Goal: Task Accomplishment & Management: Complete application form

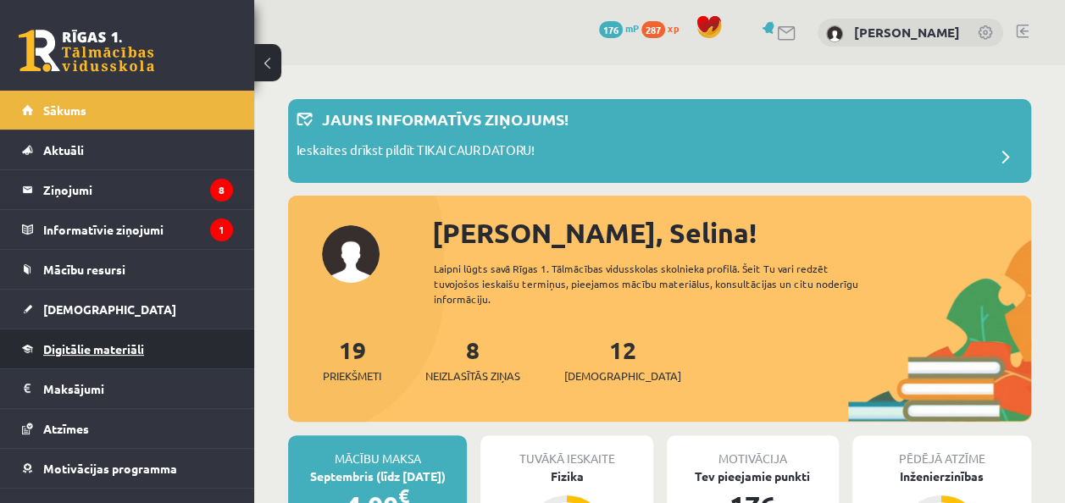
click at [212, 335] on link "Digitālie materiāli" at bounding box center [127, 348] width 211 height 39
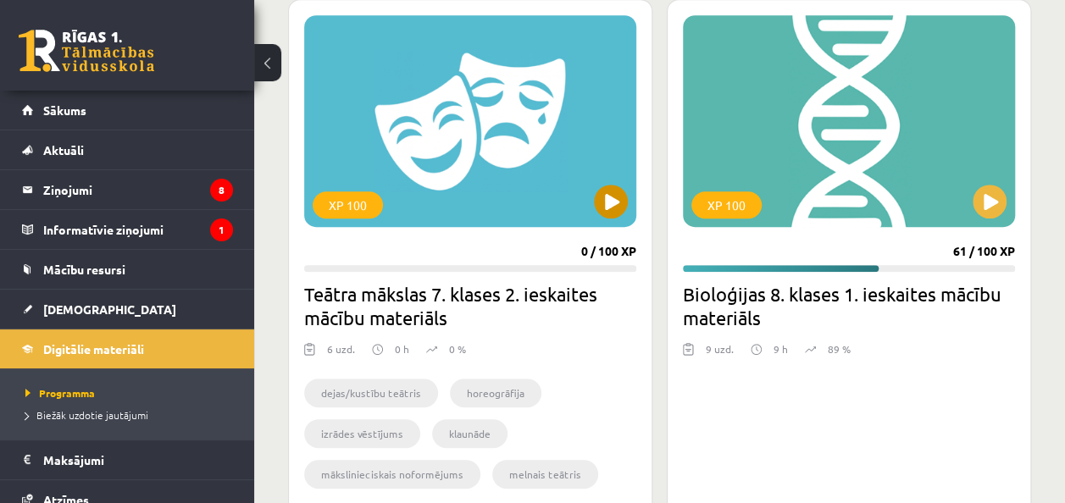
scroll to position [508, 0]
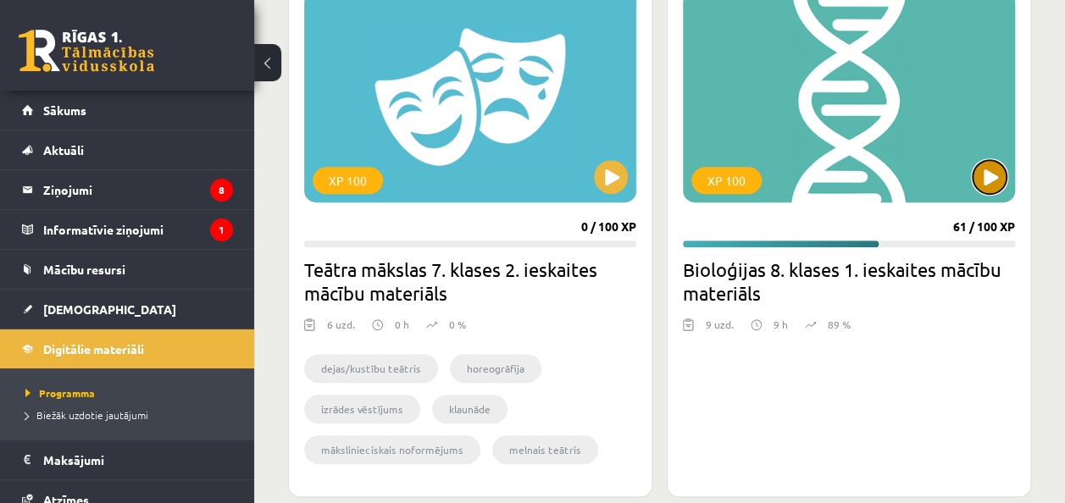
click at [987, 178] on button at bounding box center [989, 177] width 34 height 34
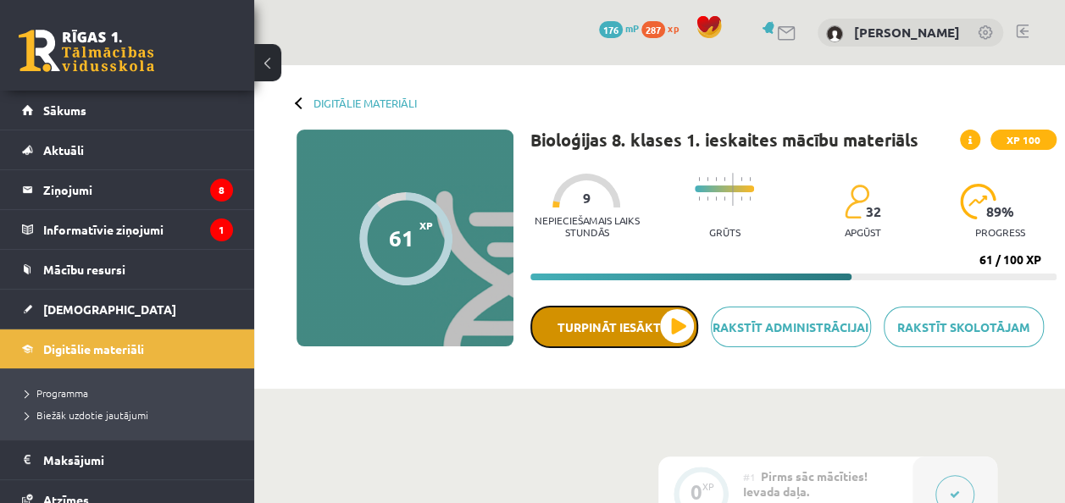
click at [686, 333] on button "Turpināt iesākto" at bounding box center [614, 327] width 168 height 42
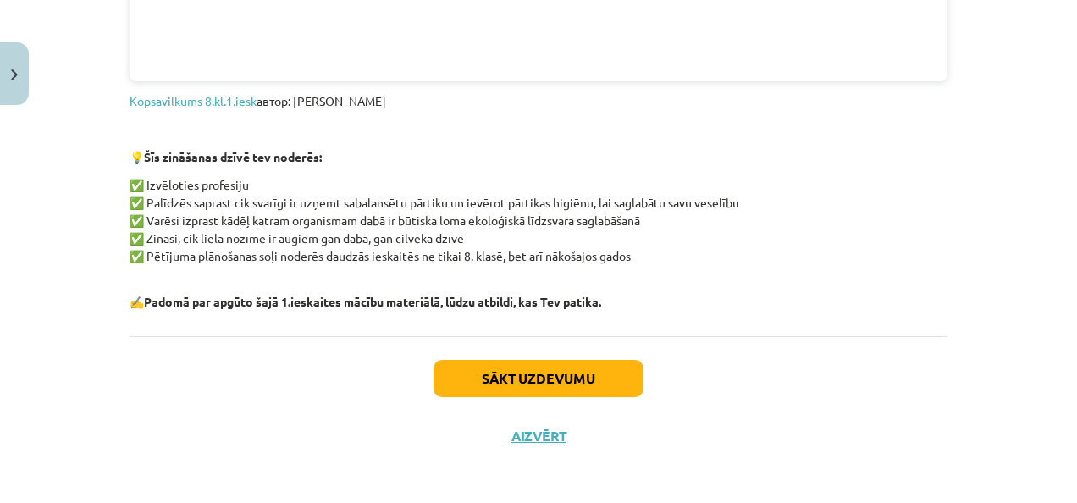
scroll to position [1527, 0]
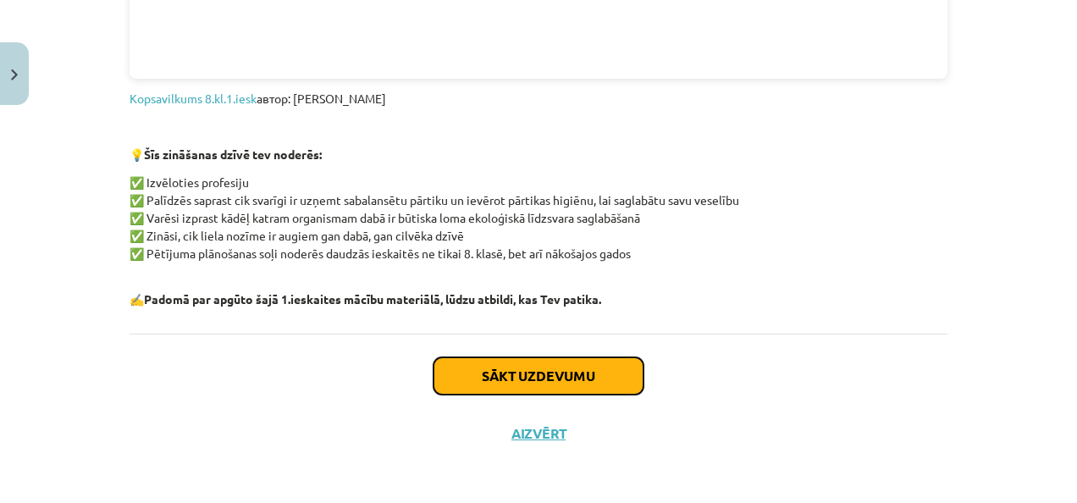
click at [600, 376] on button "Sākt uzdevumu" at bounding box center [539, 375] width 210 height 37
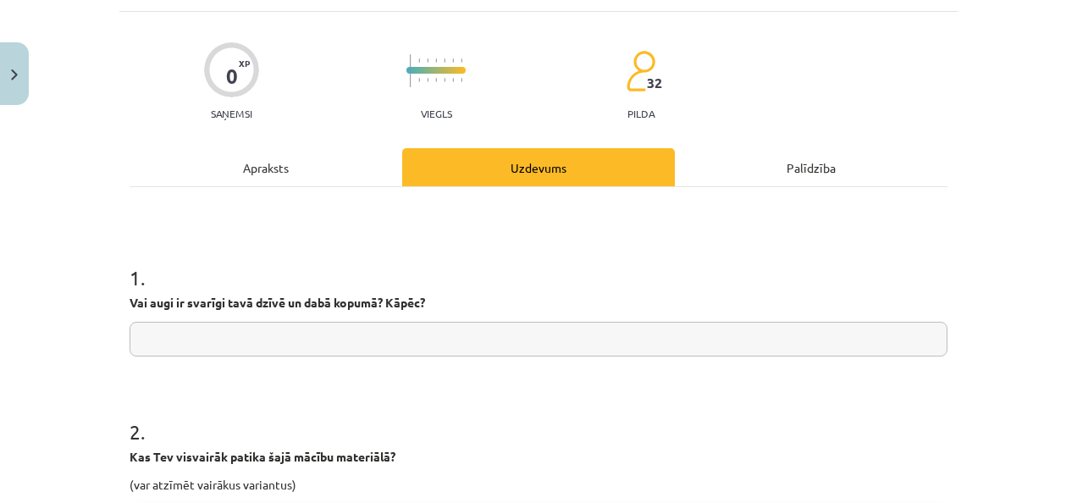
scroll to position [296, 0]
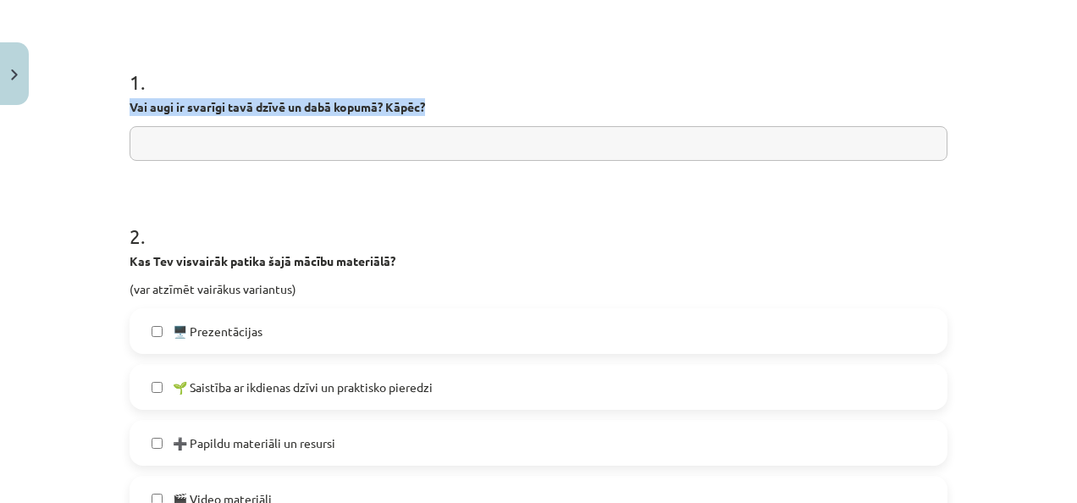
drag, startPoint x: 124, startPoint y: 104, endPoint x: 466, endPoint y: 112, distance: 341.4
click at [466, 112] on p "Vai augi ir svarīgi tavā dzīvē un dabā kopumā? Kāpēc?" at bounding box center [539, 107] width 818 height 18
copy strong "Vai augi ir svarīgi tavā dzīvē un dabā kopumā? Kāpēc?"
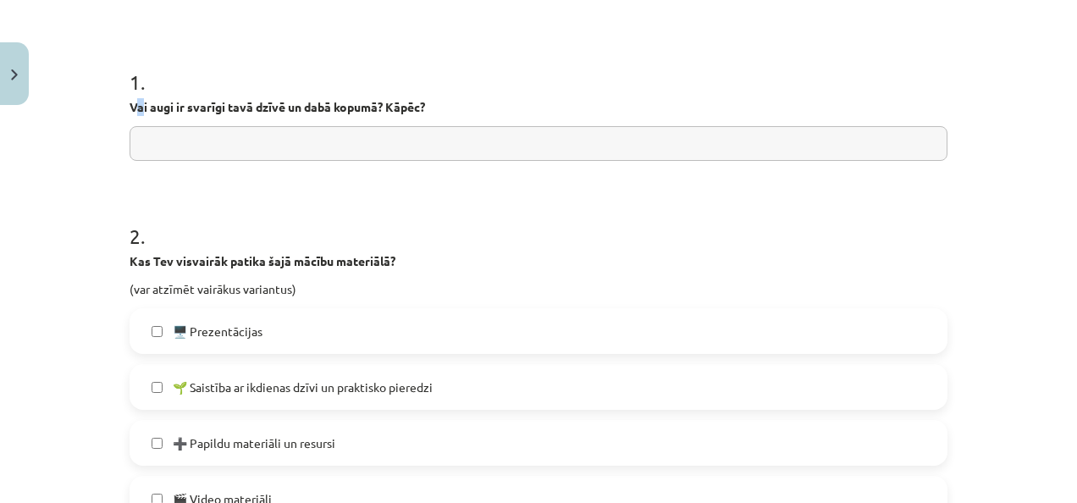
drag, startPoint x: 291, startPoint y: 191, endPoint x: 130, endPoint y: 113, distance: 178.8
click at [132, 113] on p "Vai augi ir svarīgi tavā dzīvē un dabā kopumā? Kāpēc?" at bounding box center [539, 107] width 818 height 18
drag, startPoint x: 121, startPoint y: 108, endPoint x: 440, endPoint y: 122, distance: 319.6
copy p
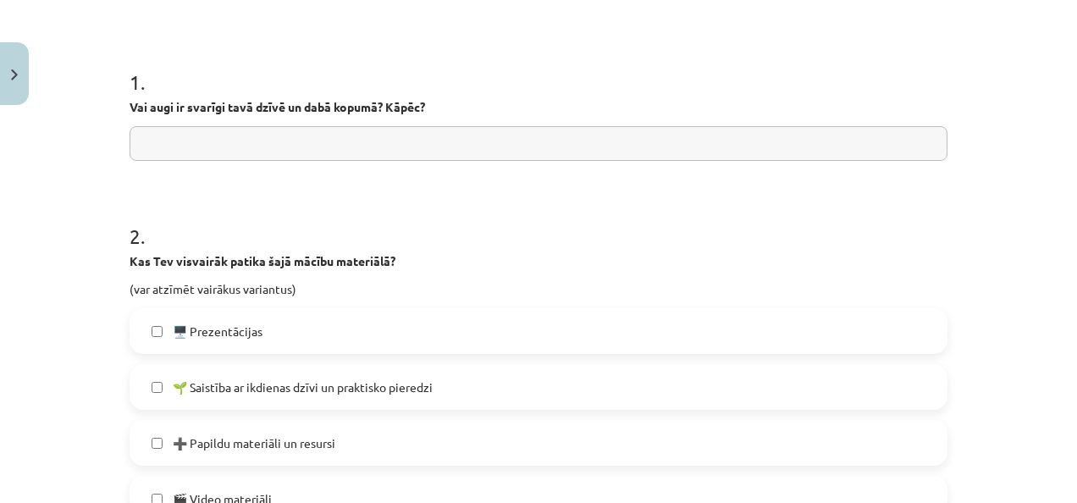
click at [368, 146] on input "text" at bounding box center [539, 143] width 818 height 35
paste input "**********"
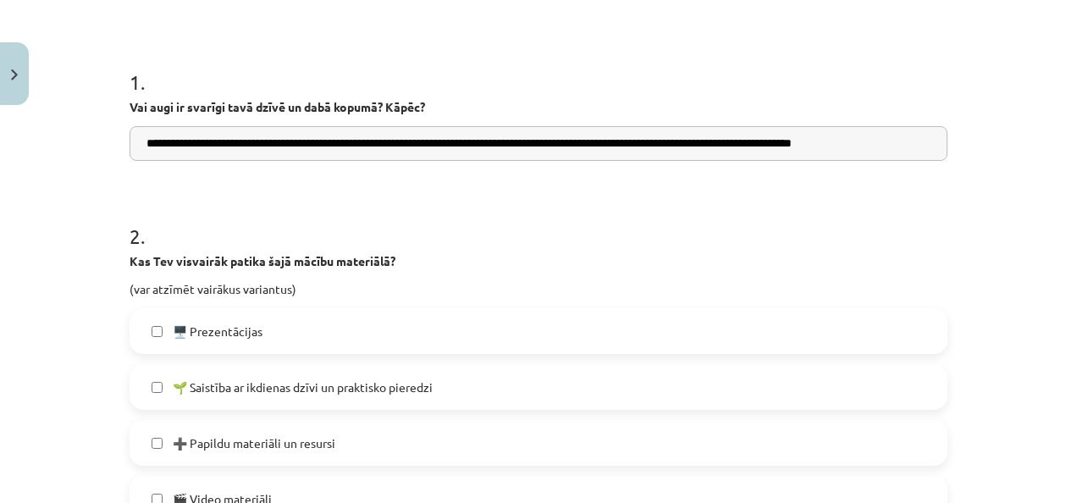
click at [904, 147] on input "**********" at bounding box center [539, 143] width 818 height 35
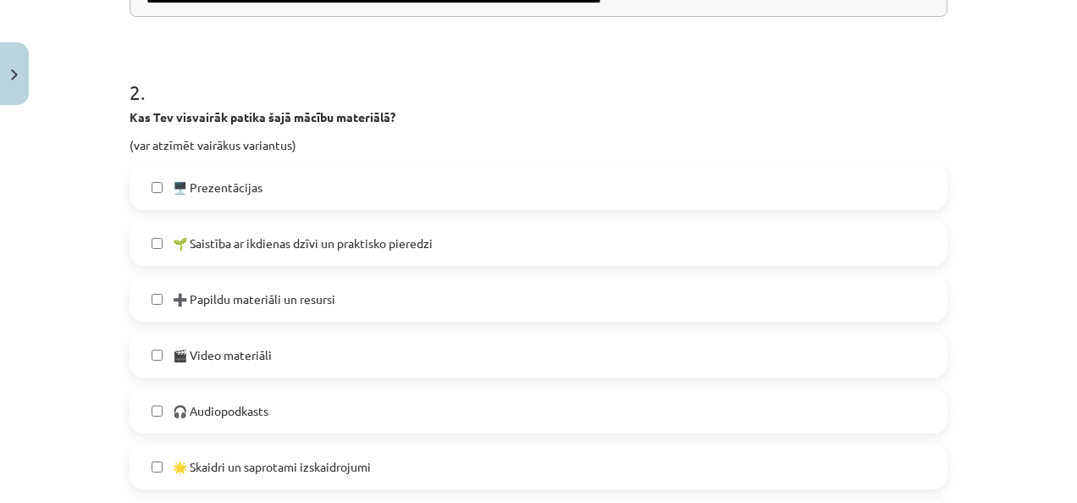
scroll to position [466, 0]
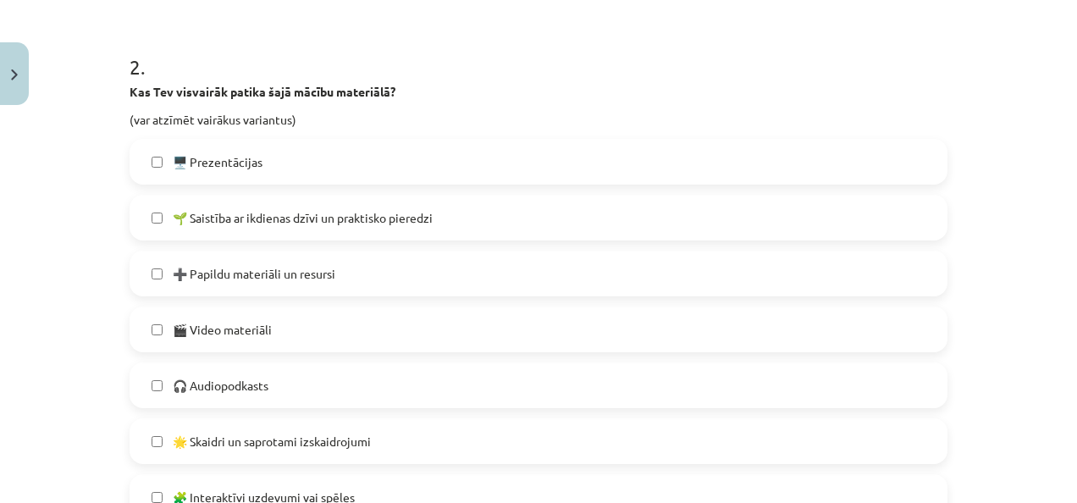
type input "**********"
click at [560, 163] on label "🖥️ Prezentācijas" at bounding box center [538, 162] width 815 height 42
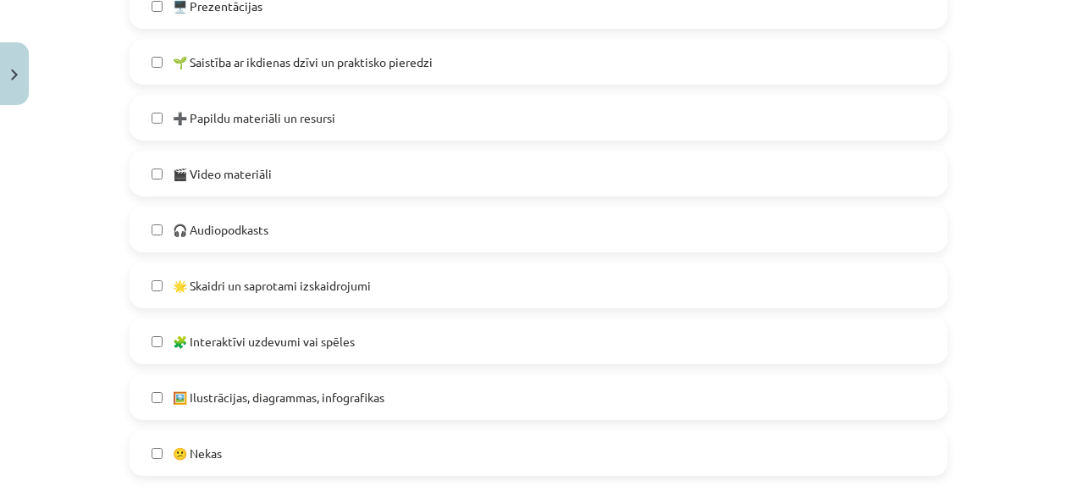
scroll to position [635, 0]
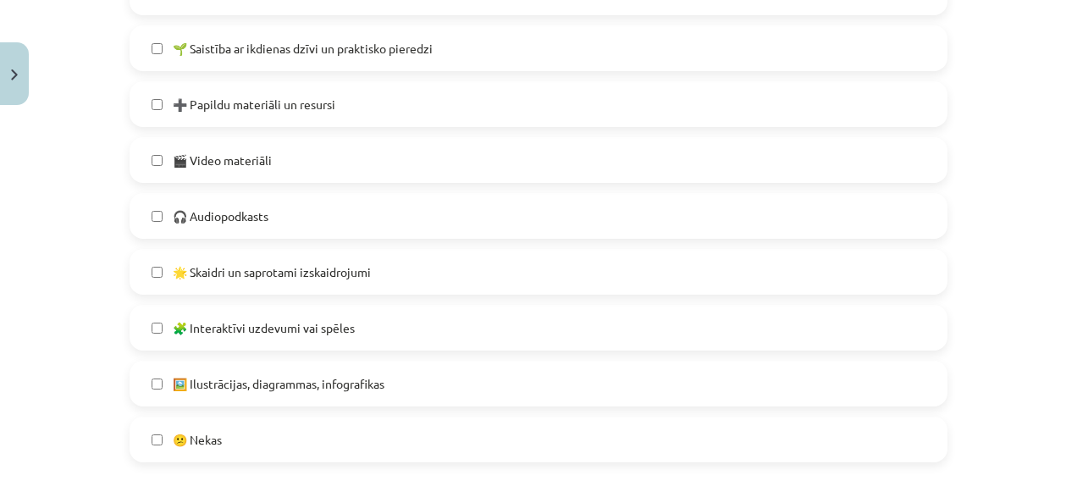
click at [554, 146] on label "🎬 Video materiāli" at bounding box center [538, 160] width 815 height 42
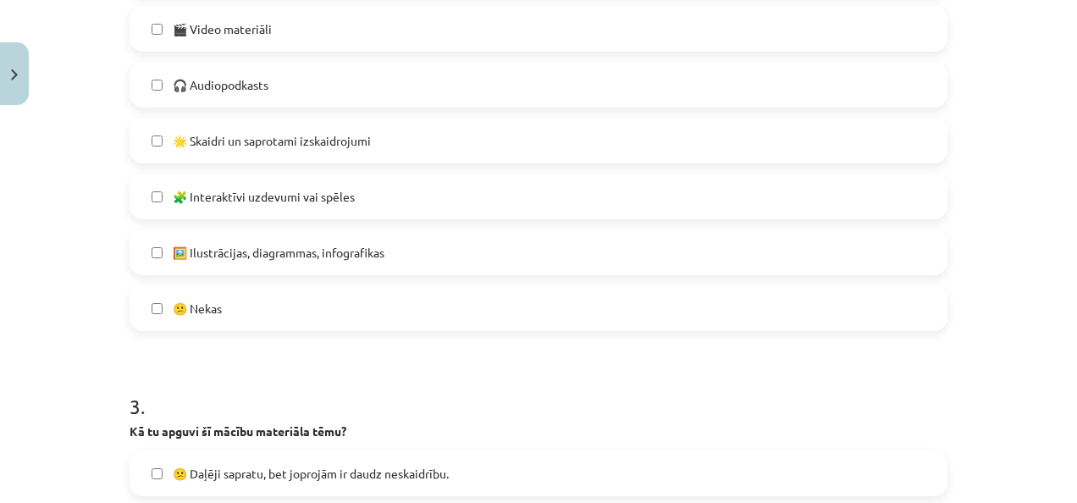
scroll to position [805, 0]
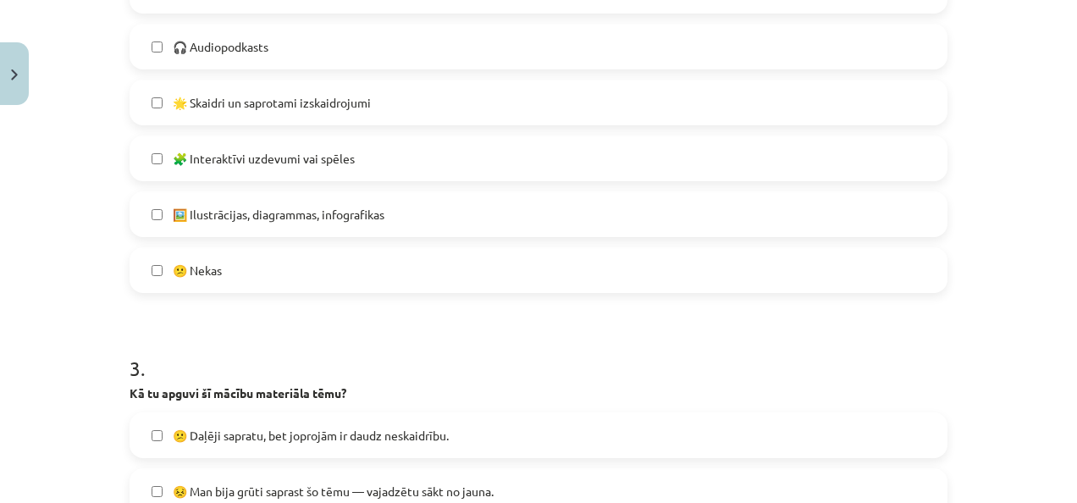
click at [539, 100] on label "🌟 Skaidri un saprotami izskaidrojumi" at bounding box center [538, 102] width 815 height 42
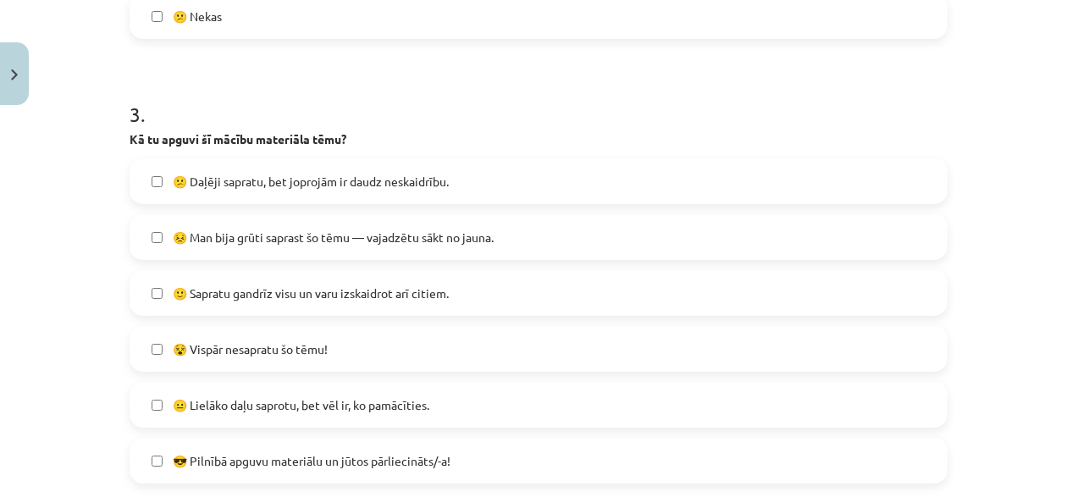
scroll to position [1143, 0]
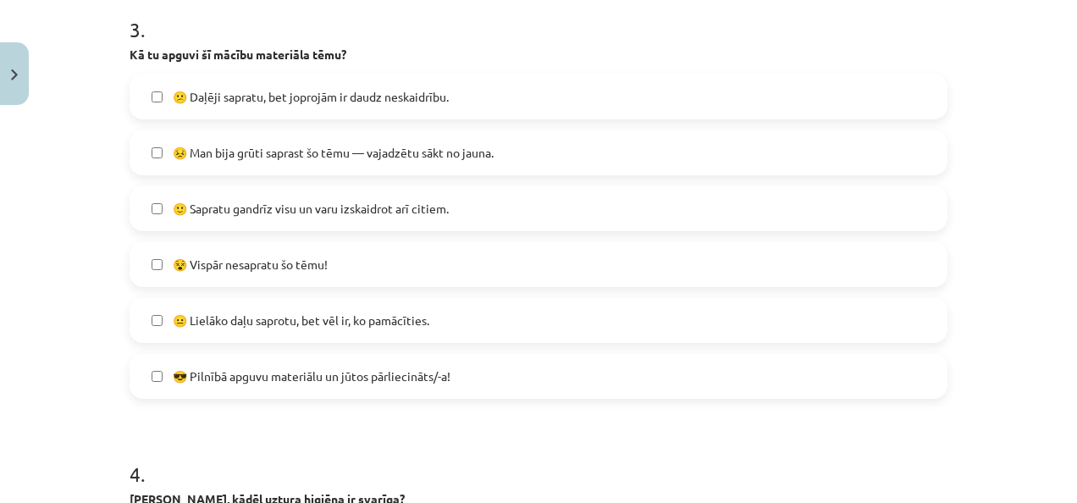
click at [492, 200] on label "🙂 Sapratu gandrīz visu un varu izskaidrot arī citiem." at bounding box center [538, 208] width 815 height 42
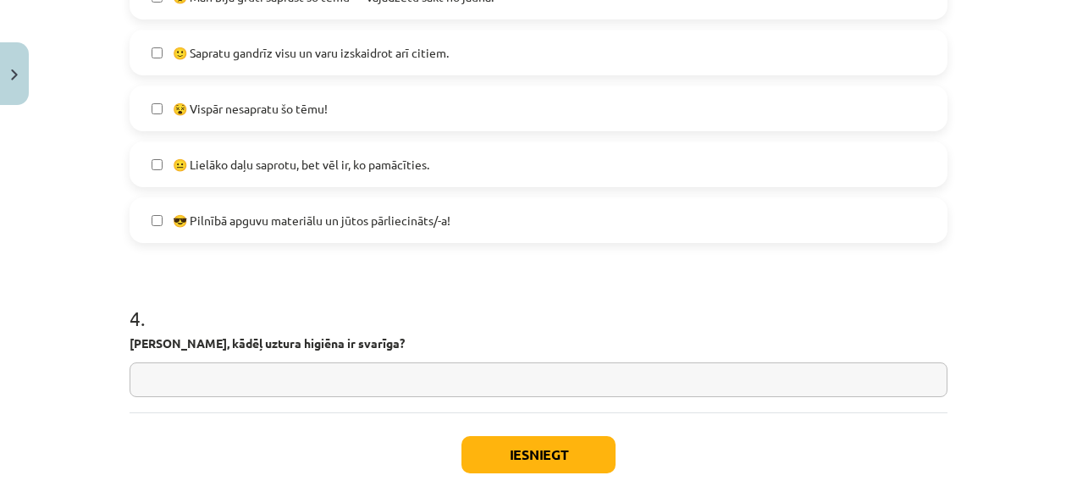
scroll to position [1313, 0]
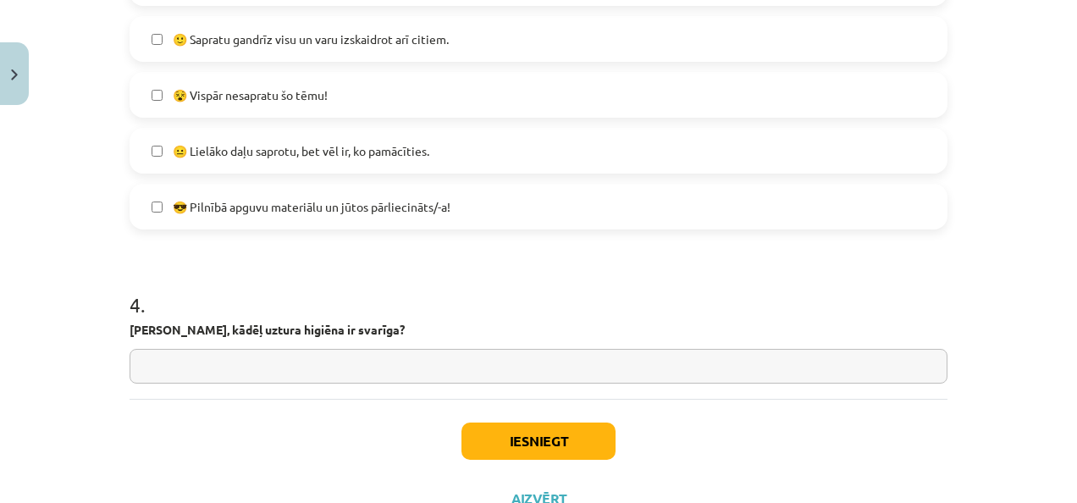
click at [469, 196] on label "😎 Pilnībā apguvu materiālu un jūtos pārliecināts/-a!" at bounding box center [538, 206] width 815 height 42
click at [425, 42] on span "🙂 Sapratu gandrīz visu un varu izskaidrot arī citiem." at bounding box center [311, 39] width 276 height 18
click at [501, 59] on div "🙂 Sapratu gandrīz visu un varu izskaidrot arī citiem." at bounding box center [539, 39] width 818 height 46
click at [506, 36] on label "🙂 Sapratu gandrīz visu un varu izskaidrot arī citiem." at bounding box center [538, 39] width 815 height 42
click at [479, 30] on label "🙂 Sapratu gandrīz visu un varu izskaidrot arī citiem." at bounding box center [538, 39] width 815 height 42
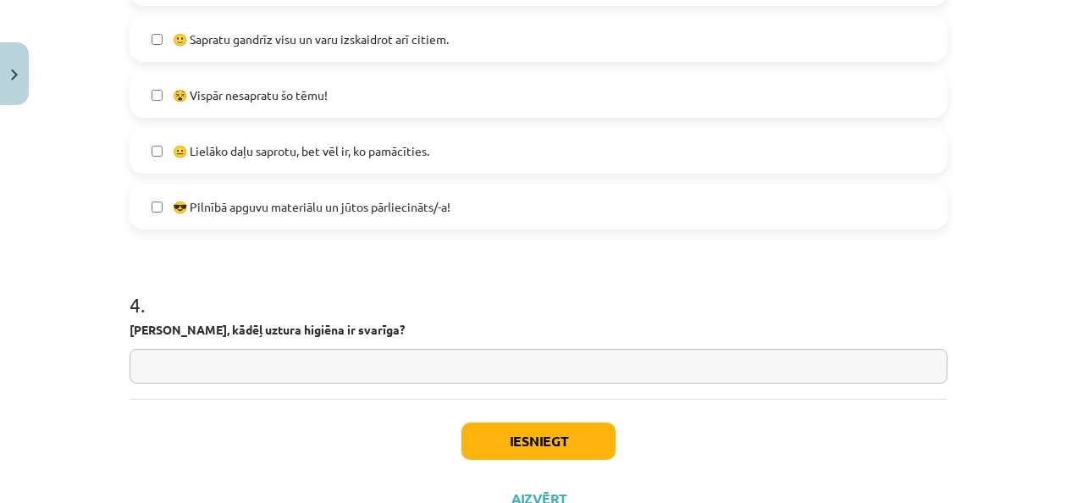
drag, startPoint x: 125, startPoint y: 329, endPoint x: 365, endPoint y: 339, distance: 239.9
click at [362, 339] on div "4 . Paskaidro, kādēļ uztura higiēna ir svarīga?" at bounding box center [539, 323] width 818 height 120
drag, startPoint x: 365, startPoint y: 339, endPoint x: 322, endPoint y: 337, distance: 43.2
copy p
click at [401, 349] on input "text" at bounding box center [539, 366] width 818 height 35
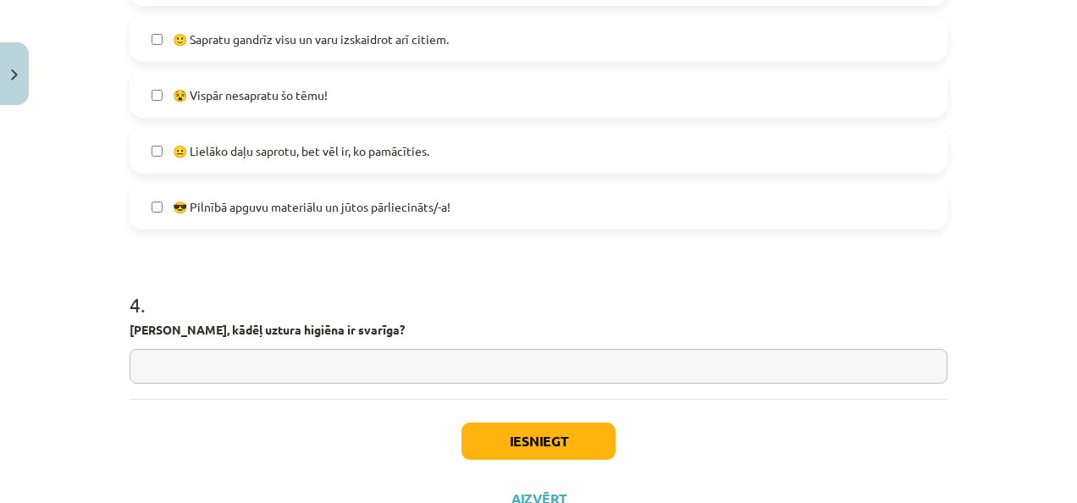
paste input "**********"
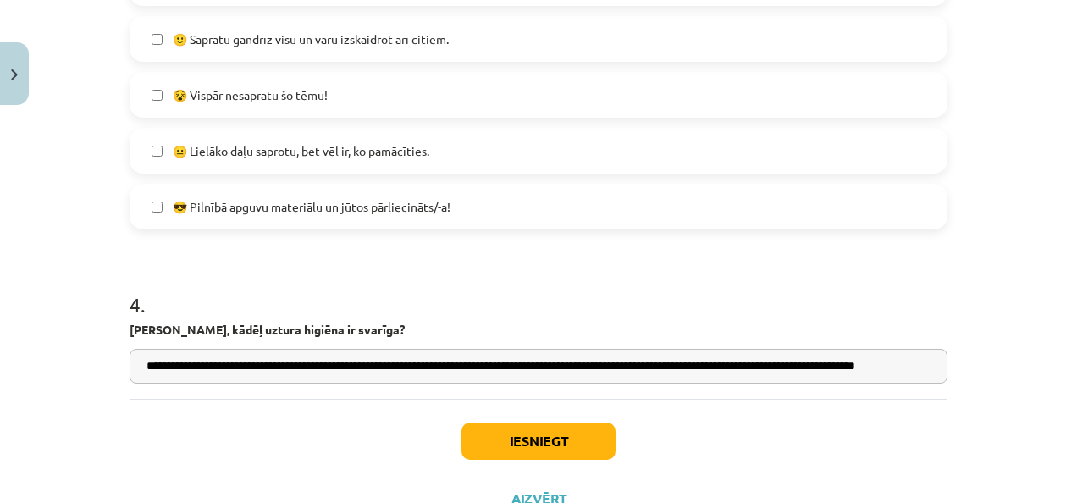
scroll to position [0, 52]
type input "**********"
click at [519, 441] on button "Iesniegt" at bounding box center [539, 441] width 154 height 37
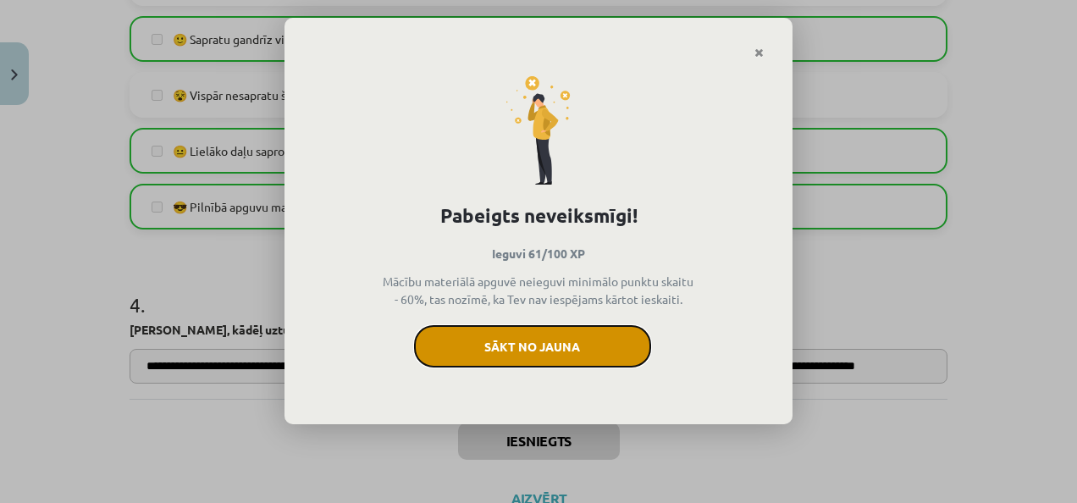
click at [587, 330] on button "Sākt no jauna" at bounding box center [532, 346] width 237 height 42
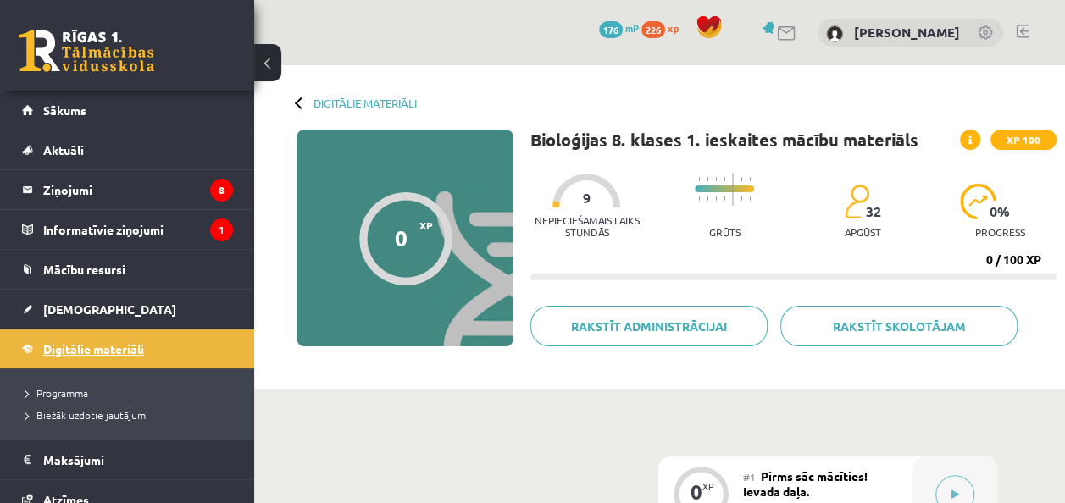
click at [199, 334] on link "Digitālie materiāli" at bounding box center [127, 348] width 211 height 39
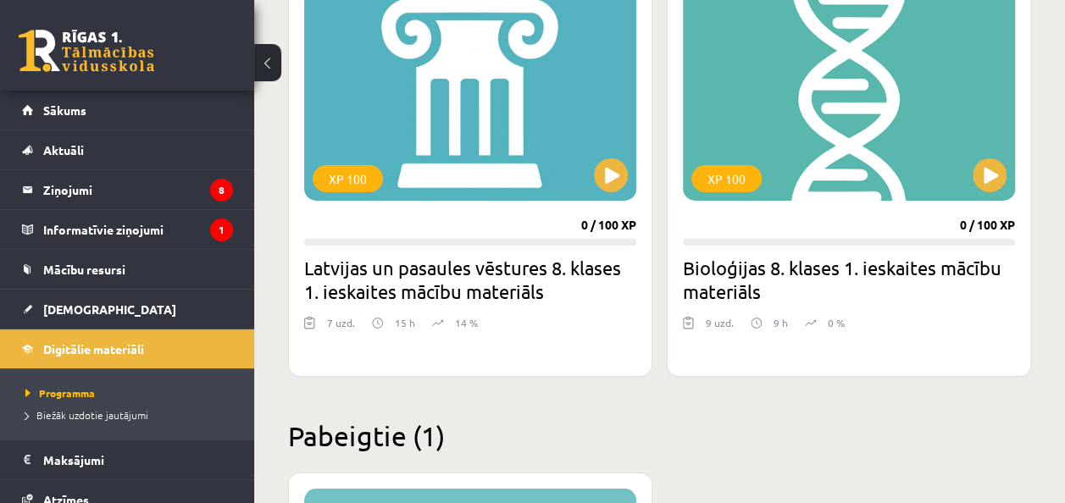
scroll to position [2795, 0]
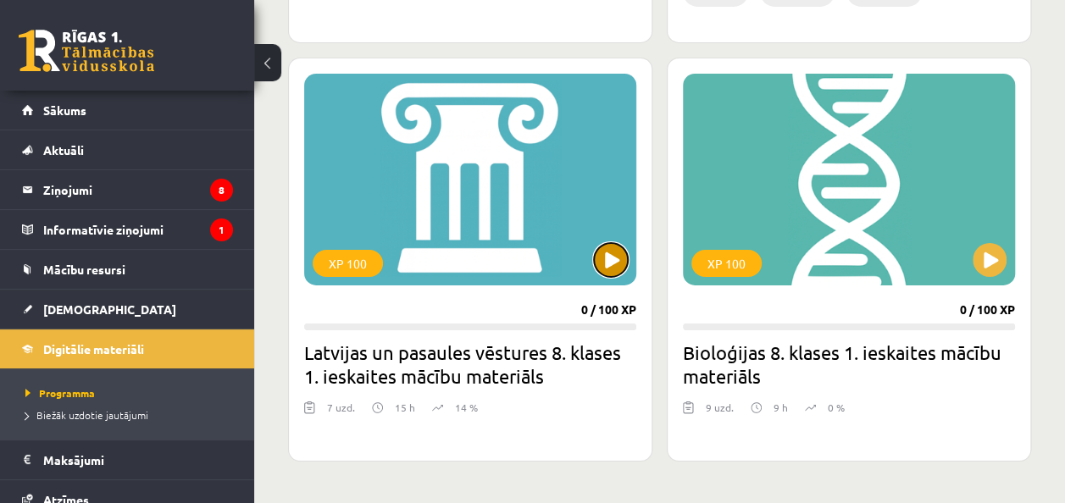
click at [608, 263] on button at bounding box center [611, 260] width 34 height 34
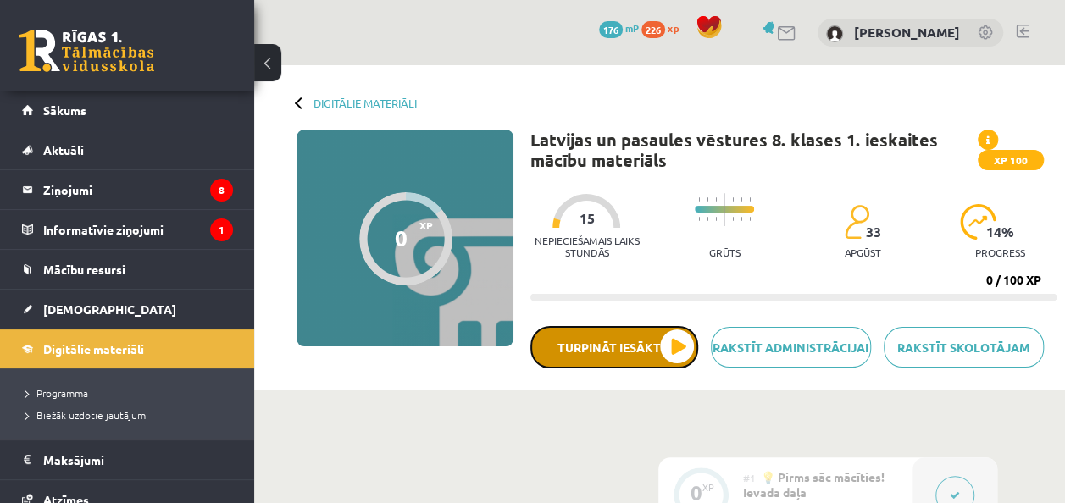
click at [662, 334] on button "Turpināt iesākto" at bounding box center [614, 347] width 168 height 42
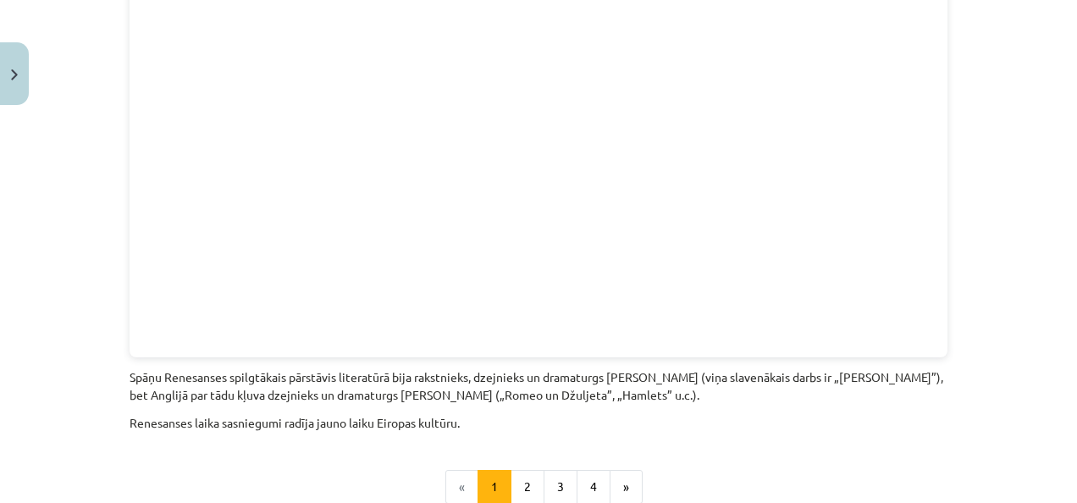
scroll to position [3865, 0]
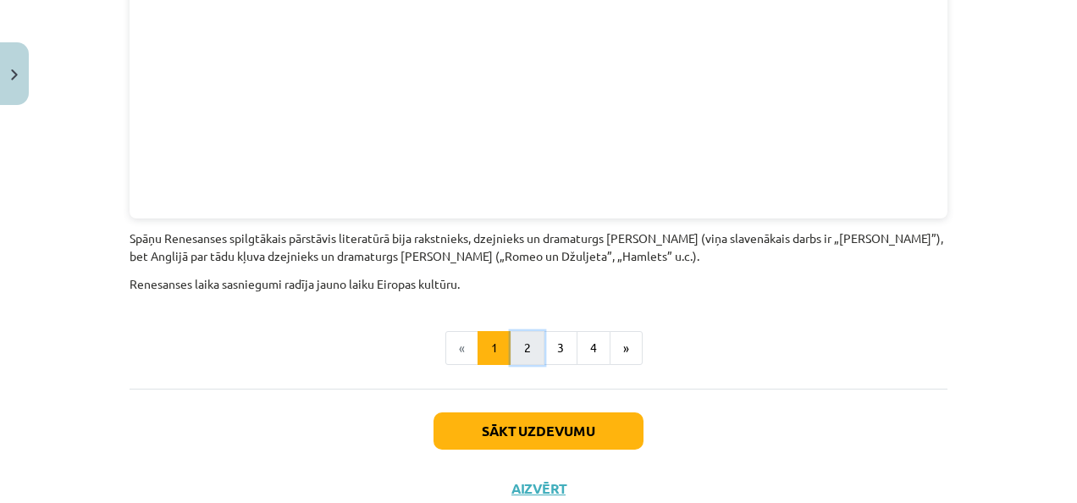
click at [513, 331] on button "2" at bounding box center [528, 348] width 34 height 34
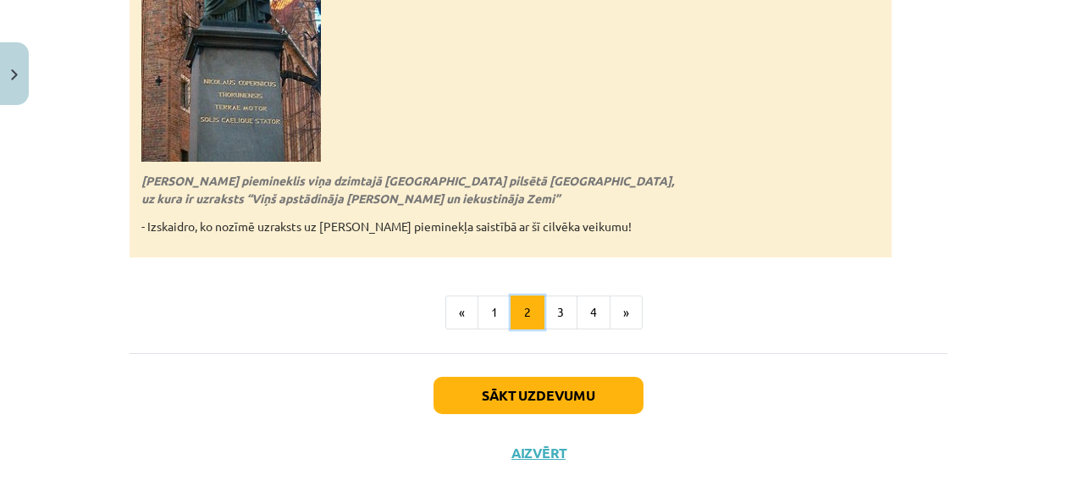
scroll to position [3922, 0]
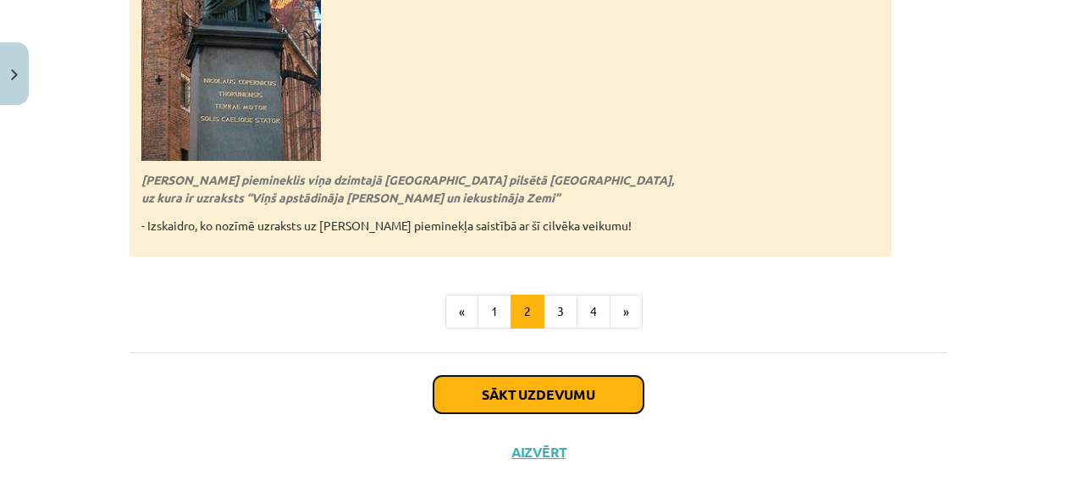
click at [564, 376] on button "Sākt uzdevumu" at bounding box center [539, 394] width 210 height 37
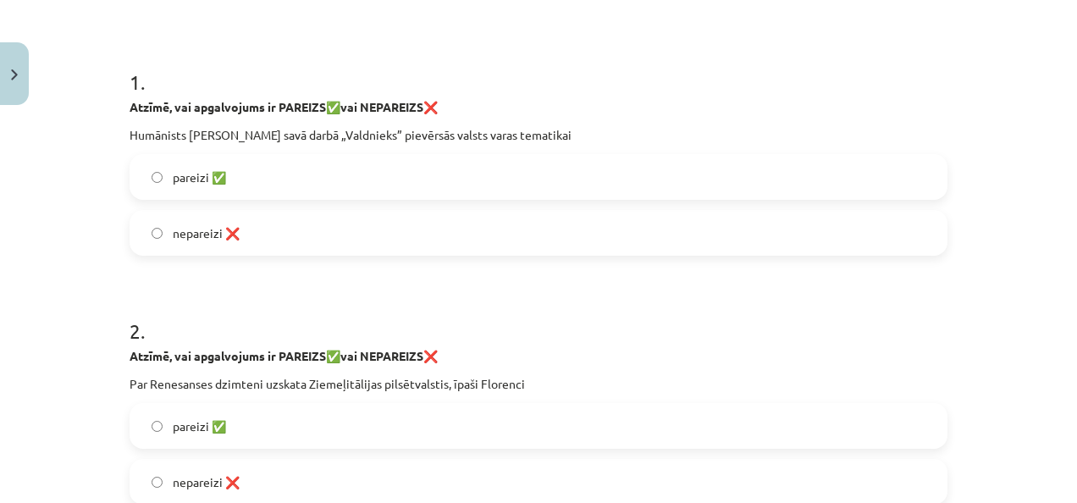
scroll to position [212, 0]
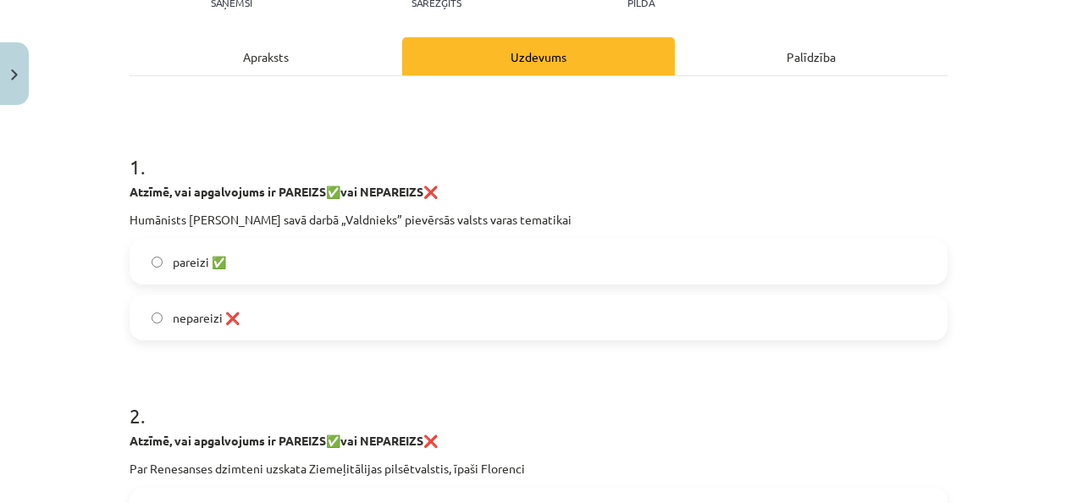
drag, startPoint x: 123, startPoint y: 216, endPoint x: 589, endPoint y: 223, distance: 466.7
click at [589, 223] on p "Humānists Nikolo Makjavelli savā darbā „Valdnieks” pievērsās valsts varas temat…" at bounding box center [539, 220] width 818 height 18
copy p "Humānists Nikolo Makjavelli savā darbā „Valdnieks” pievērsās valsts varas temat…"
click at [312, 259] on label "pareizi ✅" at bounding box center [538, 262] width 815 height 42
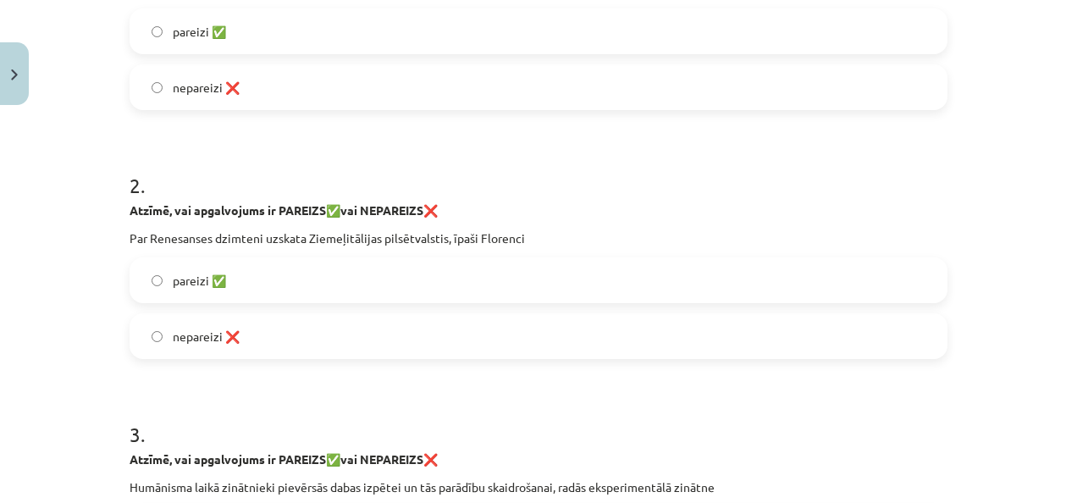
scroll to position [466, 0]
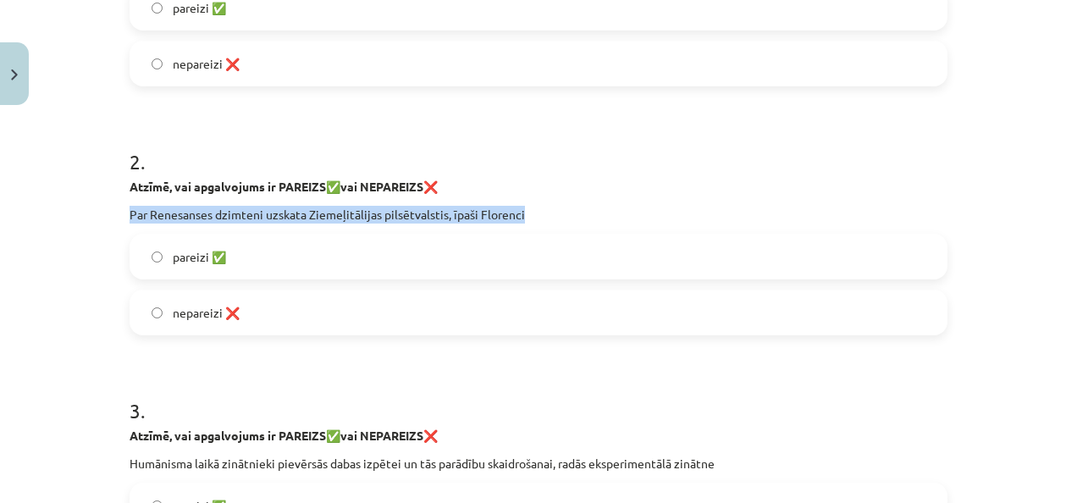
drag, startPoint x: 122, startPoint y: 207, endPoint x: 541, endPoint y: 211, distance: 419.2
click at [541, 211] on div "10 XP Saņemsi Sarežģīts 33 pilda Apraksts Uzdevums Palīdzība 1 . Atzīmē, vai ap…" at bounding box center [538, 442] width 838 height 1590
copy p "Par Renesanses dzimteni uzskata Ziemeļitālijas pilsētvalstis, īpaši Florenci"
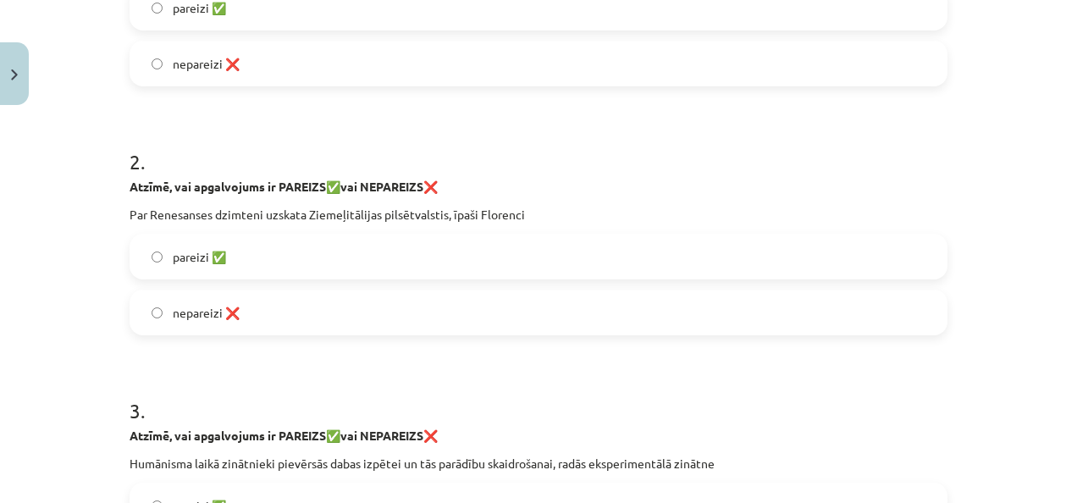
click at [292, 258] on label "pareizi ✅" at bounding box center [538, 256] width 815 height 42
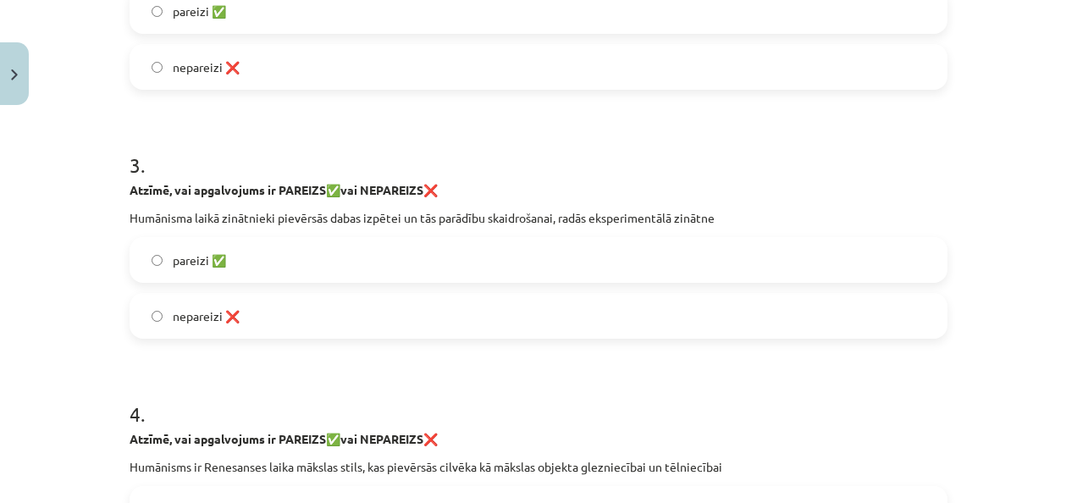
scroll to position [720, 0]
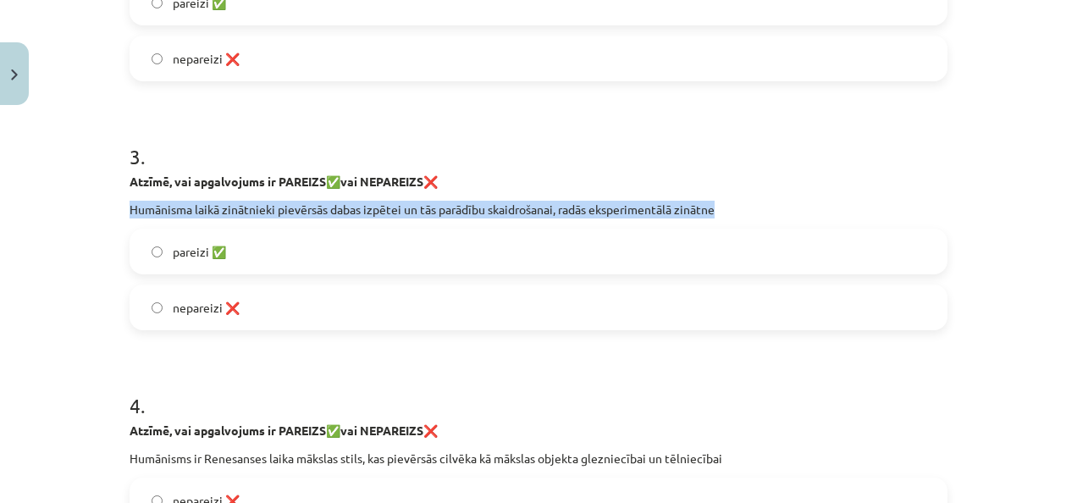
drag, startPoint x: 135, startPoint y: 199, endPoint x: 769, endPoint y: 207, distance: 634.4
click at [769, 207] on p "Humānisma laikā zinātnieki pievērsās dabas izpētei un tās parādību skaidrošanai…" at bounding box center [539, 210] width 818 height 18
copy p "Humānisma laikā zinātnieki pievērsās dabas izpētei un tās parādību skaidrošanai…"
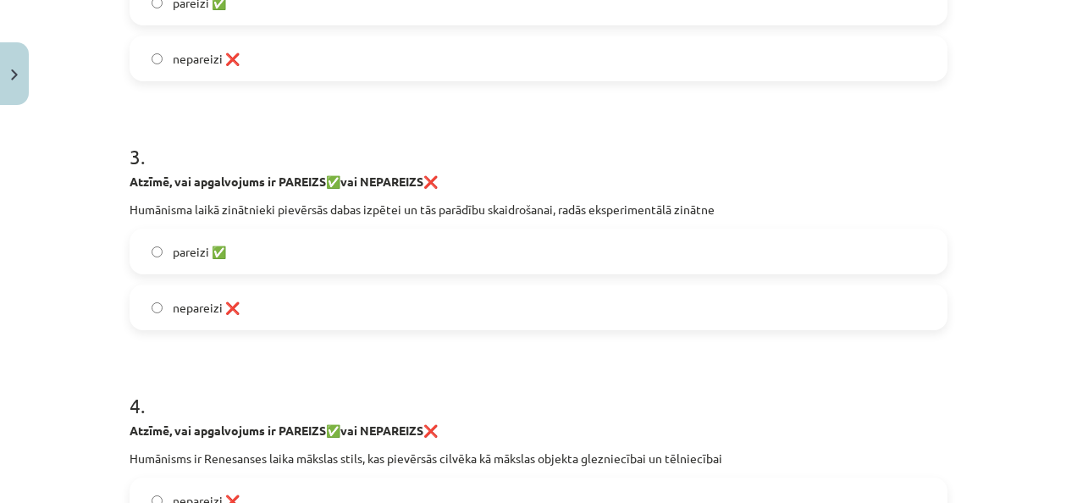
click at [280, 253] on label "pareizi ✅" at bounding box center [538, 251] width 815 height 42
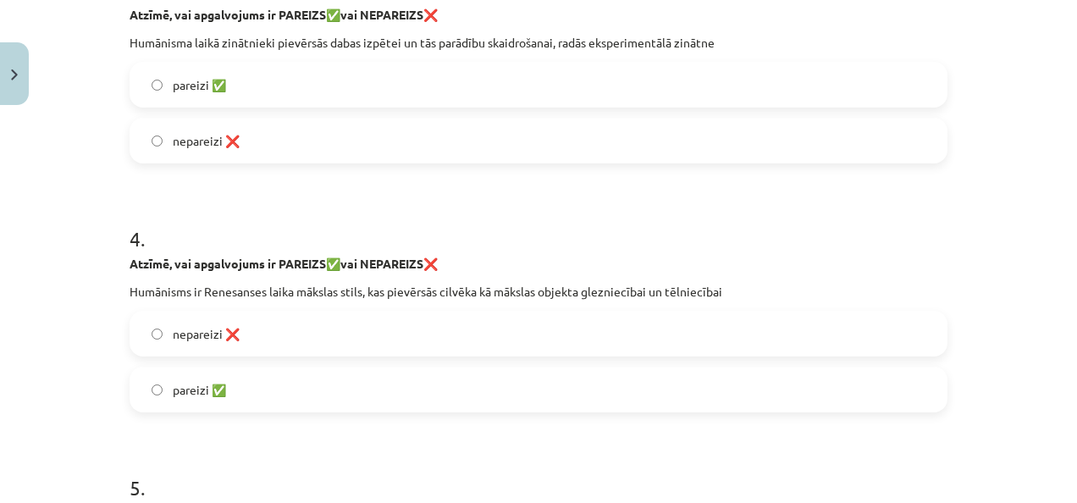
scroll to position [889, 0]
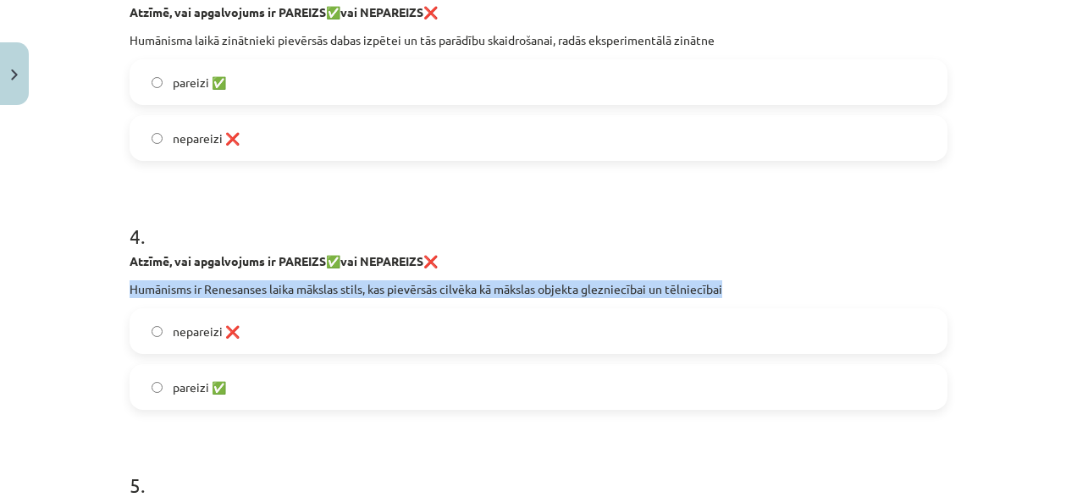
drag, startPoint x: 124, startPoint y: 286, endPoint x: 740, endPoint y: 284, distance: 616.5
click at [740, 284] on p "Humānisms ir Renesanses laika mākslas stils, kas pievērsās cilvēka kā mākslas o…" at bounding box center [539, 289] width 818 height 18
copy p "Humānisms ir Renesanses laika mākslas stils, kas pievērsās cilvēka kā mākslas o…"
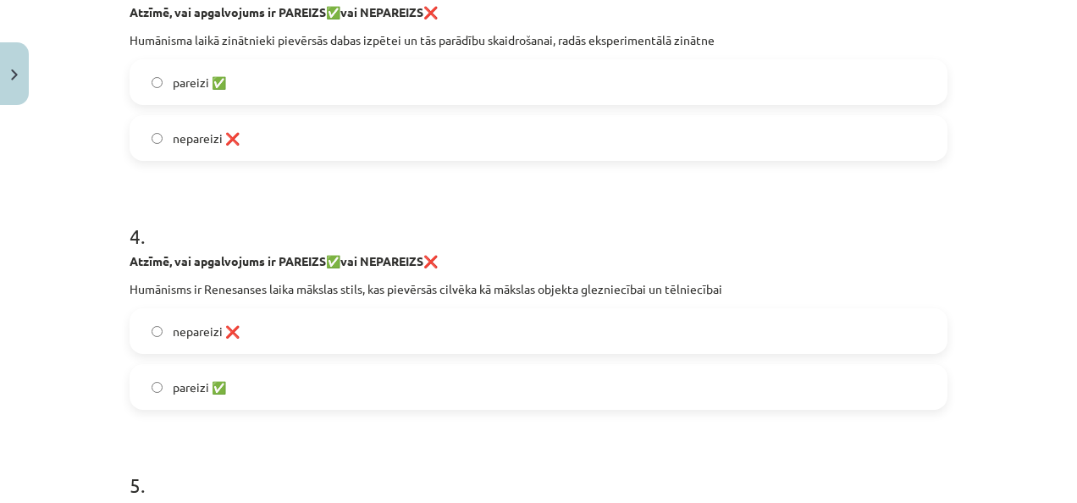
click at [423, 324] on label "nepareizi ❌" at bounding box center [538, 331] width 815 height 42
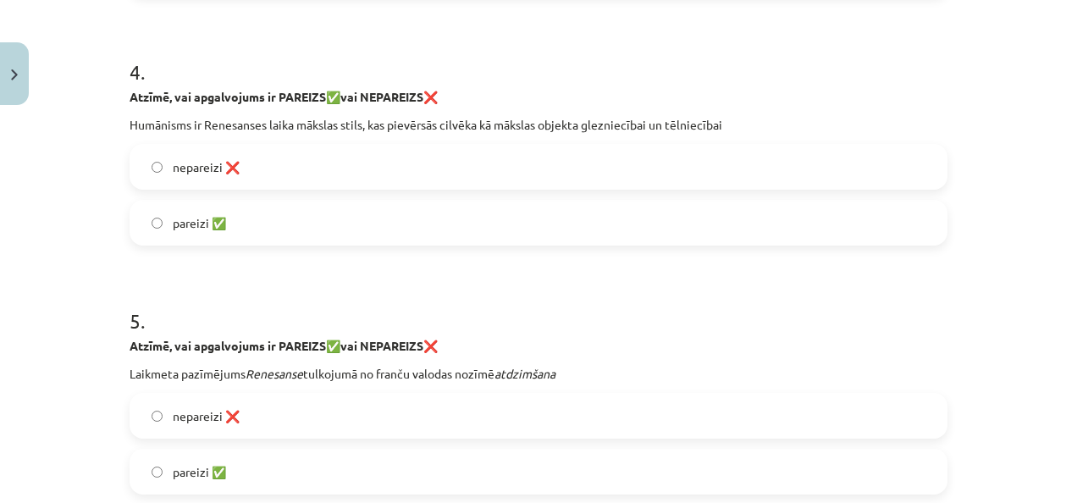
scroll to position [1143, 0]
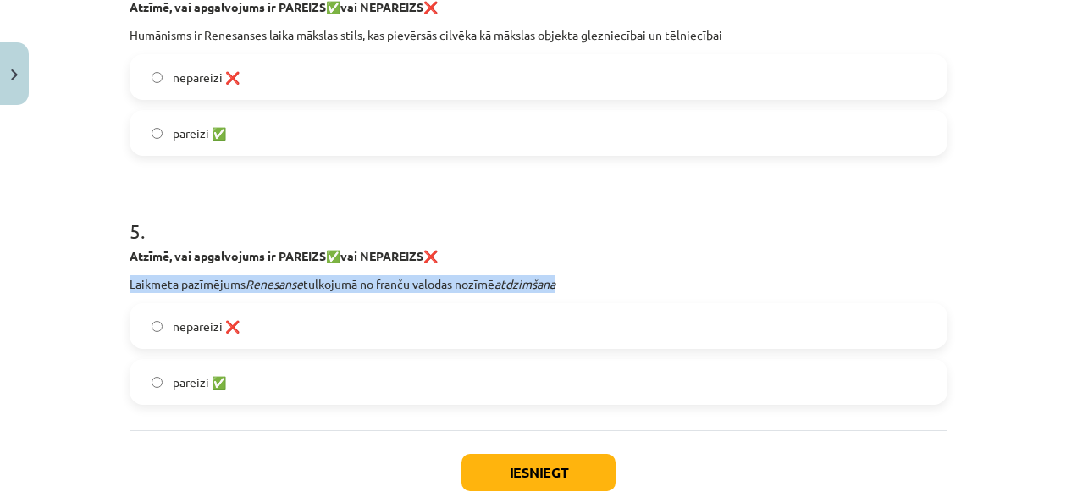
drag, startPoint x: 124, startPoint y: 278, endPoint x: 613, endPoint y: 271, distance: 489.5
click at [613, 271] on div "Atzīmē, vai apgalvojums ir PAREIZS ✅ vai NEPAREIZS ❌ Laikmeta pazīmējums Renesa…" at bounding box center [539, 270] width 818 height 46
copy p "Laikmeta pazīmējums Renesanse tulkojumā no franču valodas nozīmē atdzimšana"
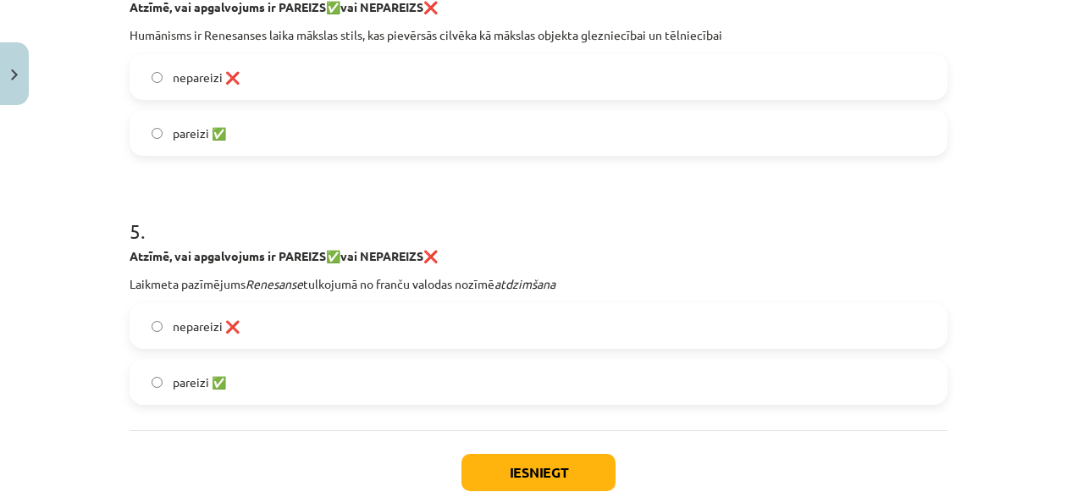
click at [325, 313] on label "nepareizi ❌" at bounding box center [538, 326] width 815 height 42
click at [550, 466] on button "Iesniegt" at bounding box center [539, 472] width 154 height 37
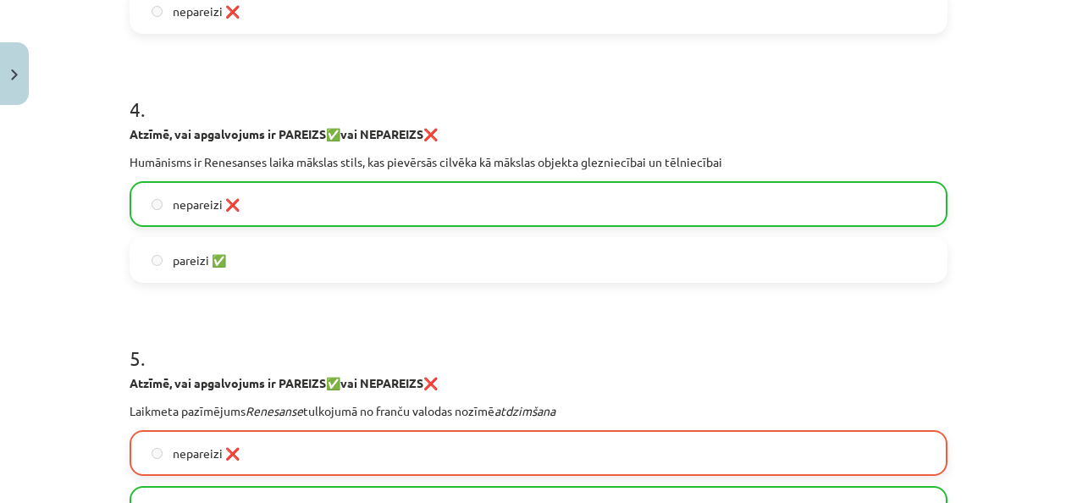
scroll to position [1294, 0]
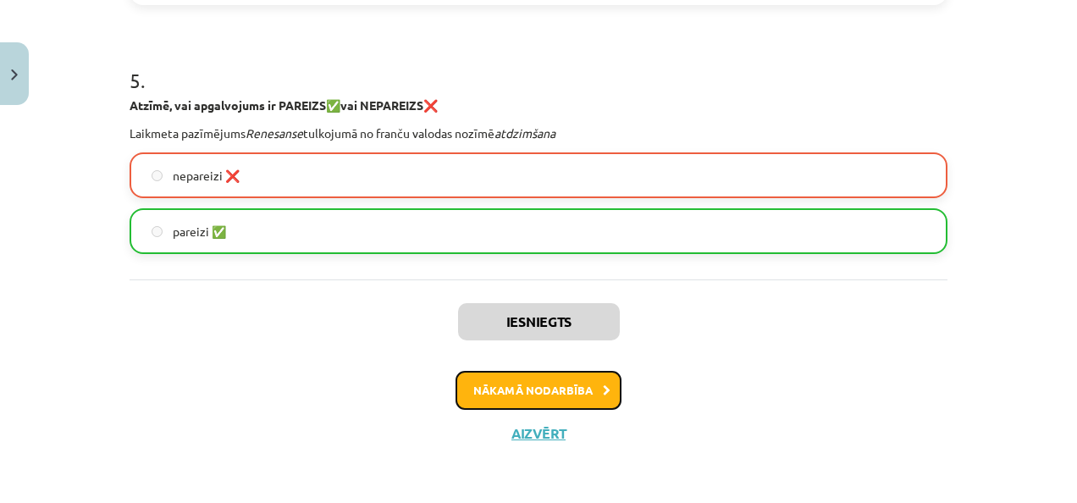
click at [513, 380] on button "Nākamā nodarbība" at bounding box center [539, 390] width 166 height 39
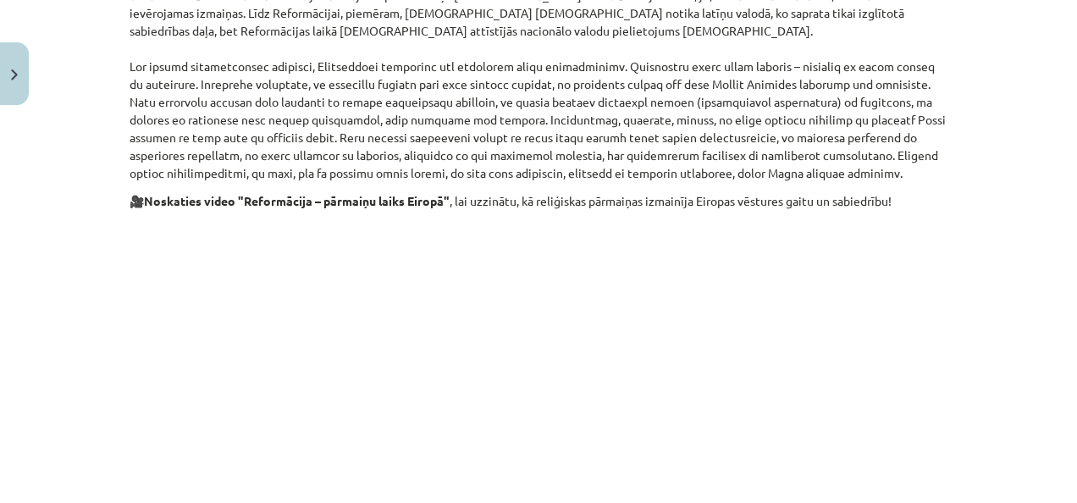
scroll to position [947, 0]
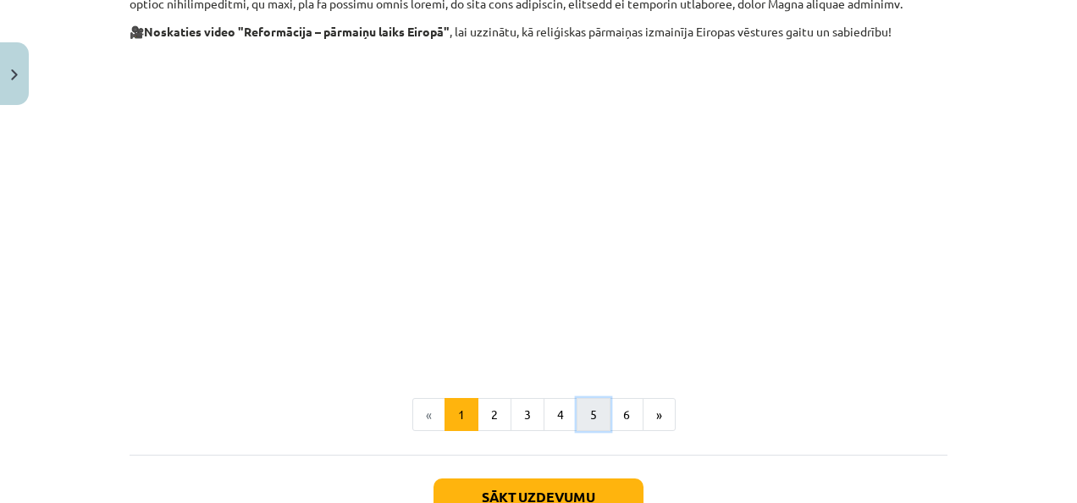
click at [595, 398] on button "5" at bounding box center [594, 415] width 34 height 34
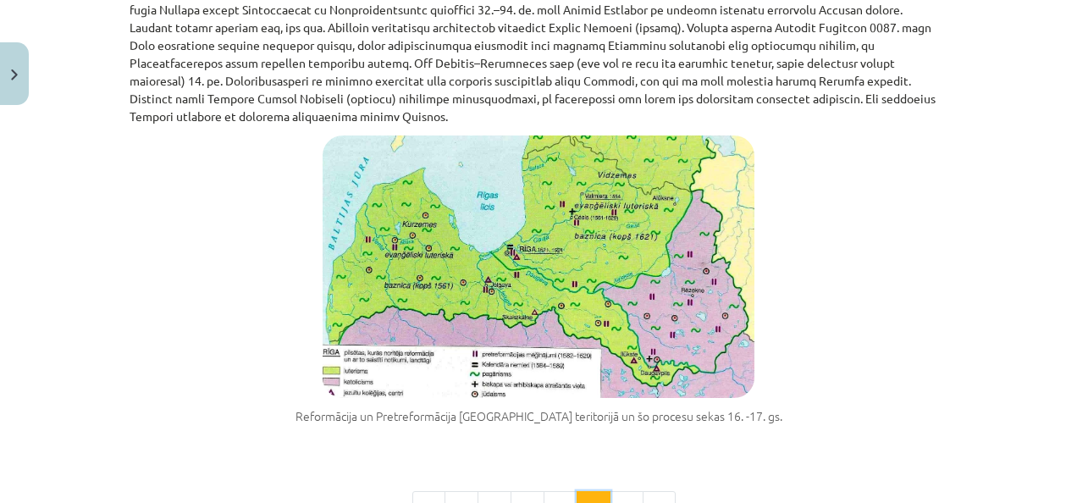
scroll to position [1875, 0]
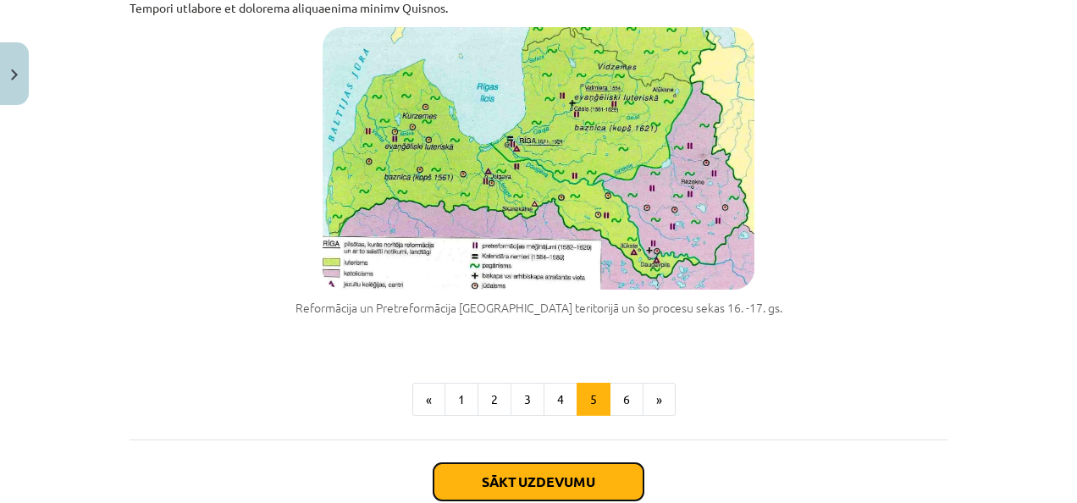
click at [572, 463] on button "Sākt uzdevumu" at bounding box center [539, 481] width 210 height 37
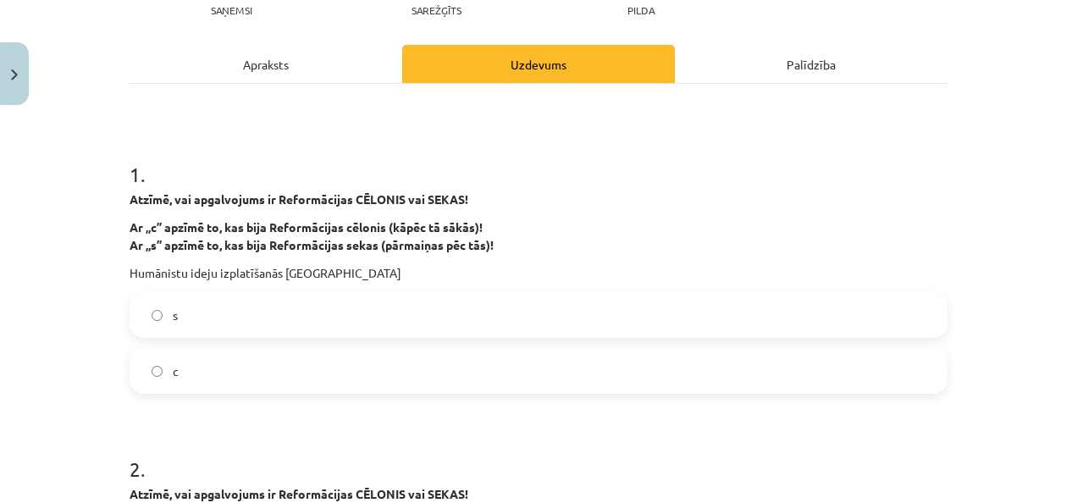
scroll to position [212, 0]
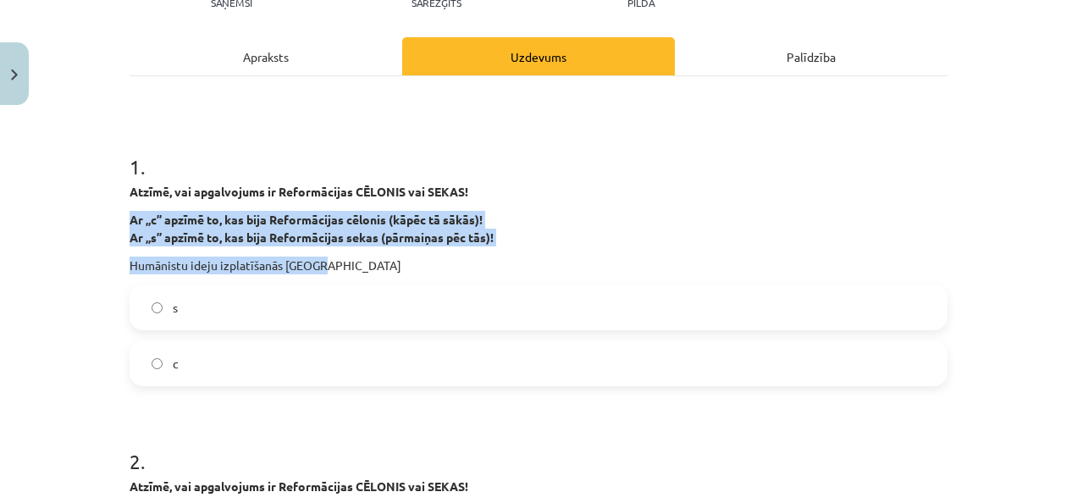
drag, startPoint x: 124, startPoint y: 216, endPoint x: 541, endPoint y: 266, distance: 420.5
click at [541, 266] on div "Atzīmē, vai apgalvojums ir Reformācijas CĒLONIS vai SEKAS! Ar „c” apzīmē to, ka…" at bounding box center [539, 228] width 818 height 91
copy div "Ar „c” apzīmē to, kas bija Reformācijas cēlonis (kāpēc tā sākās)! Ar „s” apzīmē…"
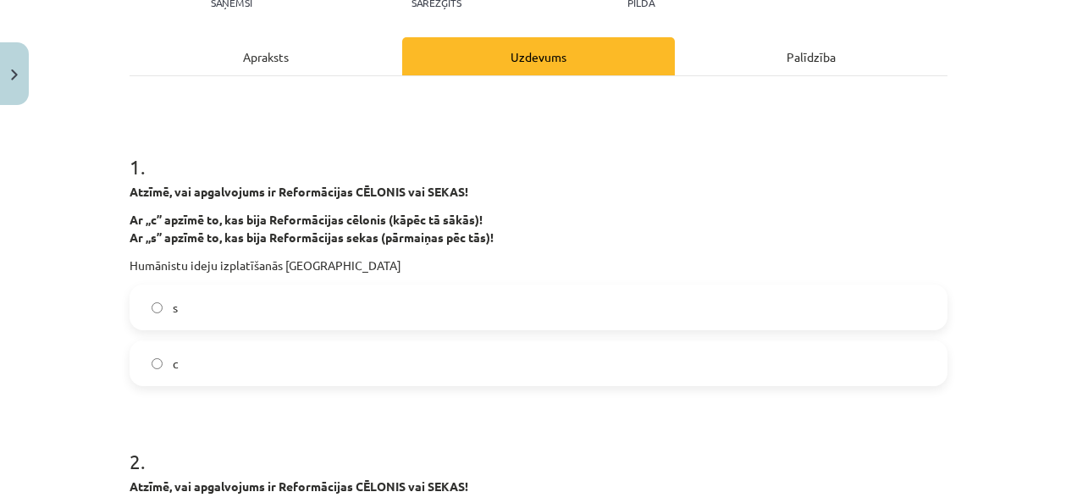
click at [377, 362] on label "с" at bounding box center [538, 363] width 815 height 42
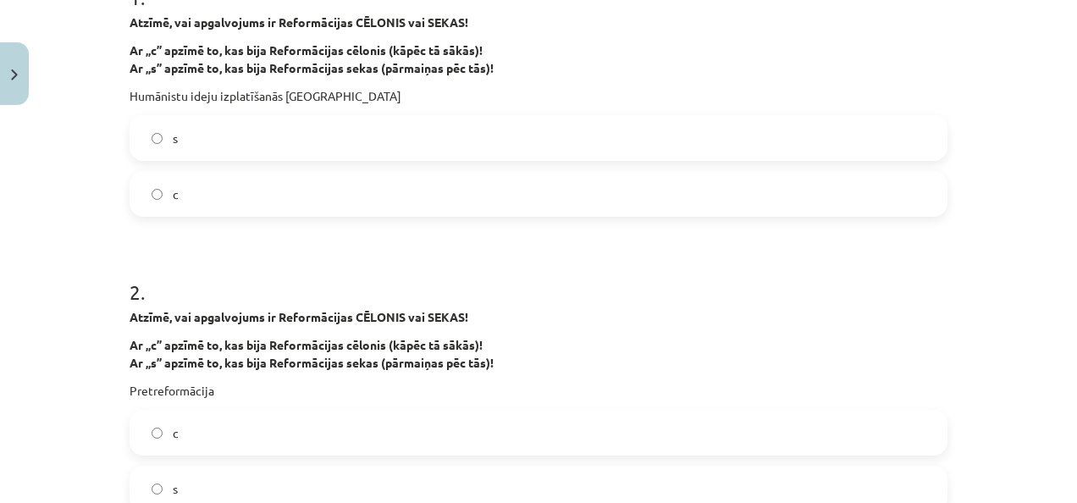
scroll to position [466, 0]
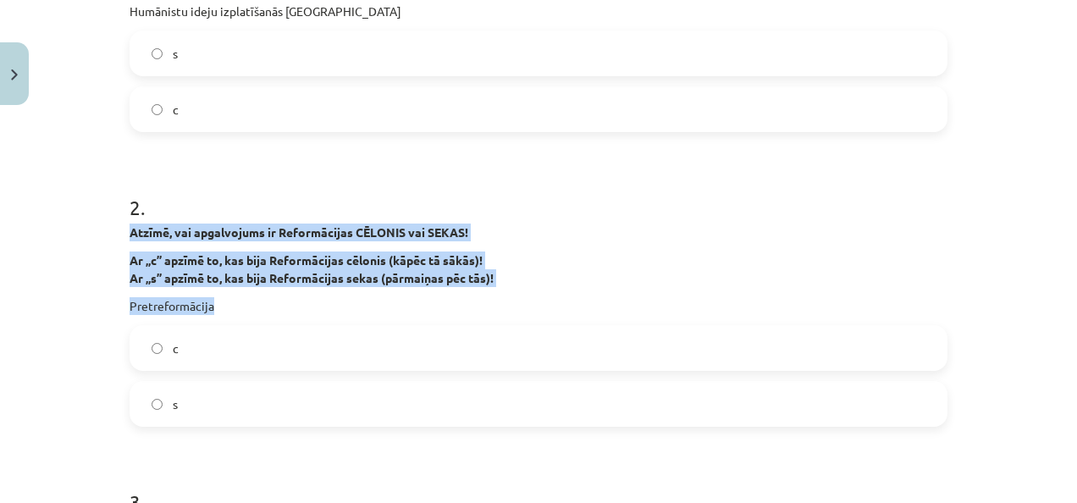
drag, startPoint x: 124, startPoint y: 230, endPoint x: 526, endPoint y: 295, distance: 406.5
click at [526, 295] on div "Atzīmē, vai apgalvojums ir Reformācijas CĒLONIS vai SEKAS! Ar „c” apzīmē to, ka…" at bounding box center [539, 269] width 818 height 91
copy div "Atzīmē, vai apgalvojums ir Reformācijas CĒLONIS vai SEKAS! Ar „c” apzīmē to, ka…"
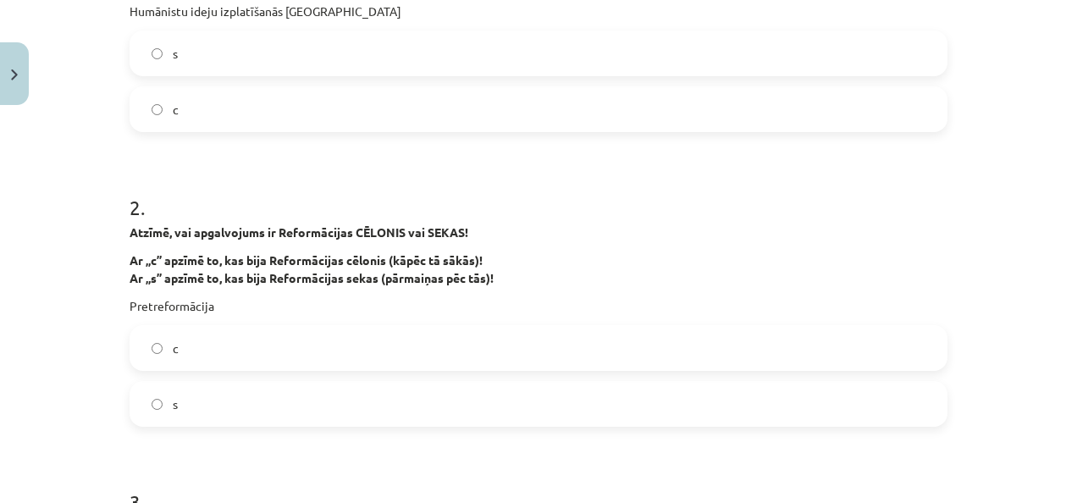
click at [291, 388] on label "s" at bounding box center [538, 404] width 815 height 42
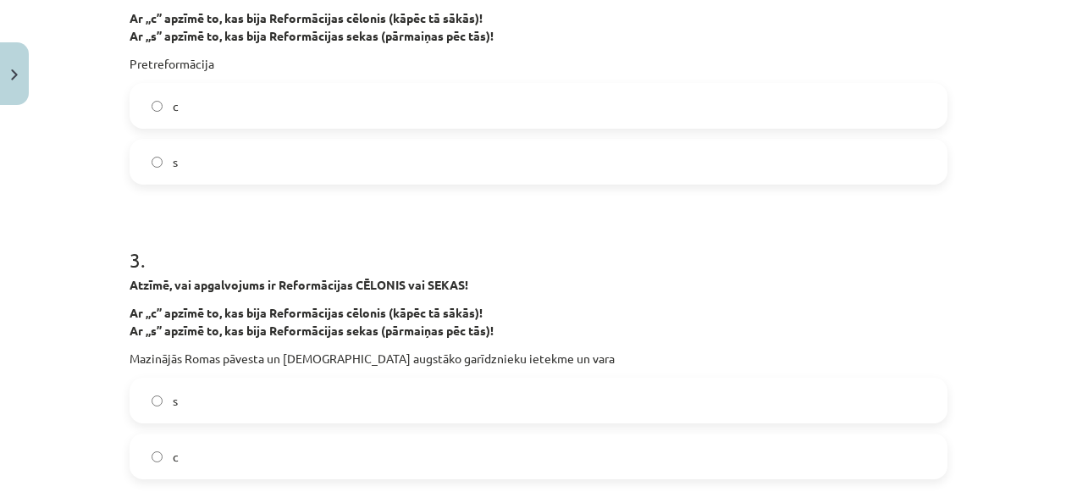
scroll to position [720, 0]
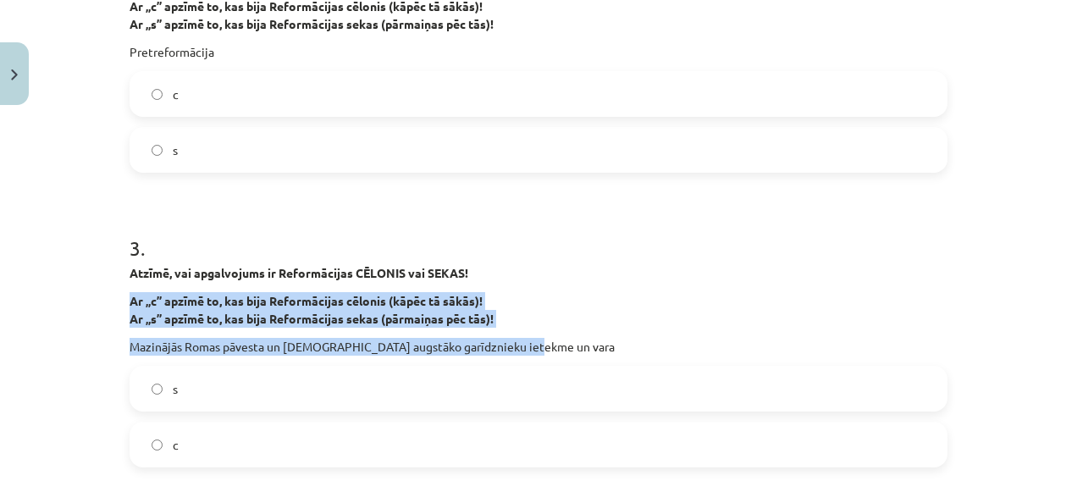
drag, startPoint x: 125, startPoint y: 298, endPoint x: 523, endPoint y: 332, distance: 398.6
click at [523, 332] on div "Atzīmē, vai apgalvojums ir Reformācijas CĒLONIS vai SEKAS! Ar „c” apzīmē to, ka…" at bounding box center [539, 309] width 818 height 91
copy div "Ar „c” apzīmē to, kas bija Reformācijas cēlonis (kāpēc tā sākās)! Ar „s” apzīmē…"
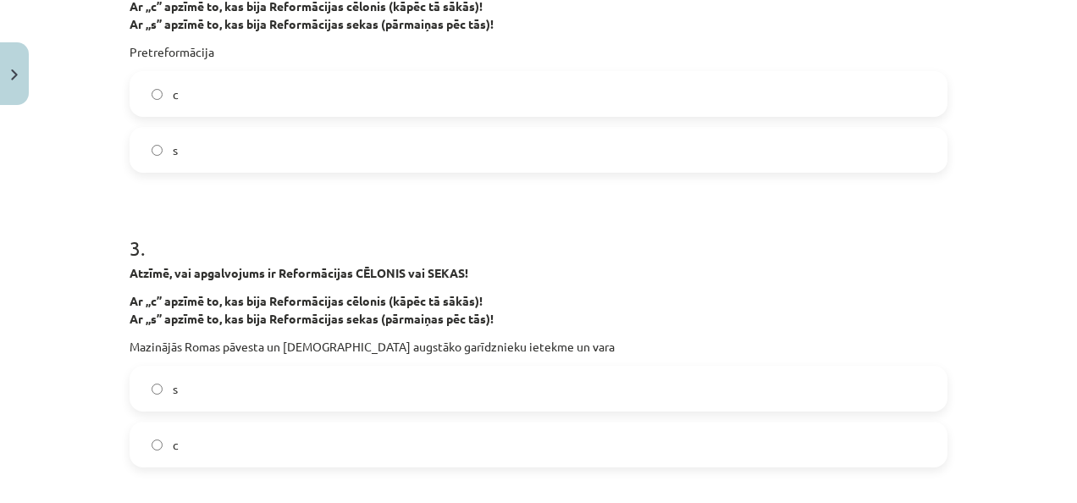
click at [490, 390] on label "s" at bounding box center [538, 389] width 815 height 42
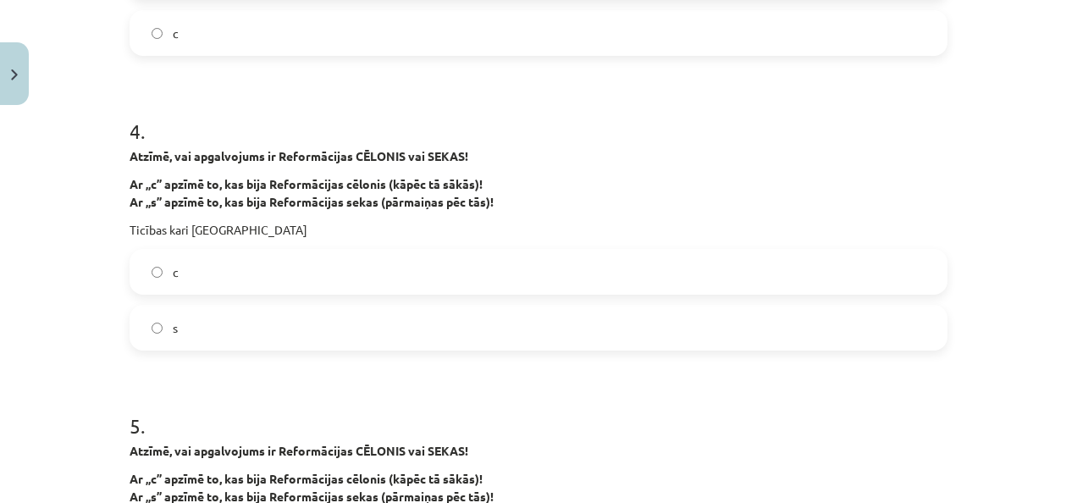
scroll to position [1143, 0]
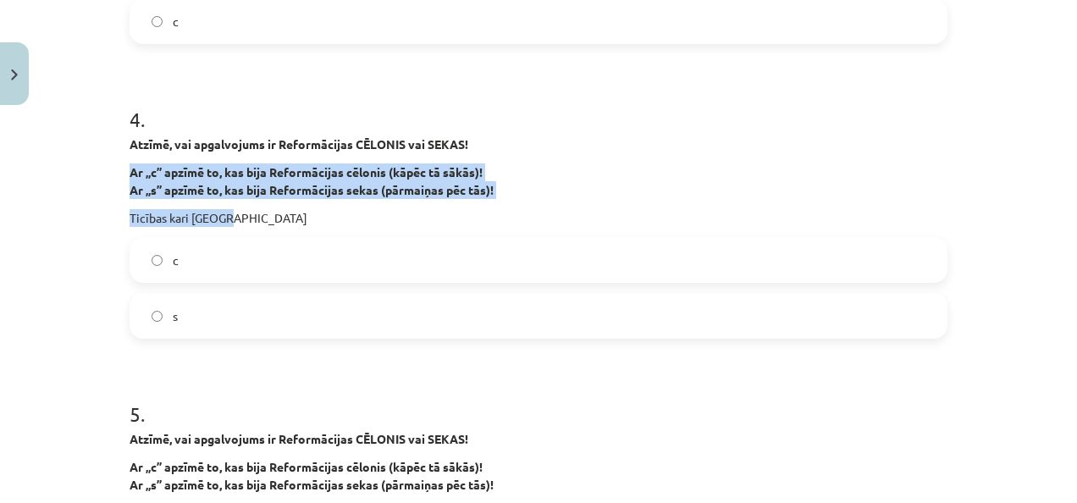
drag, startPoint x: 124, startPoint y: 167, endPoint x: 278, endPoint y: 222, distance: 163.7
click at [278, 222] on div "Atzīmē, vai apgalvojums ir Reformācijas CĒLONIS vai SEKAS! Ar „c” apzīmē to, ka…" at bounding box center [539, 180] width 818 height 91
copy div "Ar „c” apzīmē to, kas bija Reformācijas cēlonis (kāpēc tā sākās)! Ar „s” apzīmē…"
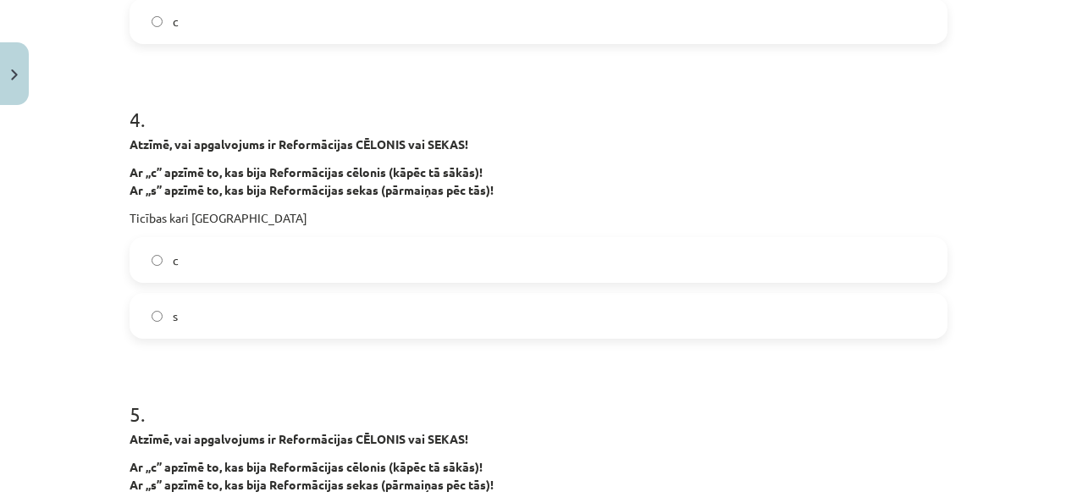
click at [301, 300] on label "s" at bounding box center [538, 316] width 815 height 42
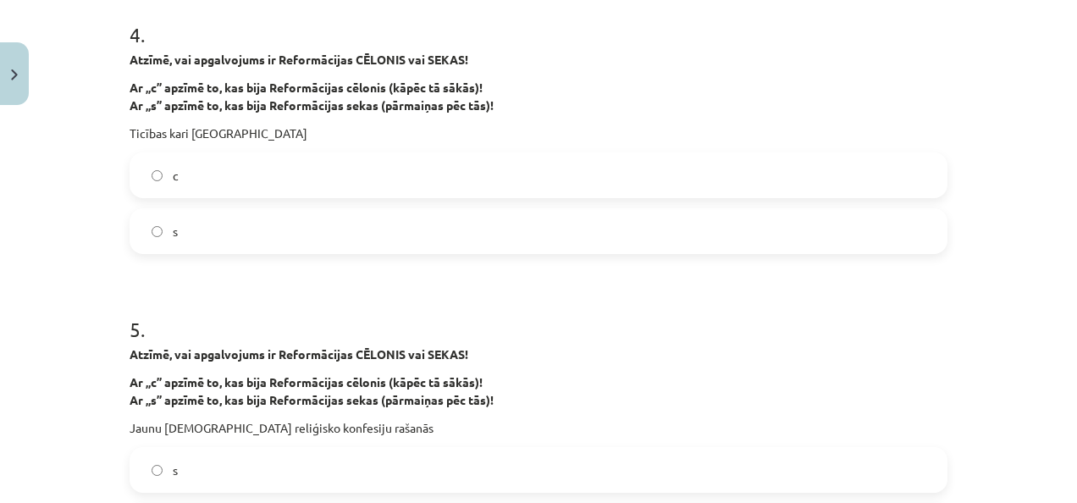
scroll to position [1313, 0]
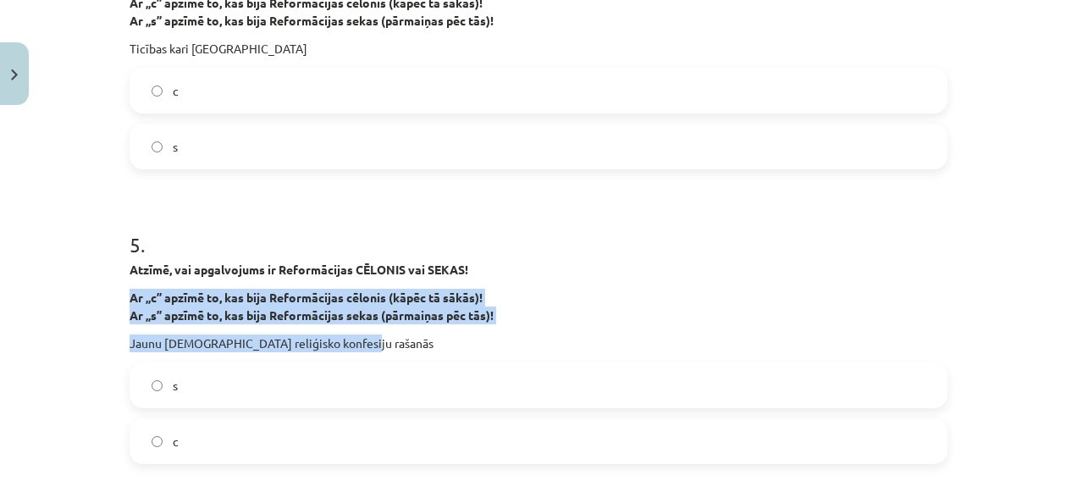
drag, startPoint x: 124, startPoint y: 295, endPoint x: 349, endPoint y: 335, distance: 228.8
click at [349, 335] on div "Atzīmē, vai apgalvojums ir Reformācijas CĒLONIS vai SEKAS! Ar „c” apzīmē to, ka…" at bounding box center [539, 306] width 818 height 91
copy div "Ar „c” apzīmē to, kas bija Reformācijas cēlonis (kāpēc tā sākās)! Ar „s” apzīmē…"
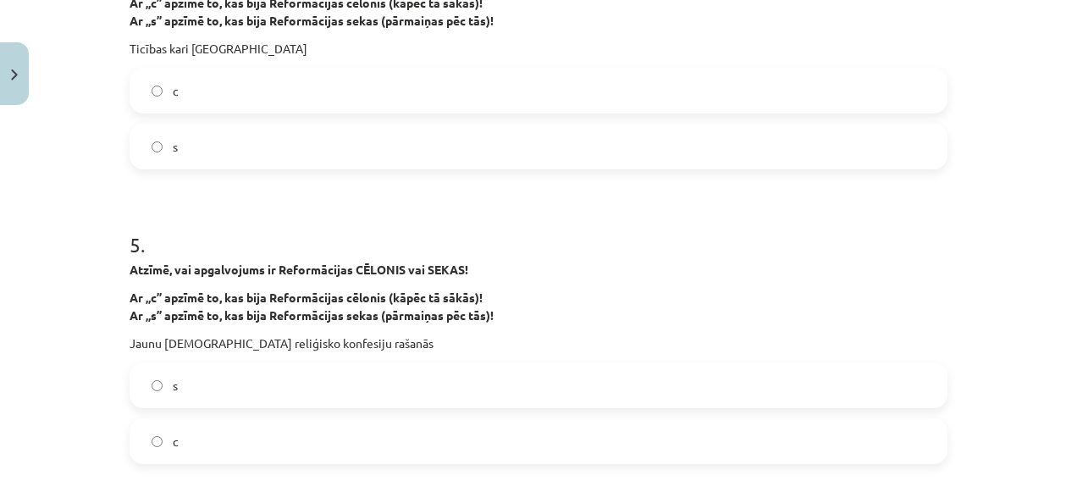
click at [441, 371] on label "s" at bounding box center [538, 385] width 815 height 42
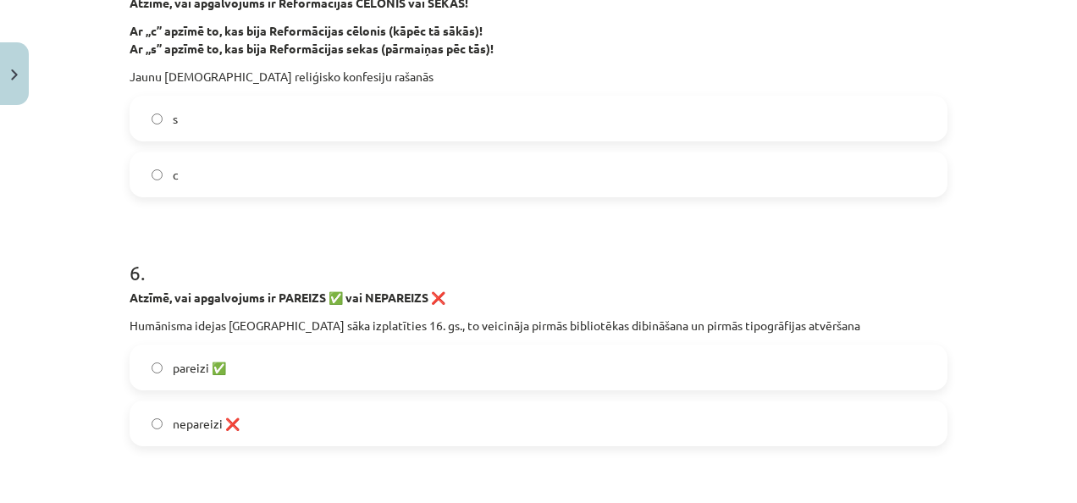
scroll to position [1651, 0]
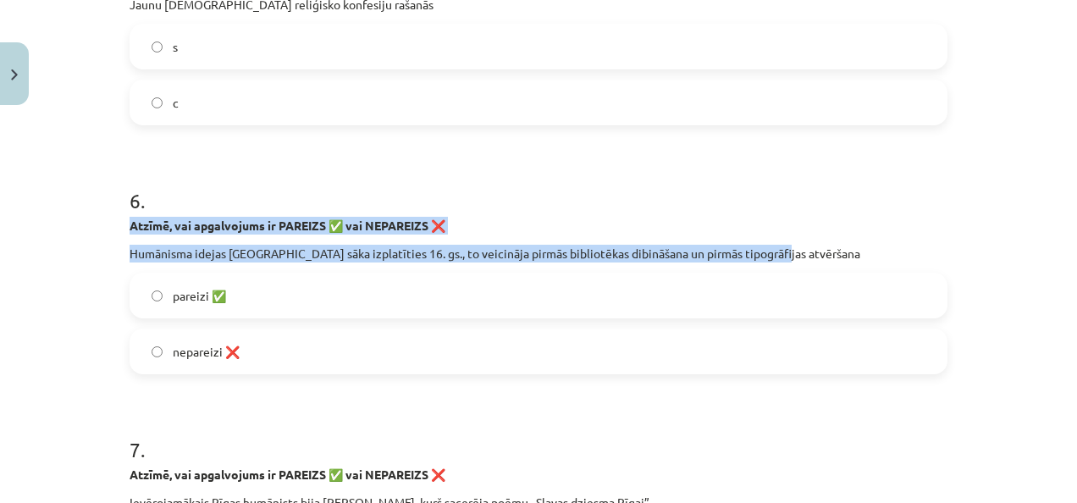
drag, startPoint x: 125, startPoint y: 220, endPoint x: 965, endPoint y: 257, distance: 840.9
click at [965, 257] on div "Mācību tēma: Latvijas un pasaules vēstures 8. klases 1. ieskaites mācību materi…" at bounding box center [538, 251] width 1077 height 503
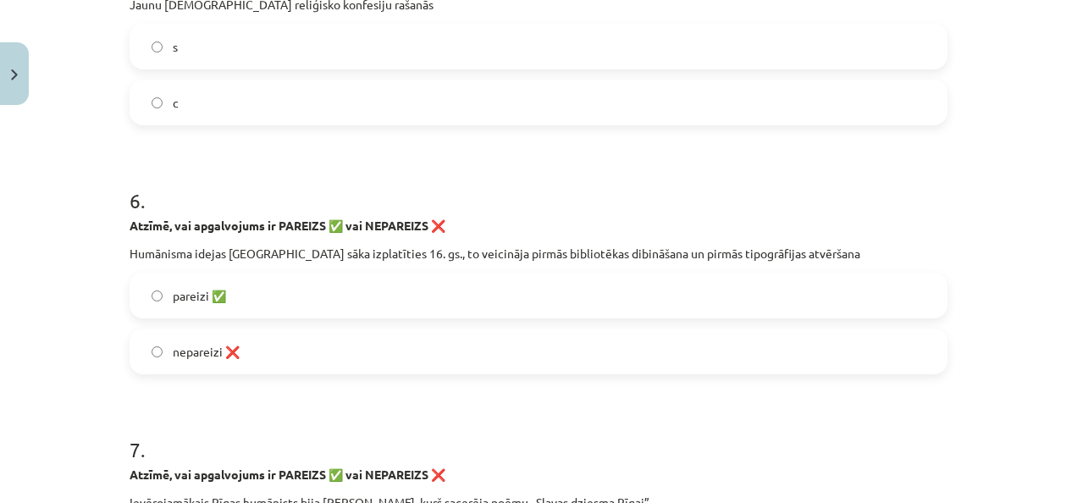
click at [302, 296] on label "pareizi ✅" at bounding box center [538, 295] width 815 height 42
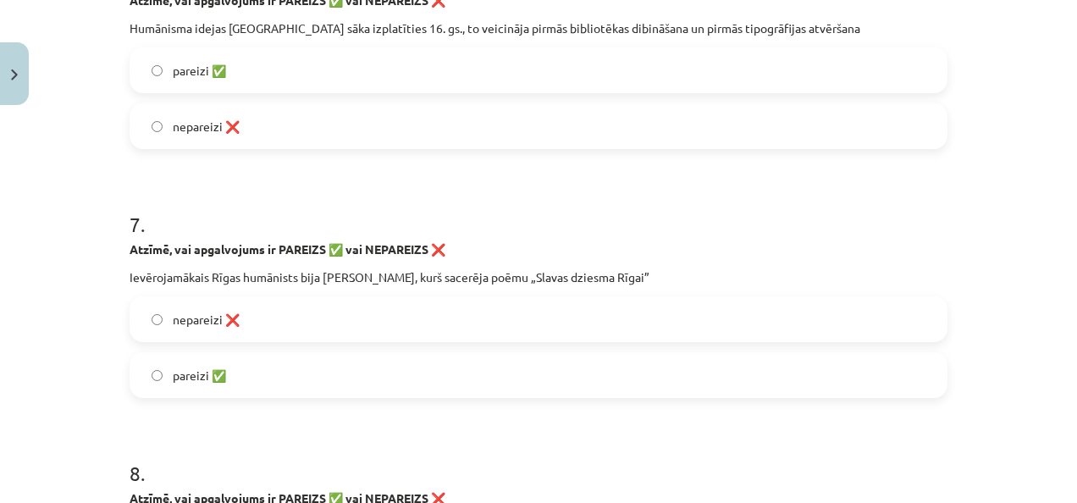
scroll to position [1905, 0]
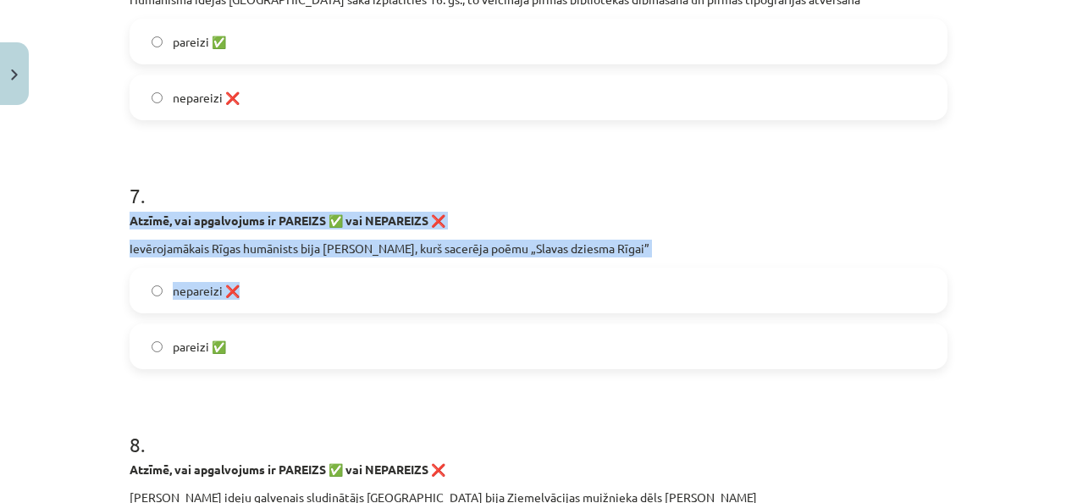
drag, startPoint x: 126, startPoint y: 213, endPoint x: 677, endPoint y: 259, distance: 553.2
click at [677, 259] on div "7 . Atzīmē, vai apgalvojums ir PAREIZS ✅ vai NEPAREIZS ❌ Ievērojamākais Rīgas h…" at bounding box center [539, 261] width 818 height 215
click at [362, 296] on label "nepareizi ❌" at bounding box center [538, 290] width 815 height 42
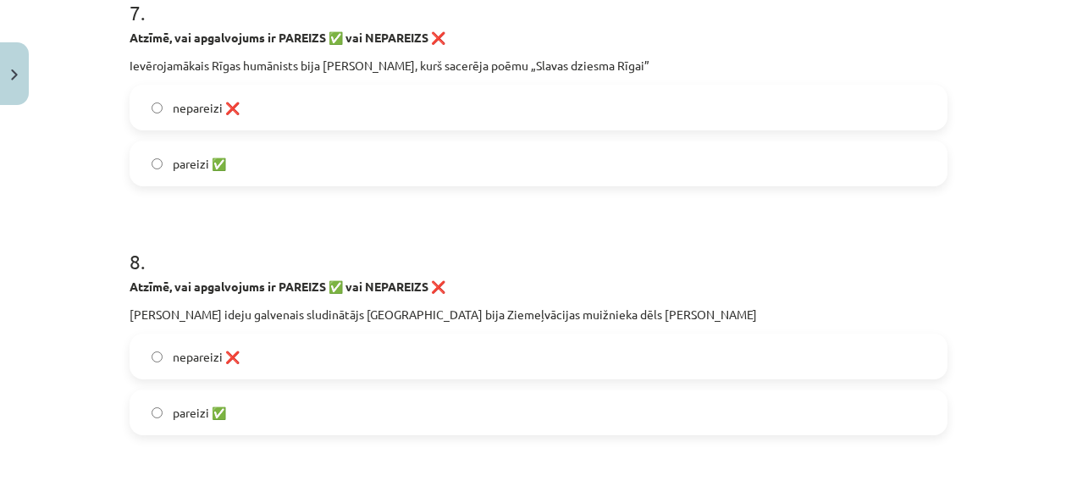
scroll to position [2160, 0]
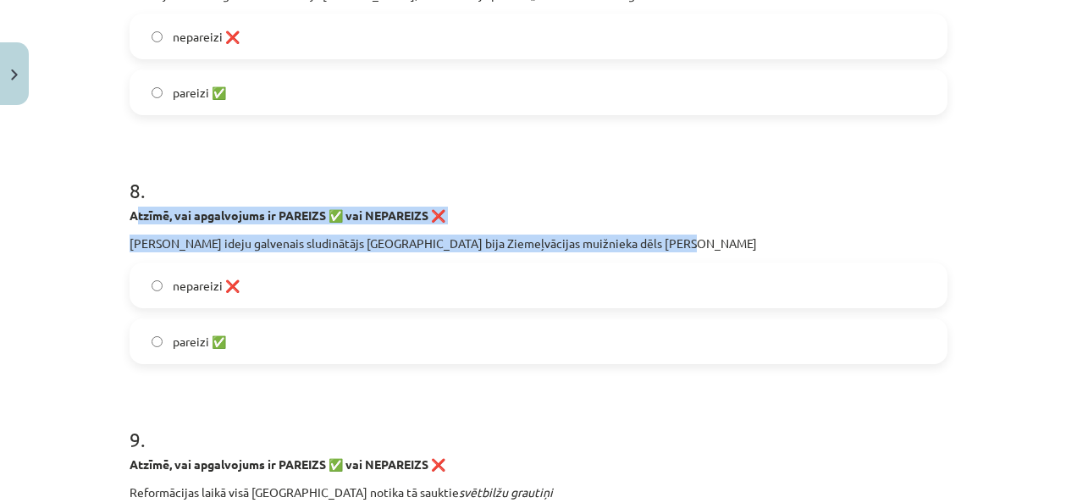
drag, startPoint x: 130, startPoint y: 209, endPoint x: 728, endPoint y: 230, distance: 598.3
click at [728, 230] on div "Atzīmē, vai apgalvojums ir PAREIZS ✅ vai NEPAREIZS ❌ Mārtiņa Lutera ideju galve…" at bounding box center [539, 230] width 818 height 46
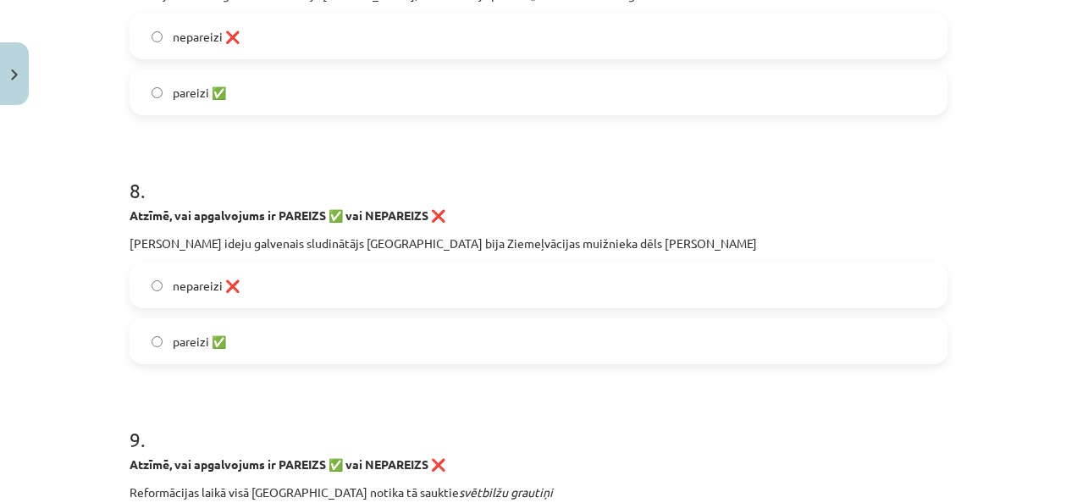
click at [393, 334] on label "pareizi ✅" at bounding box center [538, 341] width 815 height 42
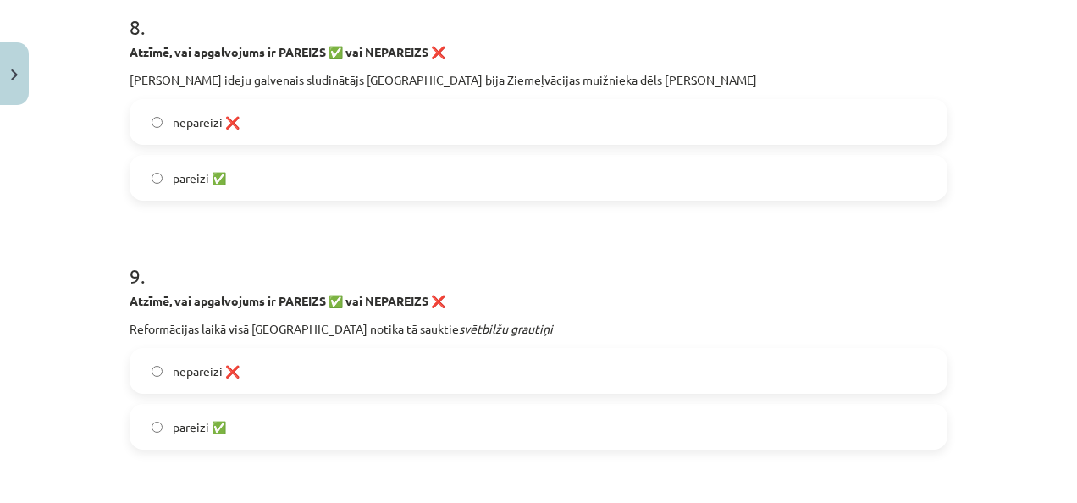
scroll to position [2329, 0]
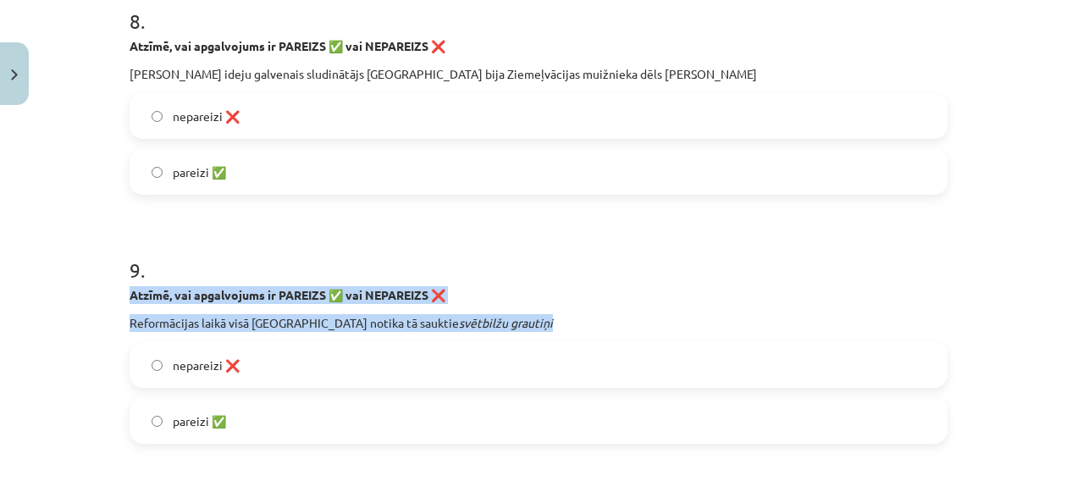
drag, startPoint x: 119, startPoint y: 288, endPoint x: 556, endPoint y: 305, distance: 436.5
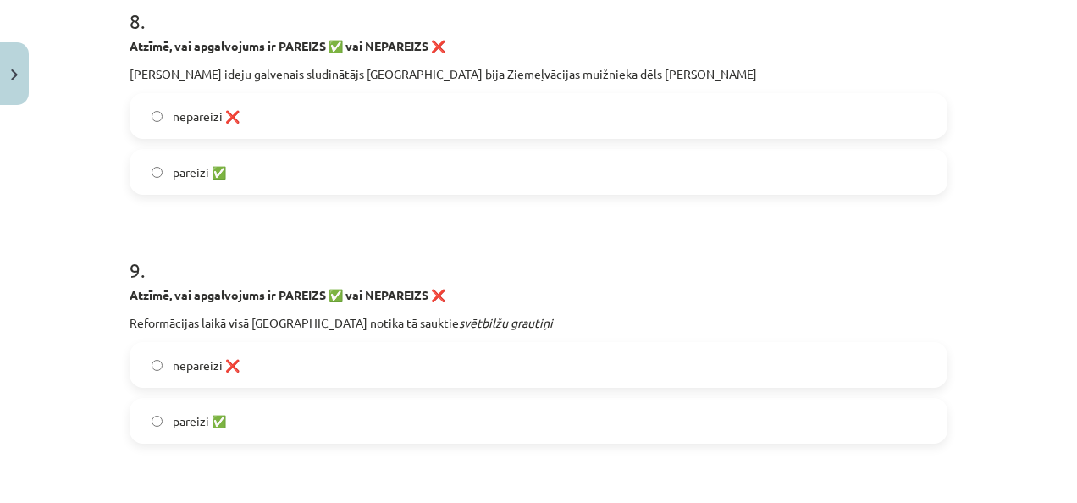
click at [437, 391] on div "nepareizi ❌ pareizi ✅" at bounding box center [539, 393] width 818 height 102
click at [439, 410] on label "pareizi ✅" at bounding box center [538, 421] width 815 height 42
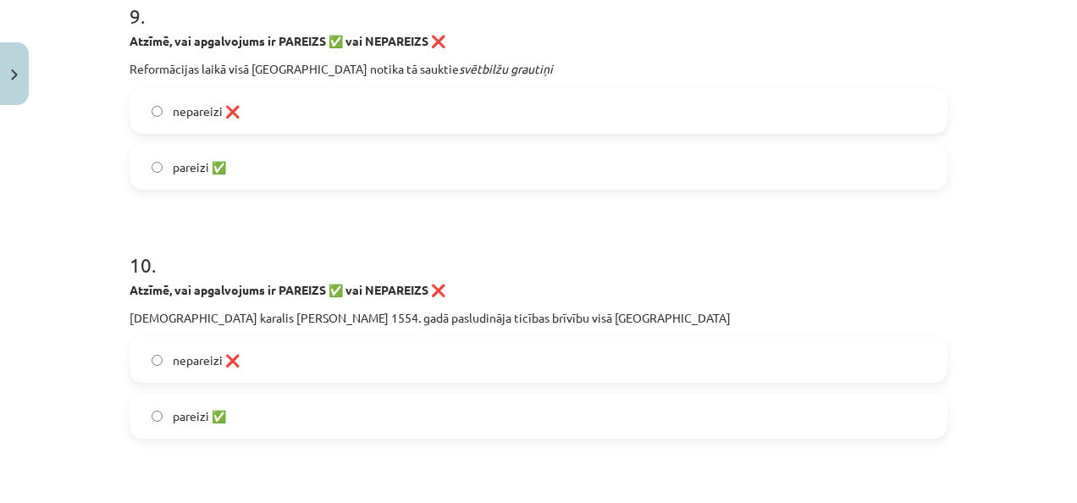
scroll to position [2668, 0]
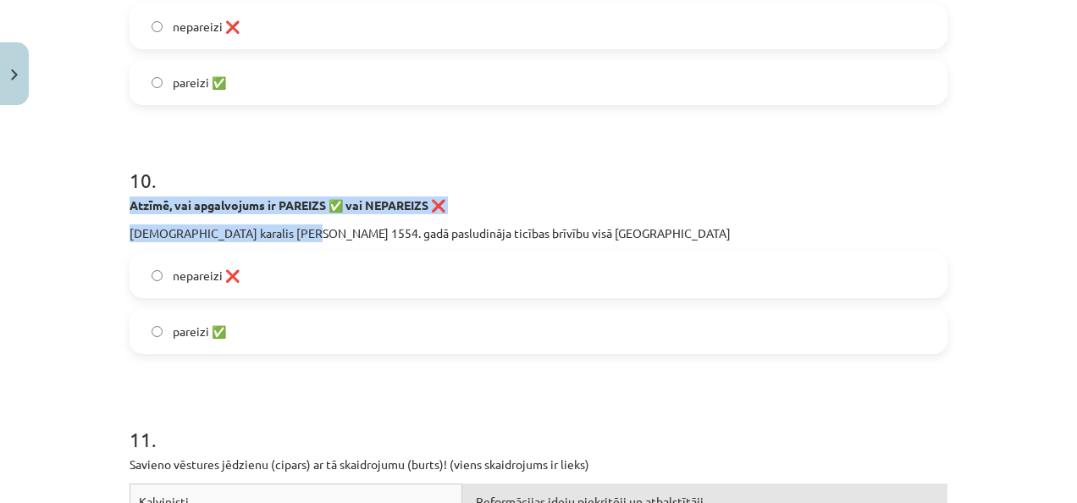
drag, startPoint x: 122, startPoint y: 202, endPoint x: 295, endPoint y: 224, distance: 174.1
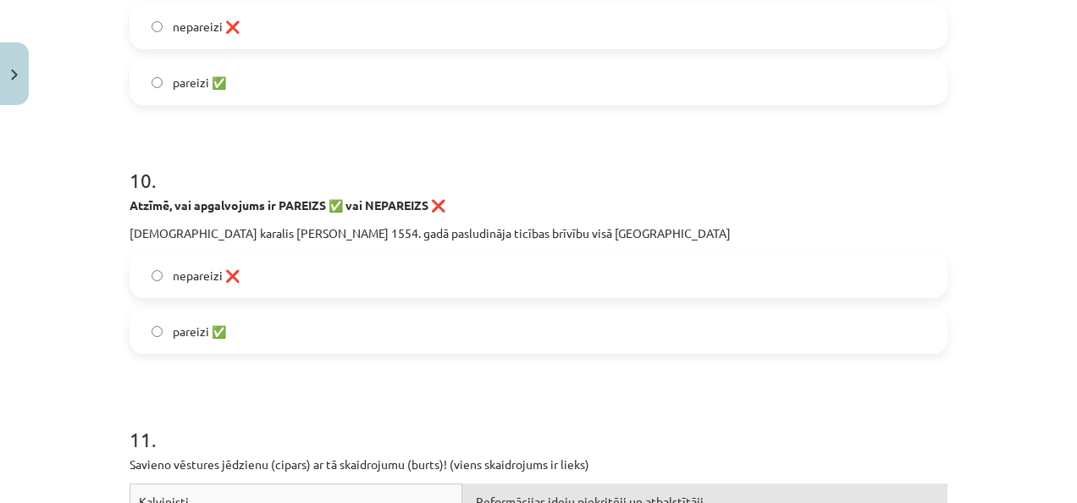
click at [503, 219] on div "Atzīmē, vai apgalvojums ir PAREIZS ✅ vai NEPAREIZS ❌ Polijas karalis Stefans Ba…" at bounding box center [539, 219] width 818 height 46
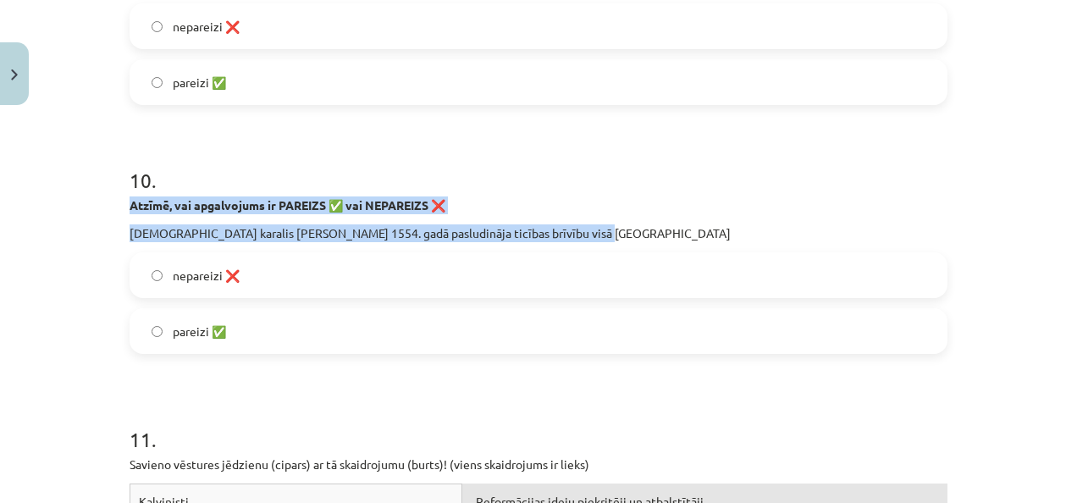
drag, startPoint x: 122, startPoint y: 203, endPoint x: 570, endPoint y: 216, distance: 448.2
drag, startPoint x: 570, startPoint y: 216, endPoint x: 608, endPoint y: 213, distance: 38.3
click at [608, 213] on p "Atzīmē, vai apgalvojums ir PAREIZS ✅ vai NEPAREIZS ❌" at bounding box center [539, 205] width 818 height 18
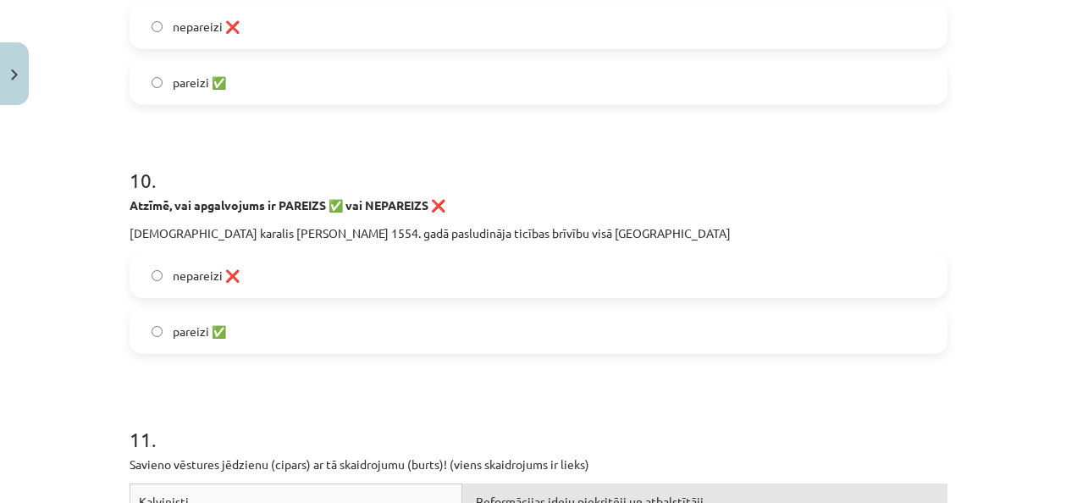
click at [401, 273] on label "nepareizi ❌" at bounding box center [538, 275] width 815 height 42
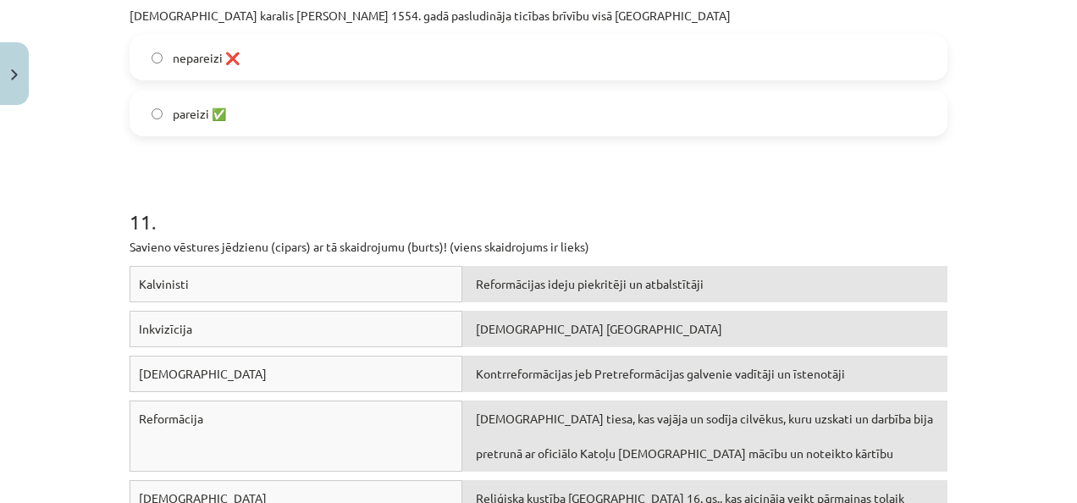
scroll to position [2922, 0]
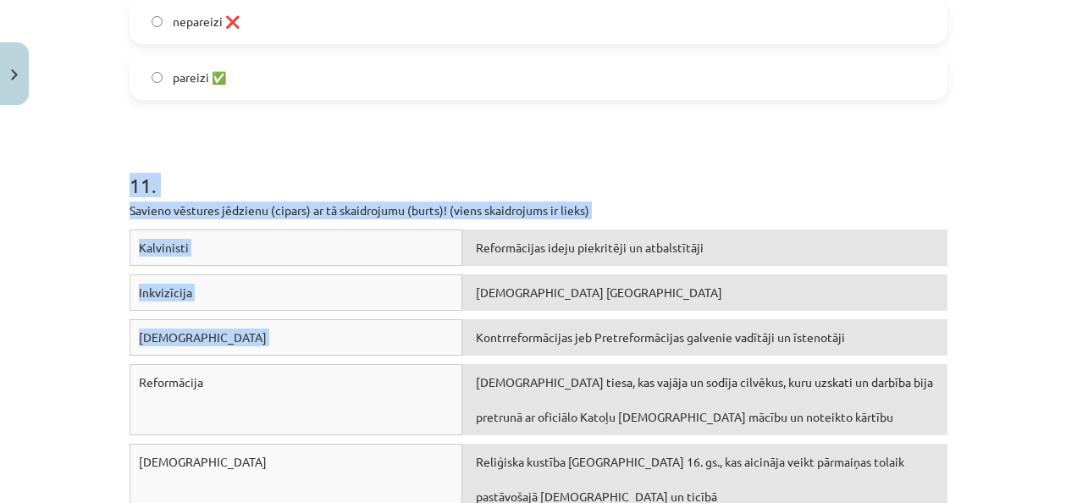
drag, startPoint x: 124, startPoint y: 180, endPoint x: 854, endPoint y: 246, distance: 733.9
click at [900, 282] on div "11 . Savieno vēstures jēdzienu (cipars) ar tā skaidrojumu (burts)! (viens skaid…" at bounding box center [539, 316] width 818 height 413
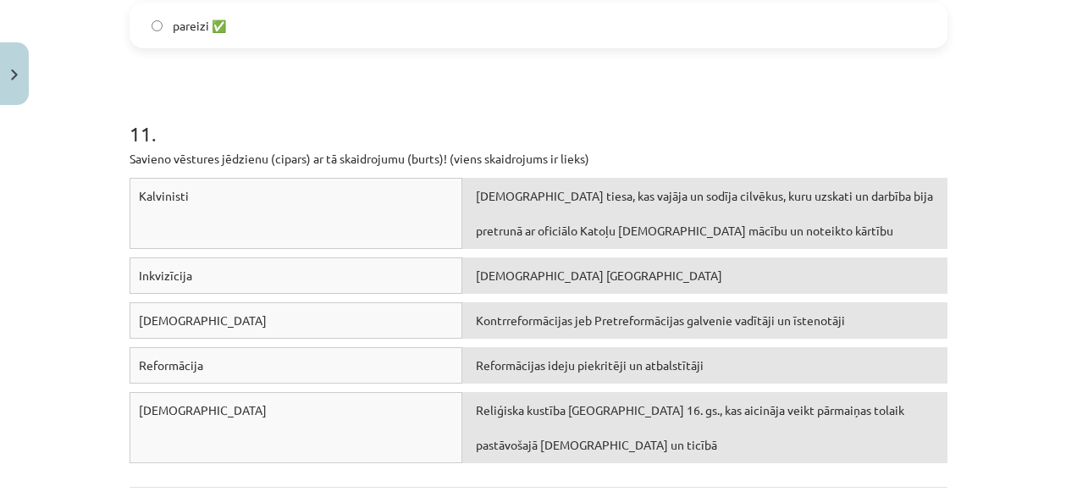
scroll to position [3091, 0]
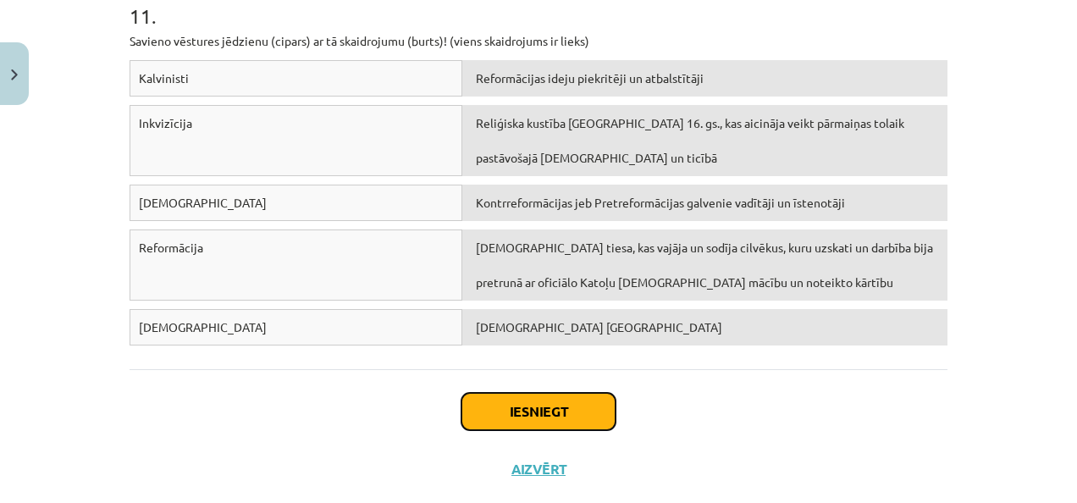
click at [583, 406] on button "Iesniegt" at bounding box center [539, 411] width 154 height 37
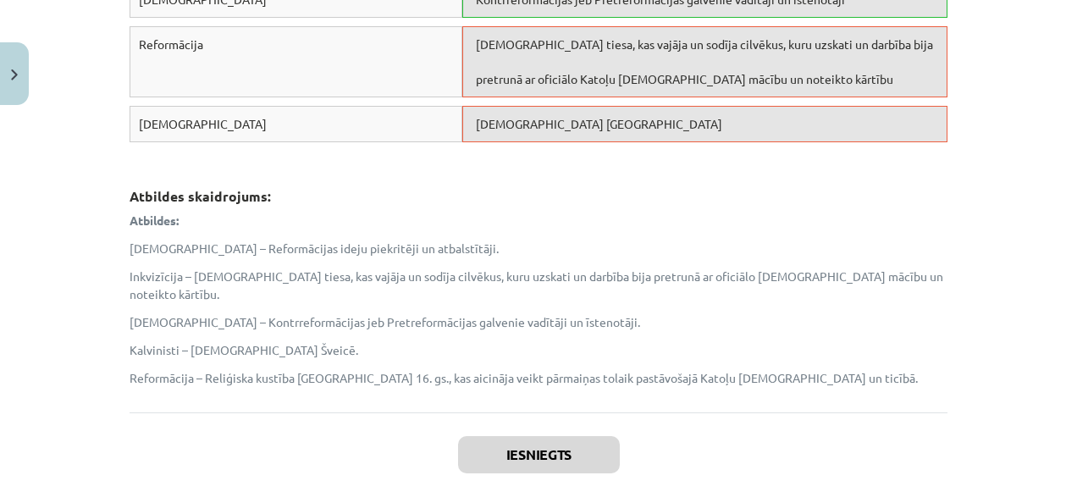
scroll to position [3406, 0]
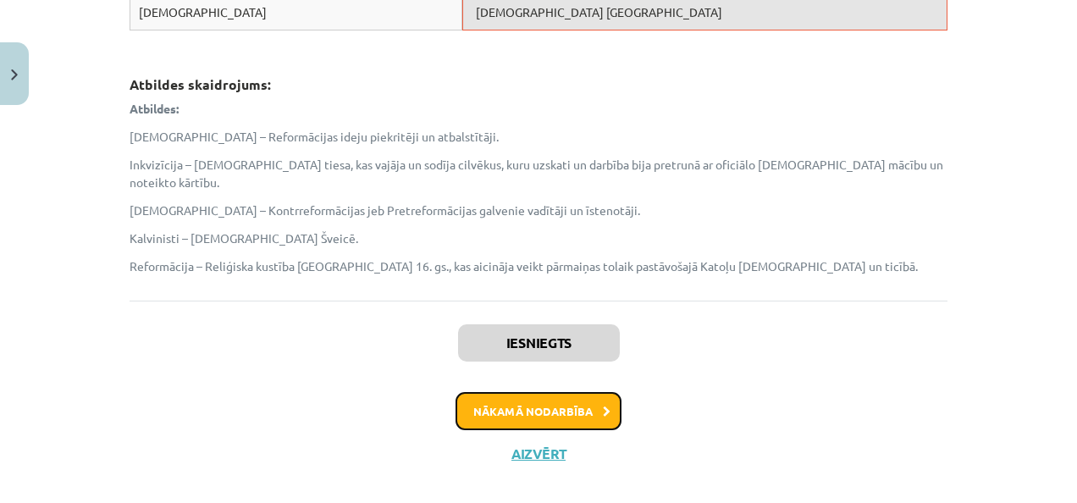
click at [506, 392] on button "Nākamā nodarbība" at bounding box center [539, 411] width 166 height 39
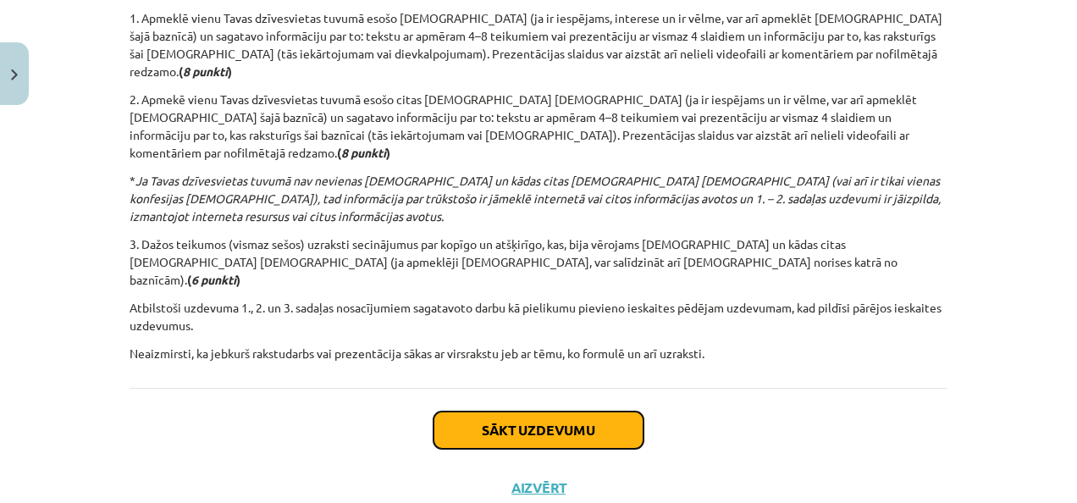
click at [505, 412] on button "Sākt uzdevumu" at bounding box center [539, 430] width 210 height 37
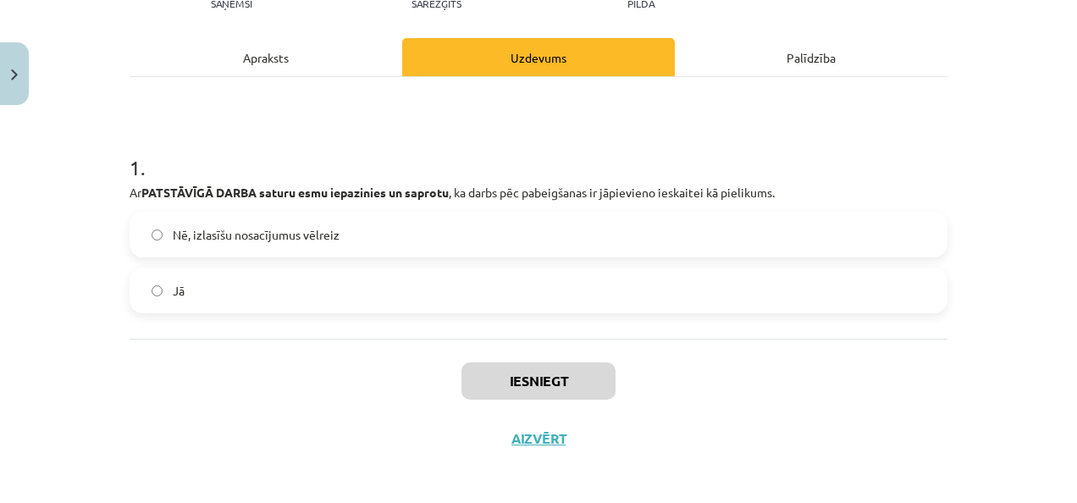
scroll to position [212, 0]
click at [335, 285] on label "Jā" at bounding box center [538, 289] width 815 height 42
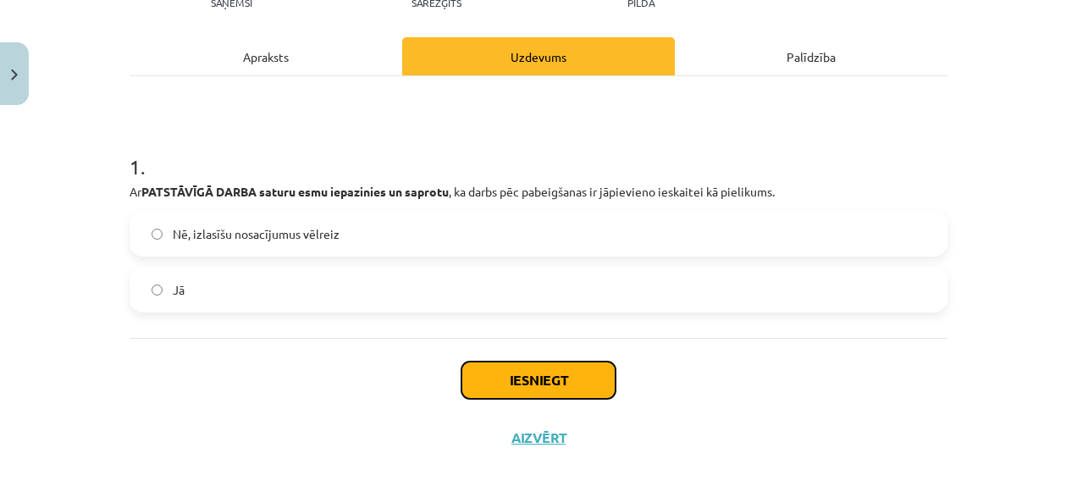
click at [556, 362] on button "Iesniegt" at bounding box center [539, 380] width 154 height 37
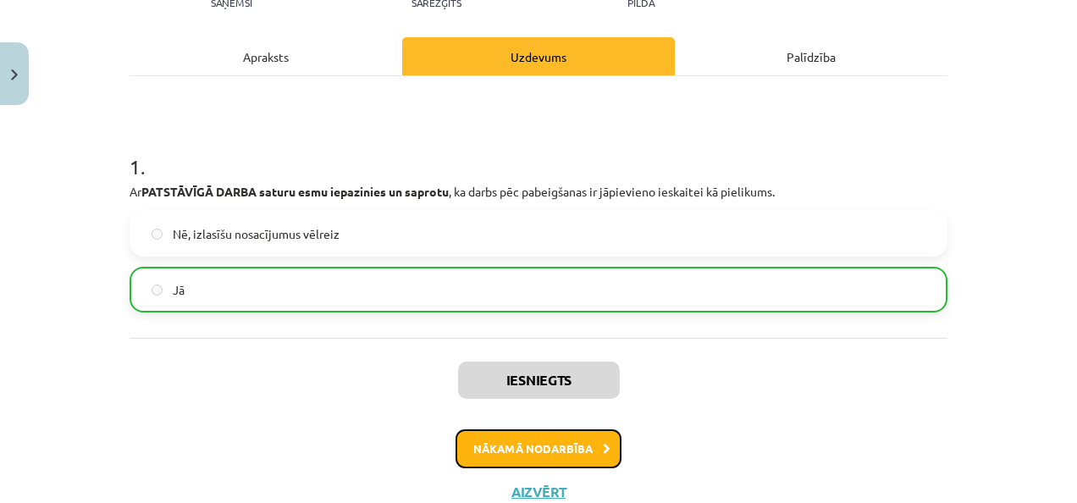
click at [569, 444] on button "Nākamā nodarbība" at bounding box center [539, 448] width 166 height 39
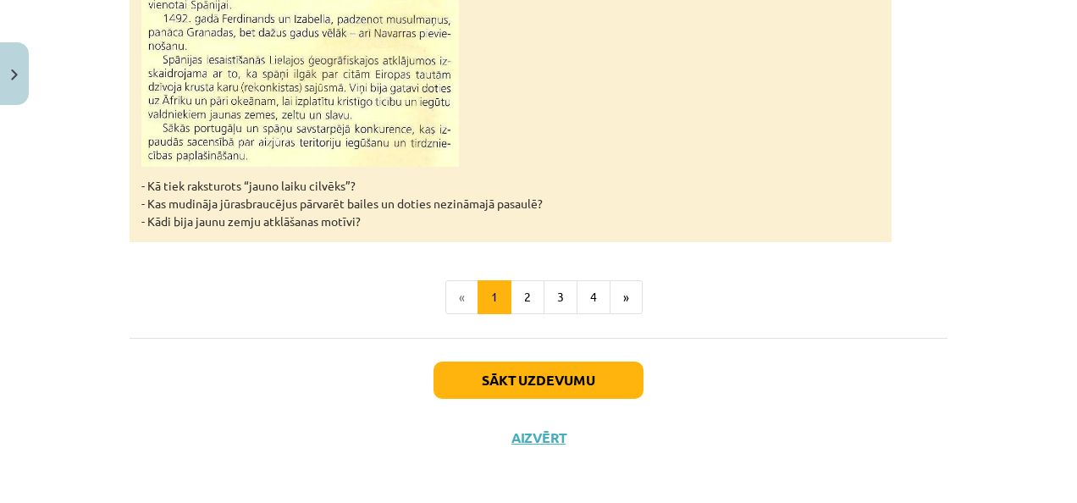
scroll to position [1827, 0]
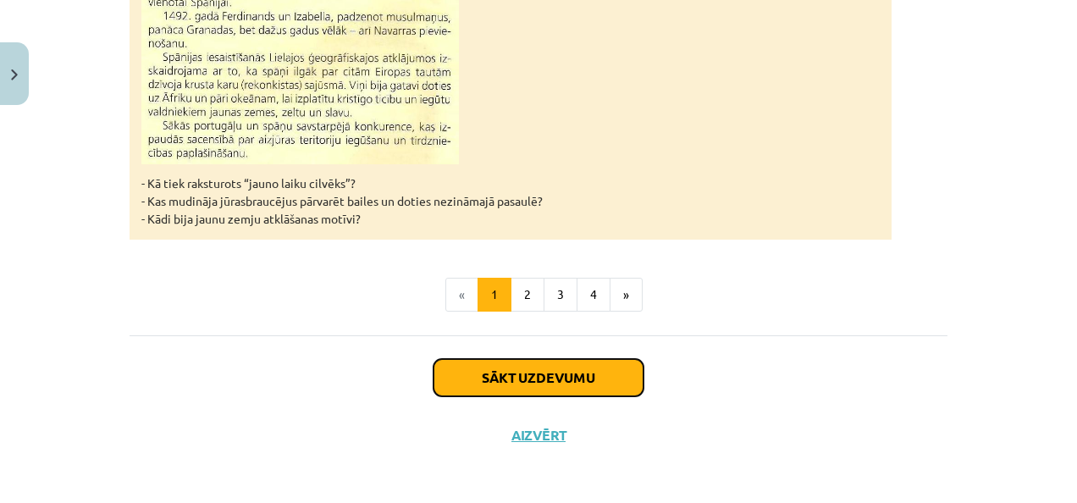
click at [517, 373] on button "Sākt uzdevumu" at bounding box center [539, 377] width 210 height 37
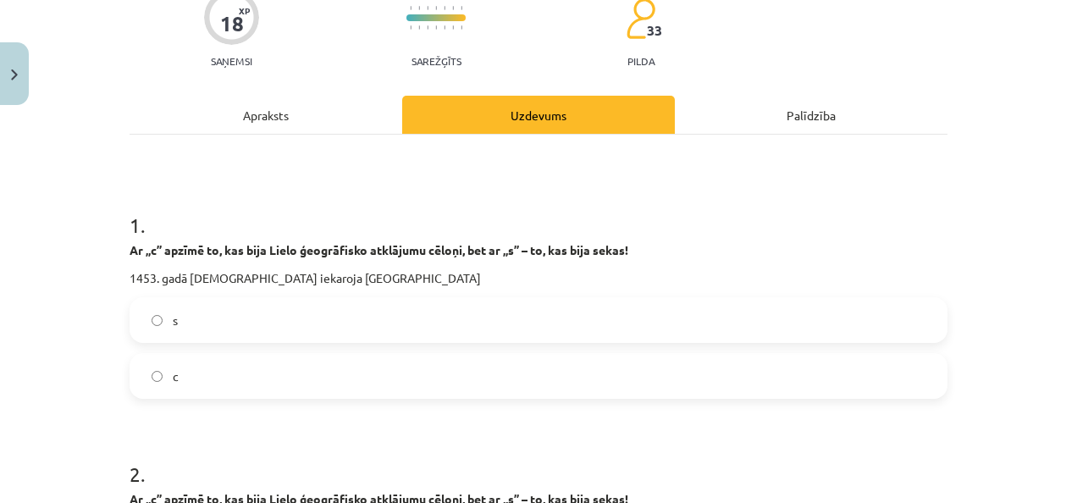
scroll to position [127, 0]
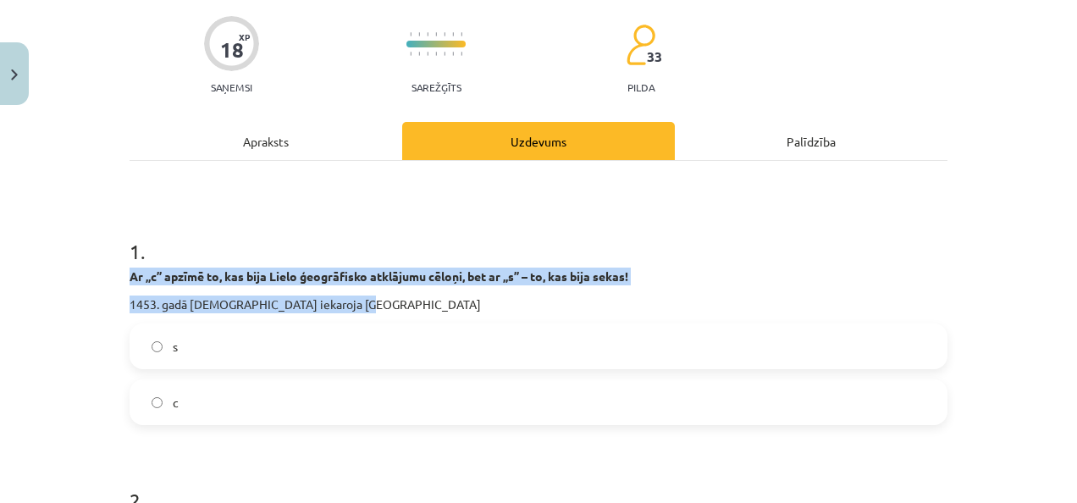
drag, startPoint x: 122, startPoint y: 270, endPoint x: 393, endPoint y: 303, distance: 273.0
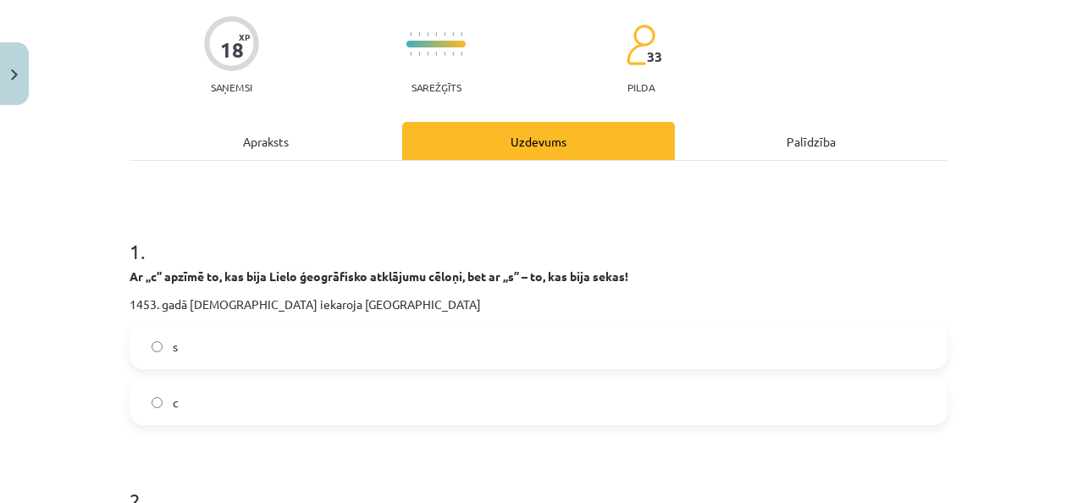
click at [354, 405] on label "c" at bounding box center [538, 402] width 815 height 42
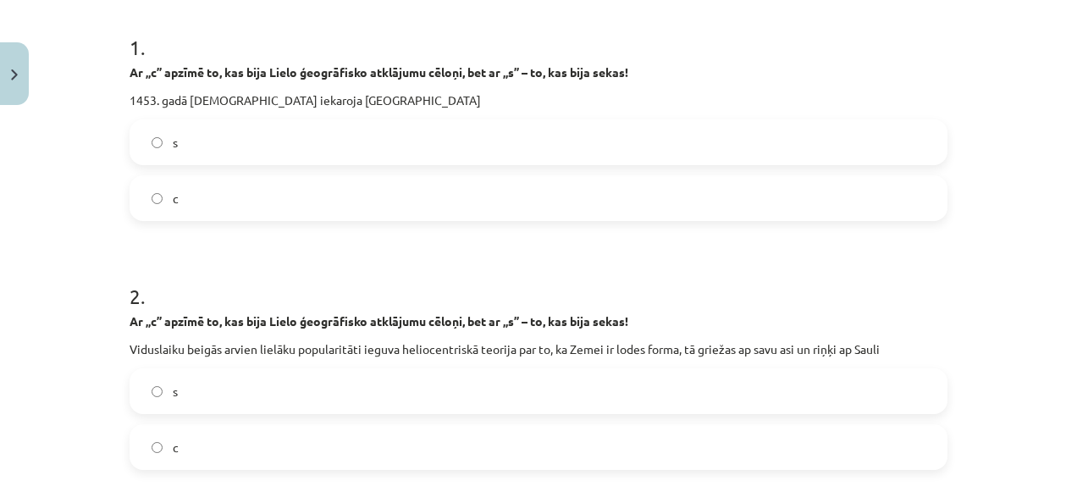
scroll to position [381, 0]
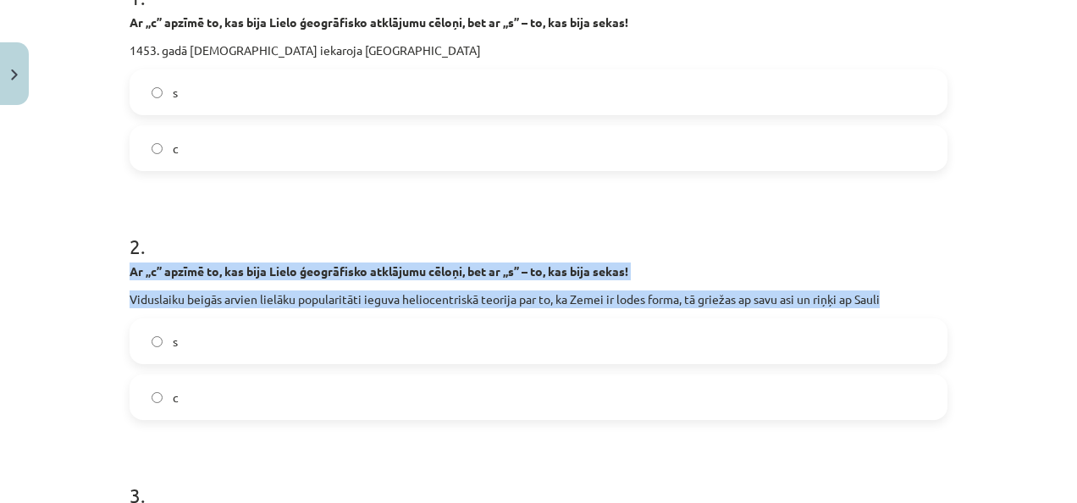
drag, startPoint x: 125, startPoint y: 264, endPoint x: 944, endPoint y: 290, distance: 819.3
click at [944, 290] on div "18 XP Saņemsi Sarežģīts 33 pilda Apraksts Uzdevums Palīdzība 1 . Ar „c” apzīmē …" at bounding box center [538, 464] width 838 height 1465
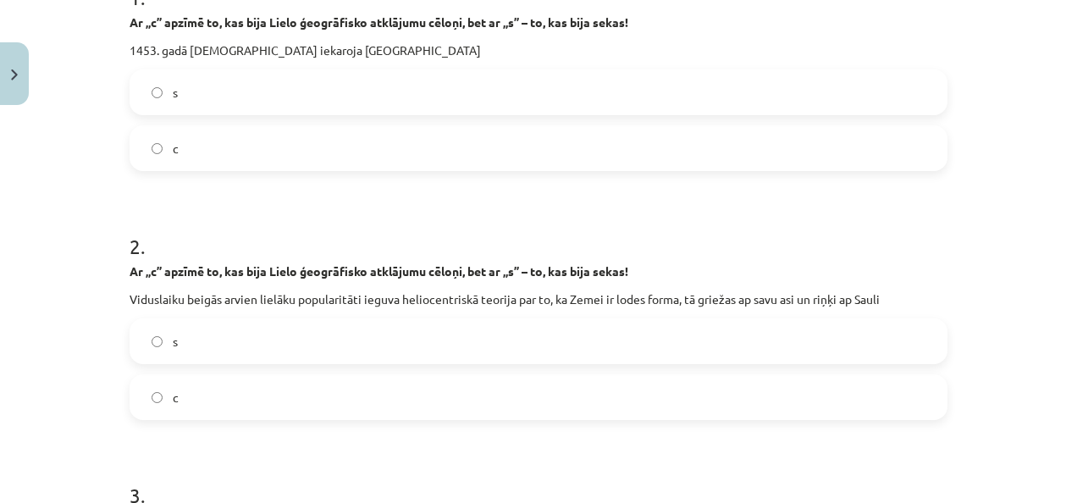
click at [327, 395] on label "c" at bounding box center [538, 397] width 815 height 42
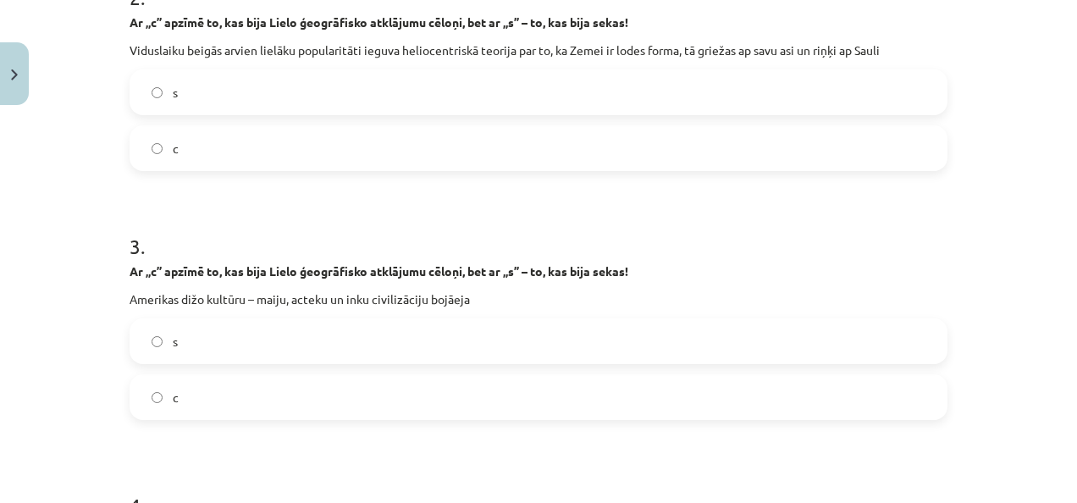
scroll to position [635, 0]
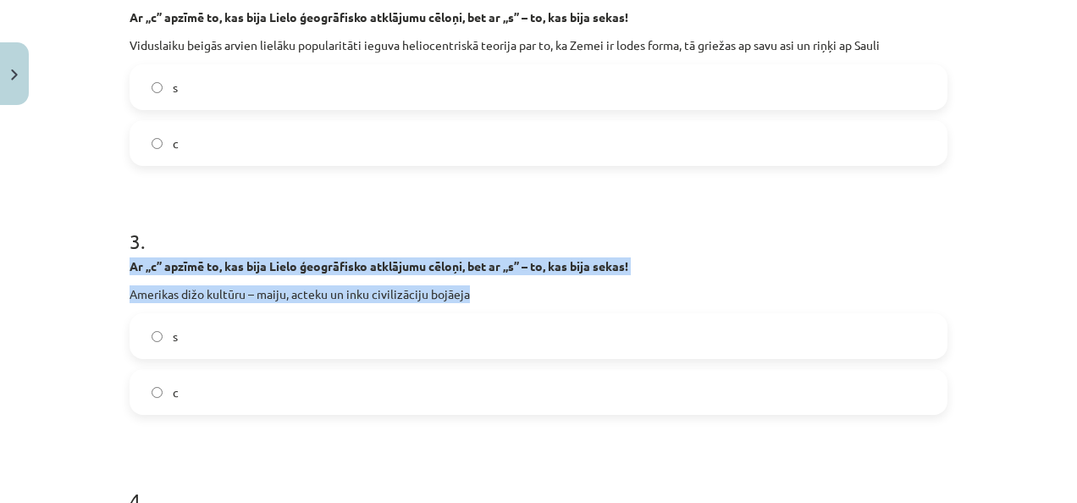
drag, startPoint x: 123, startPoint y: 261, endPoint x: 579, endPoint y: 296, distance: 457.8
click at [579, 296] on div "Ar „c” apzīmē to, kas bija Lielo ģeogrāfisko atklājumu cēloņi, bet ar „s” – to,…" at bounding box center [539, 280] width 818 height 46
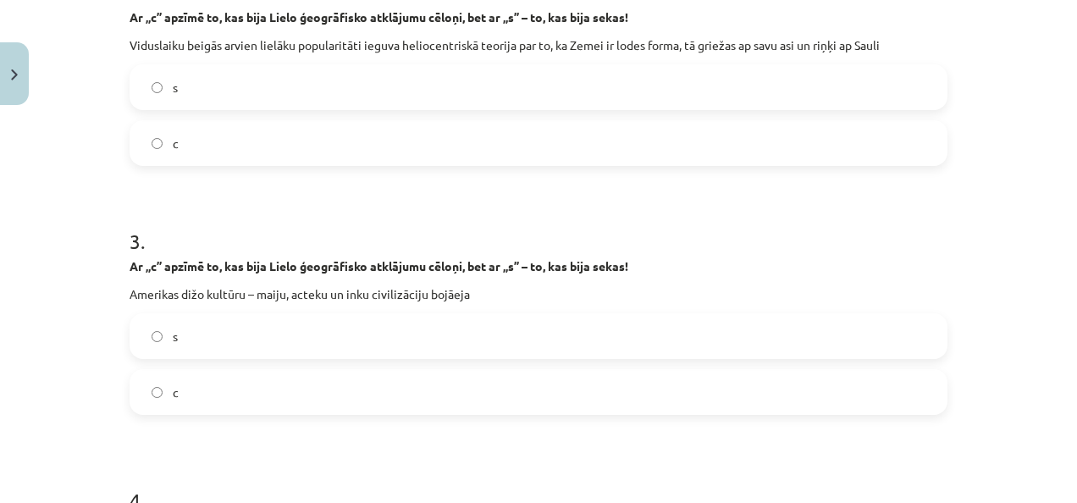
click at [252, 326] on label "s" at bounding box center [538, 336] width 815 height 42
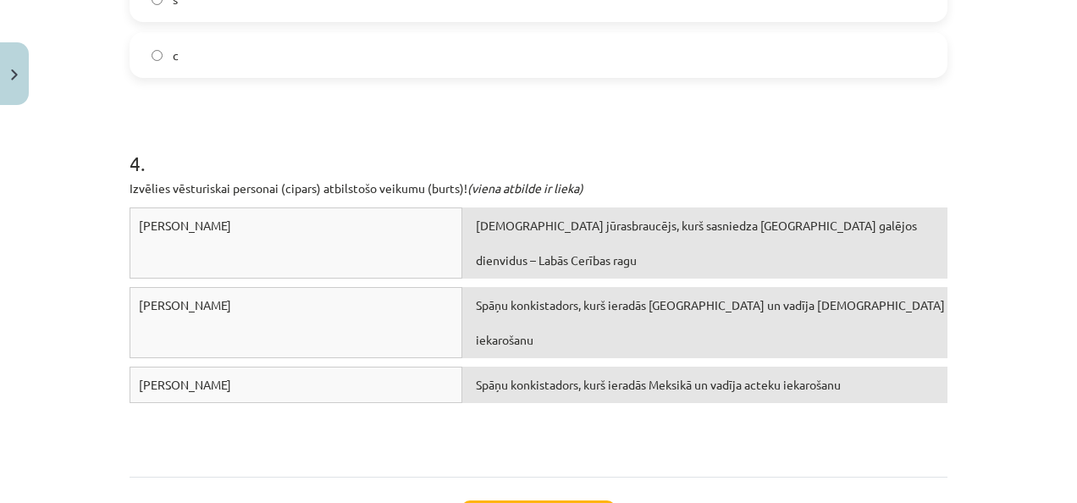
scroll to position [974, 0]
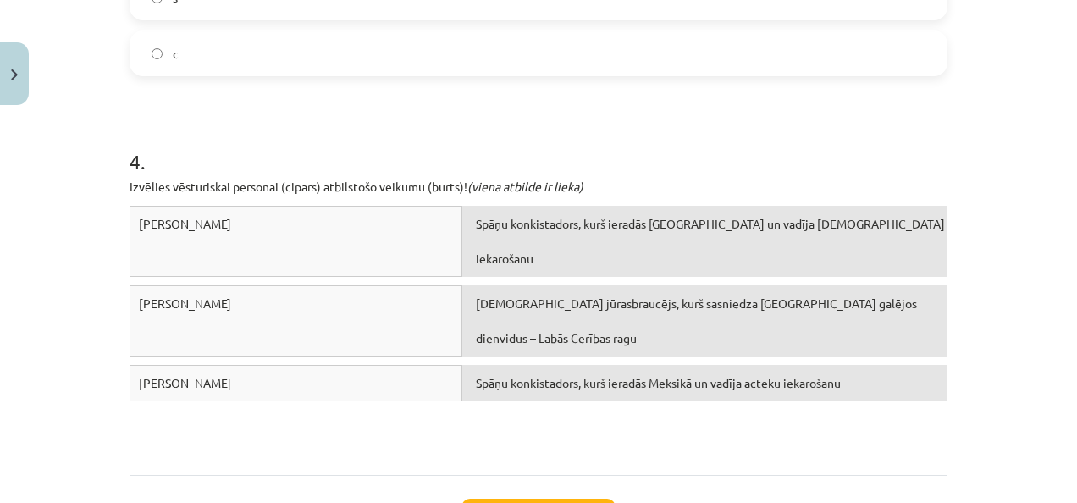
drag, startPoint x: 120, startPoint y: 208, endPoint x: 611, endPoint y: 190, distance: 491.5
click at [624, 151] on h1 "4 ." at bounding box center [539, 146] width 818 height 53
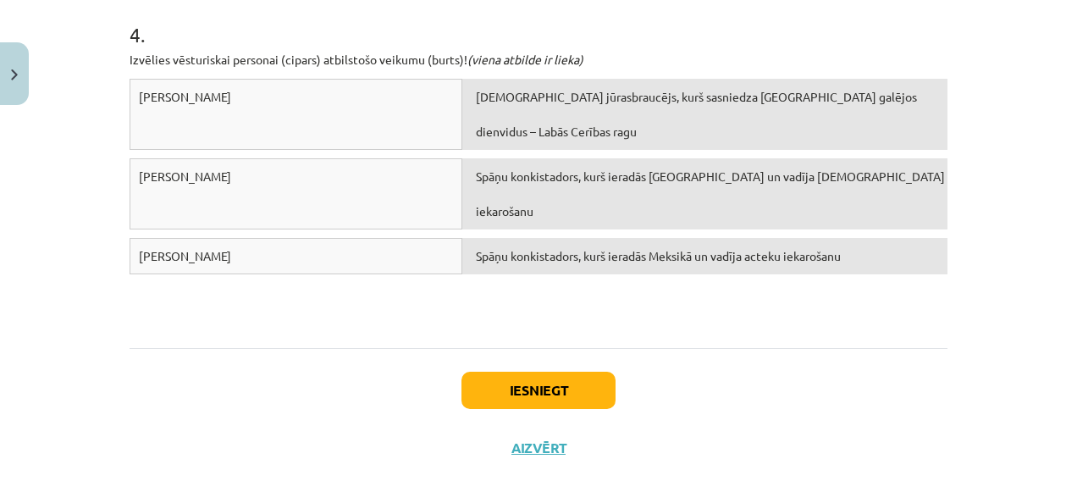
scroll to position [1116, 0]
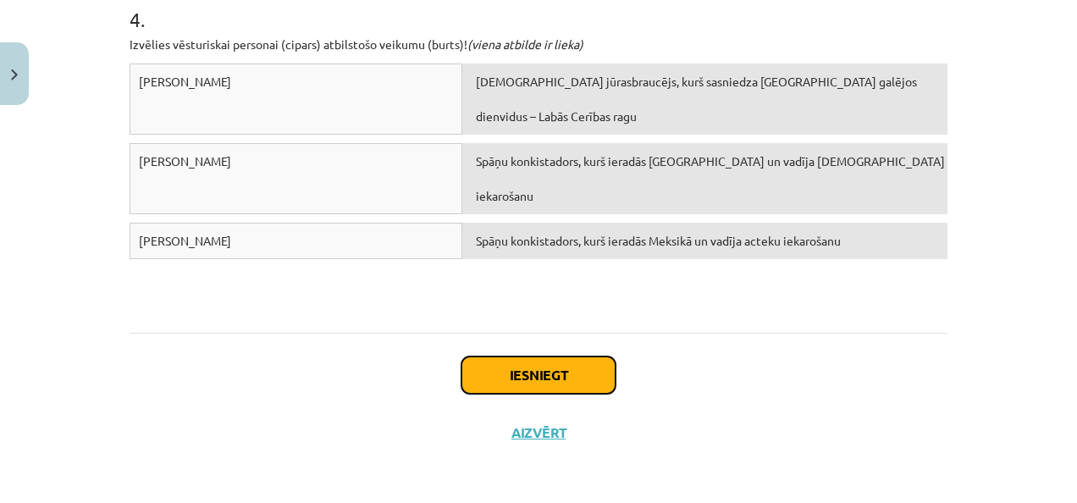
click at [574, 362] on button "Iesniegt" at bounding box center [539, 375] width 154 height 37
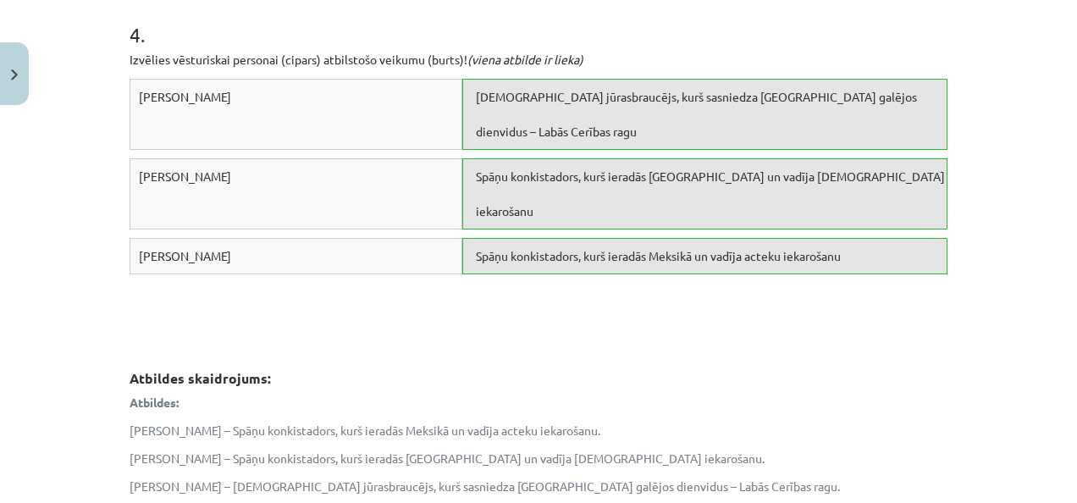
scroll to position [1341, 0]
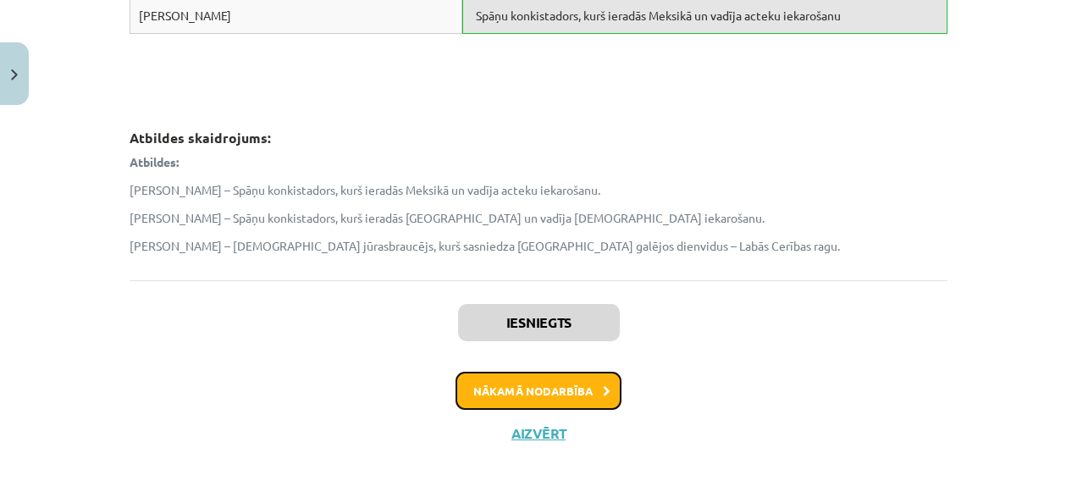
click at [570, 376] on button "Nākamā nodarbība" at bounding box center [539, 391] width 166 height 39
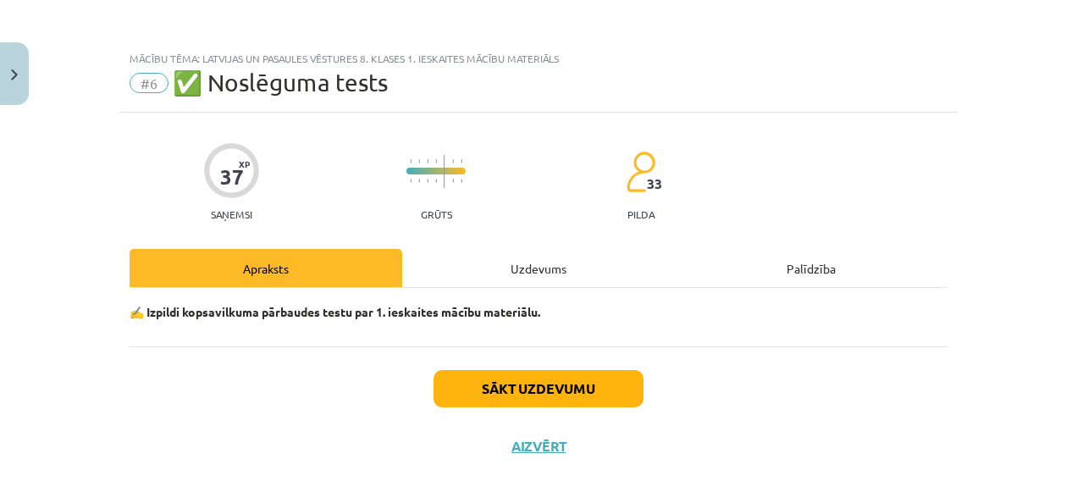
scroll to position [14, 0]
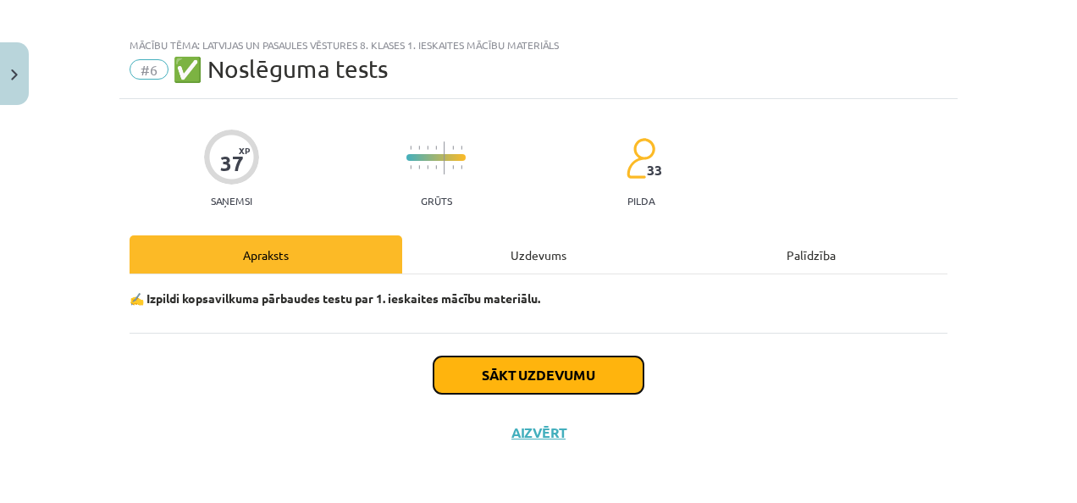
click at [570, 376] on button "Sākt uzdevumu" at bounding box center [539, 375] width 210 height 37
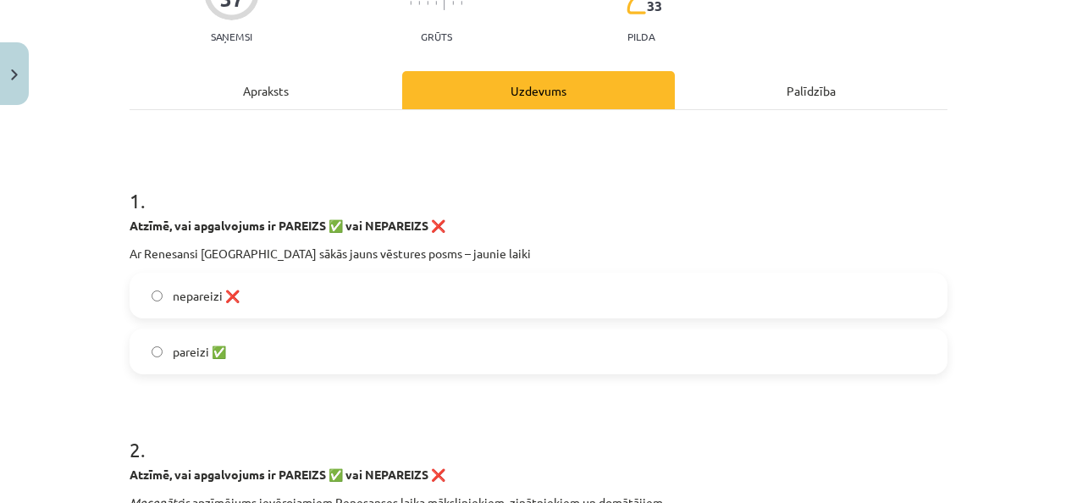
scroll to position [183, 0]
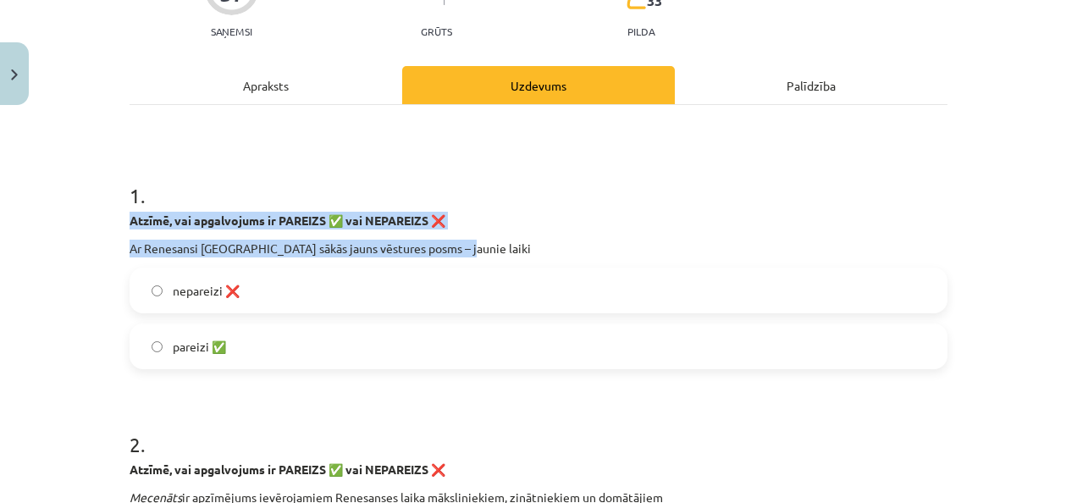
drag, startPoint x: 124, startPoint y: 218, endPoint x: 527, endPoint y: 243, distance: 403.9
click at [527, 243] on div "Atzīmē, vai apgalvojums ir PAREIZS ✅ vai NEPAREIZS ❌ Ar Renesansi Eiropā sākās …" at bounding box center [539, 235] width 818 height 46
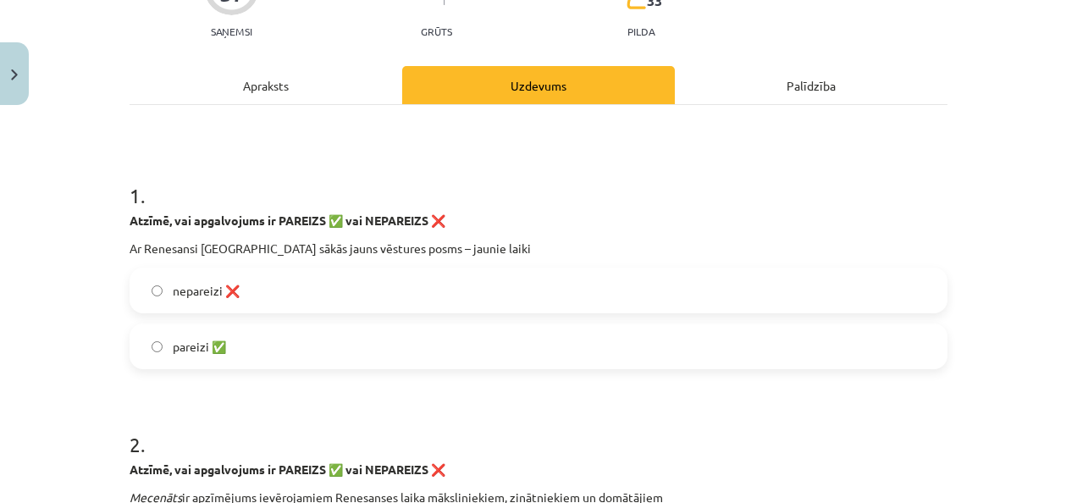
click at [467, 335] on label "pareizi ✅" at bounding box center [538, 346] width 815 height 42
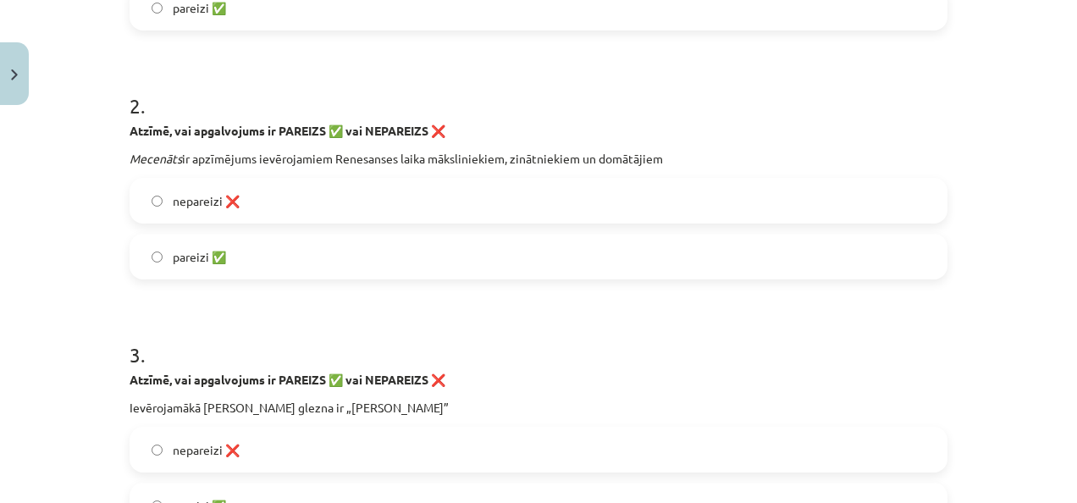
scroll to position [606, 0]
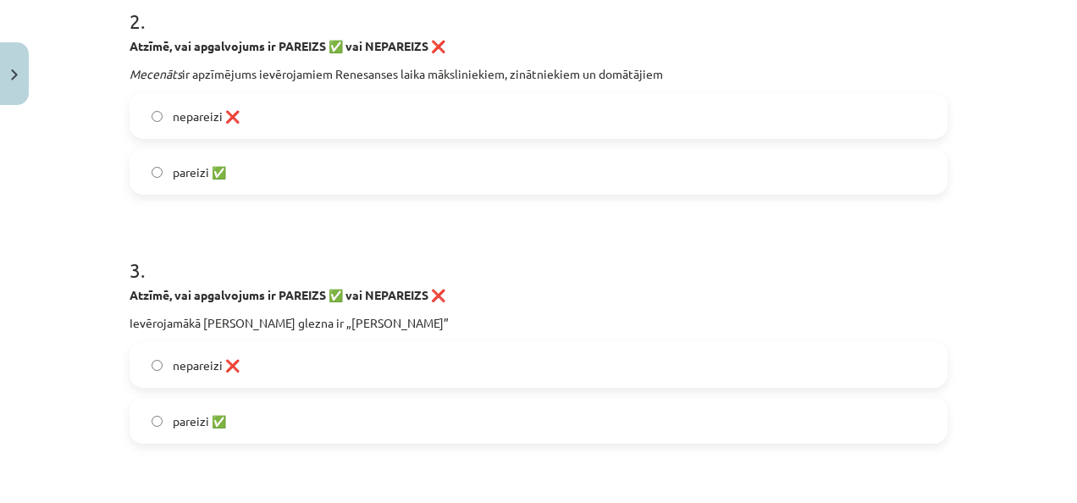
drag, startPoint x: 126, startPoint y: 43, endPoint x: 744, endPoint y: 75, distance: 619.0
click at [744, 75] on div "Atzīmē, vai apgalvojums ir PAREIZS ✅ vai NEPAREIZS ❌ Mecenāts ir apzīmējums iev…" at bounding box center [539, 60] width 818 height 46
click at [310, 104] on label "nepareizi ❌" at bounding box center [538, 116] width 815 height 42
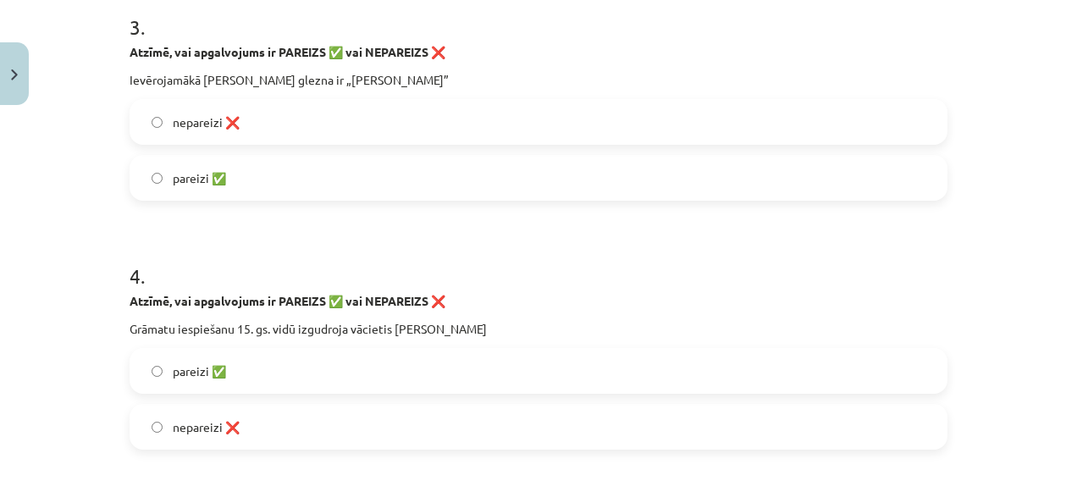
scroll to position [860, 0]
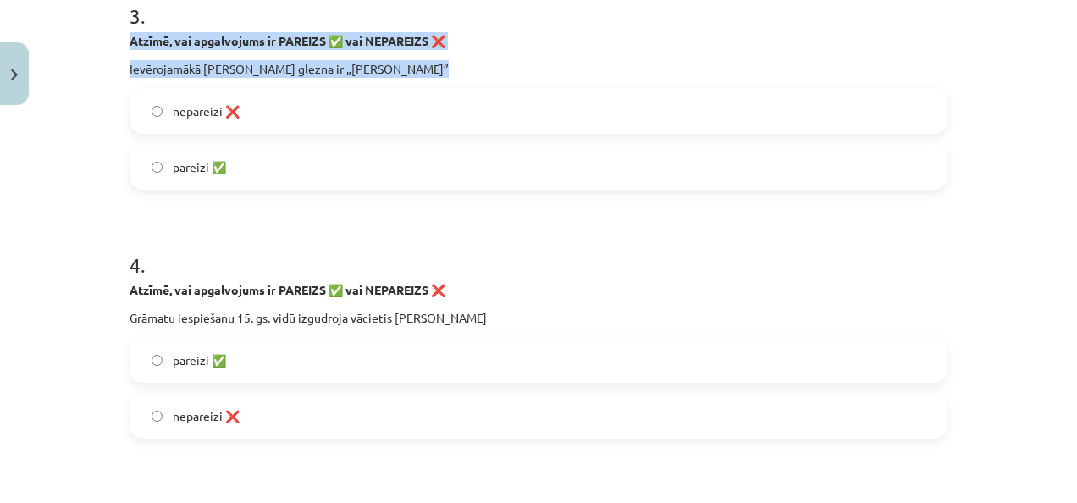
drag, startPoint x: 120, startPoint y: 36, endPoint x: 489, endPoint y: 59, distance: 369.1
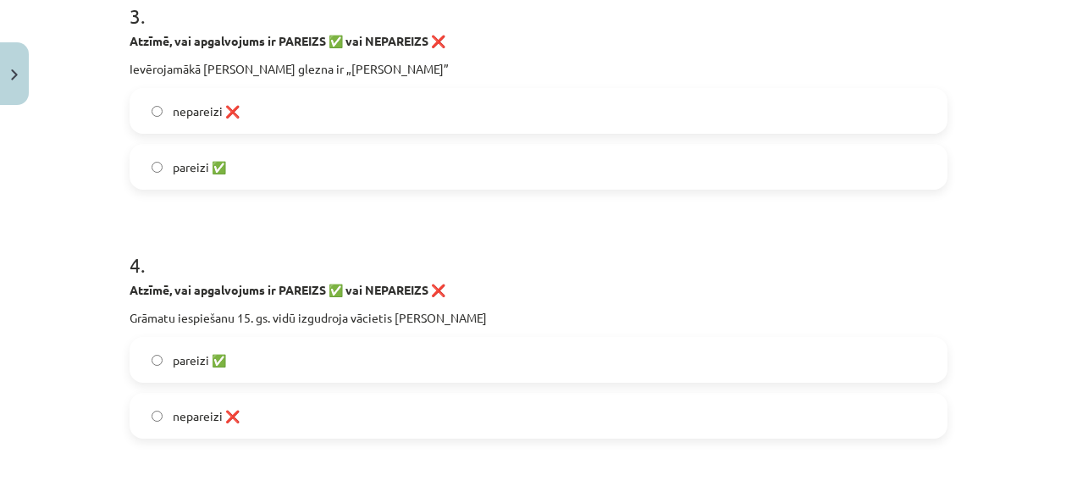
click at [276, 156] on label "pareizi ✅" at bounding box center [538, 167] width 815 height 42
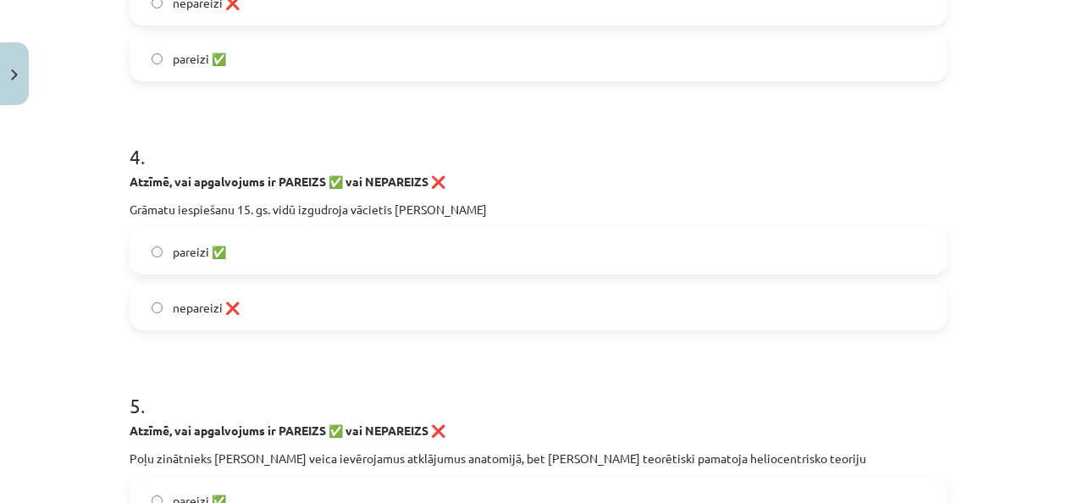
scroll to position [1030, 0]
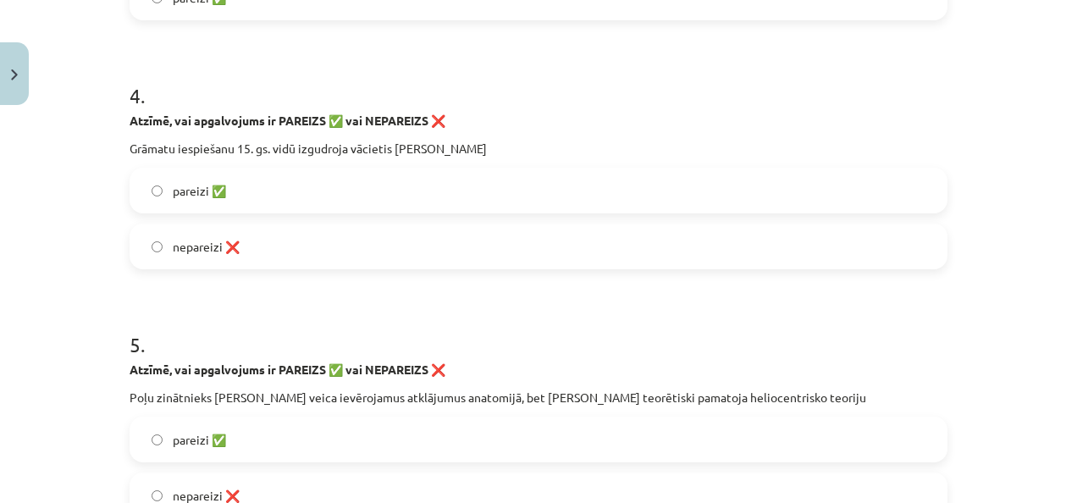
drag, startPoint x: 119, startPoint y: 113, endPoint x: 566, endPoint y: 136, distance: 447.7
click at [271, 185] on label "pareizi ✅" at bounding box center [538, 190] width 815 height 42
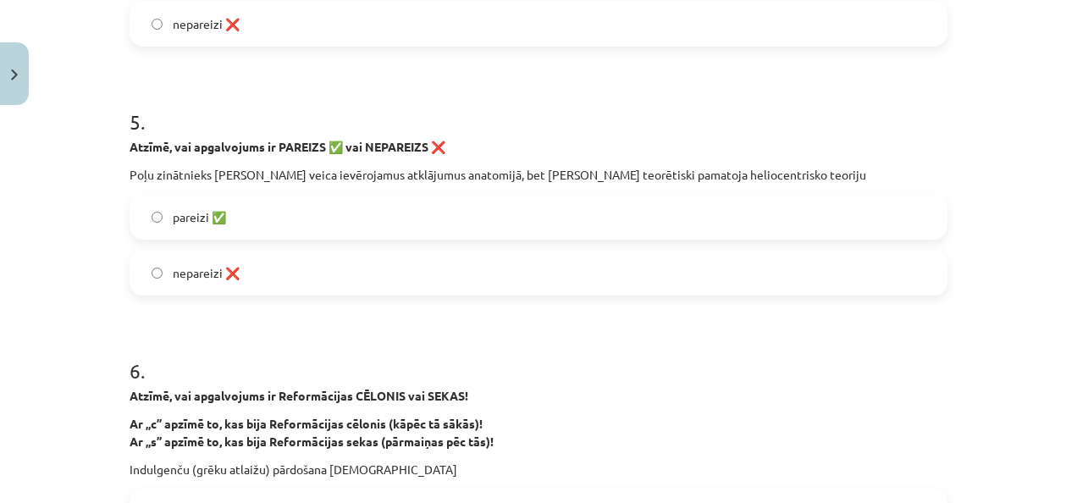
scroll to position [1284, 0]
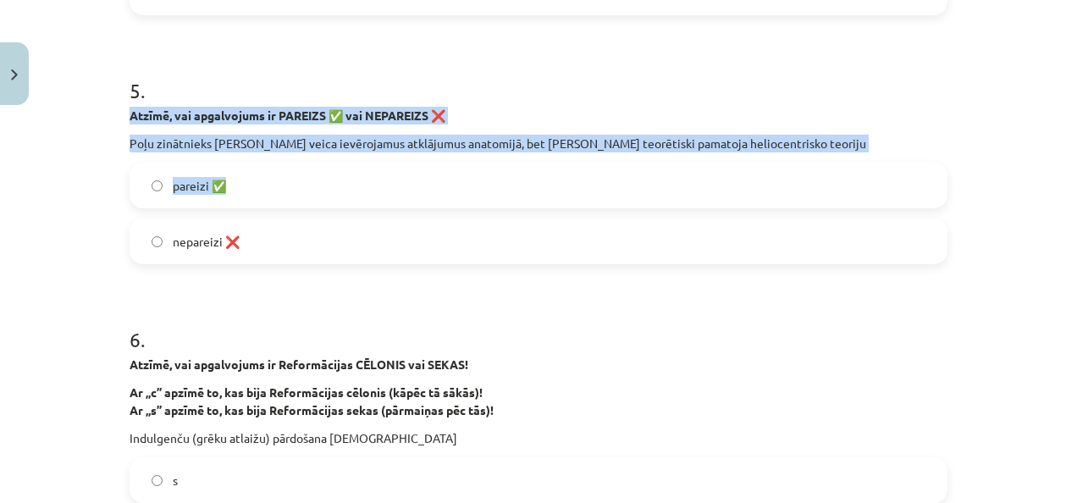
drag, startPoint x: 123, startPoint y: 106, endPoint x: 813, endPoint y: 152, distance: 691.8
click at [813, 152] on div "5 . Atzīmē, vai apgalvojums ir PAREIZS ✅ vai NEPAREIZS ❌ Poļu zinātnieks Nikola…" at bounding box center [539, 156] width 818 height 215
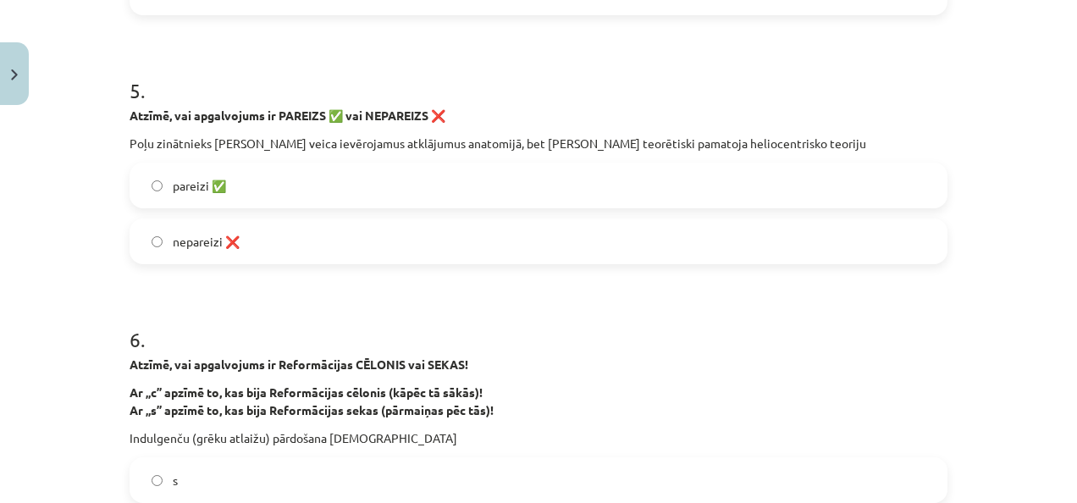
click at [596, 247] on label "nepareizi ❌" at bounding box center [538, 241] width 815 height 42
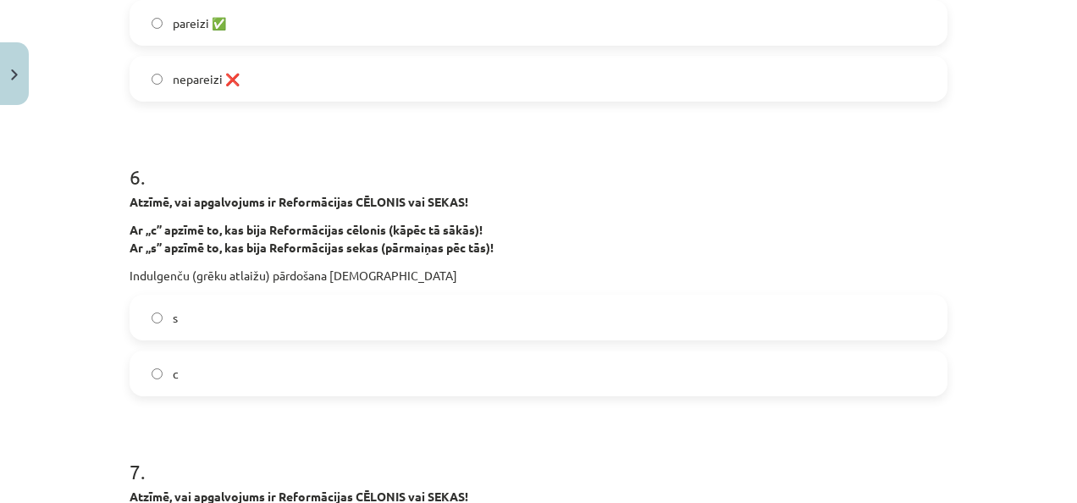
scroll to position [1453, 0]
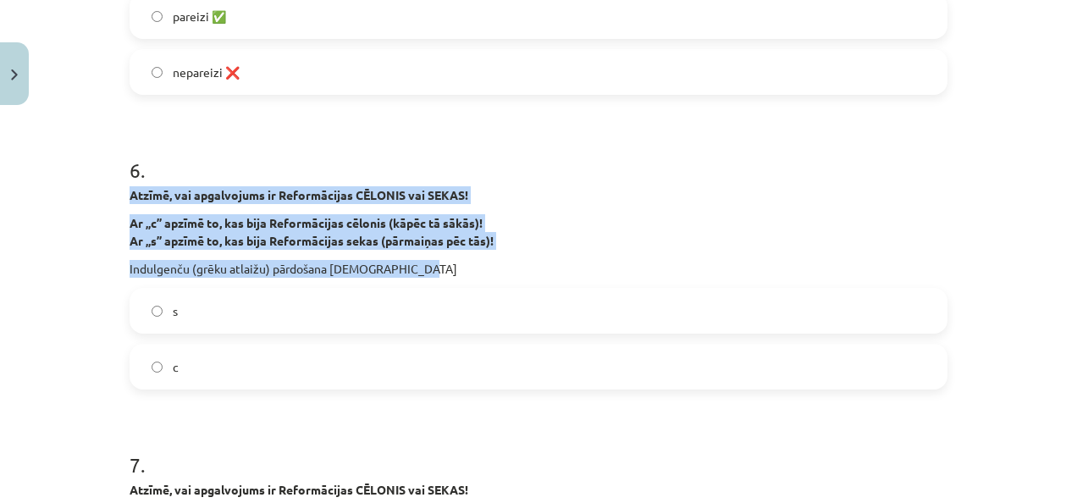
drag, startPoint x: 122, startPoint y: 193, endPoint x: 568, endPoint y: 269, distance: 452.8
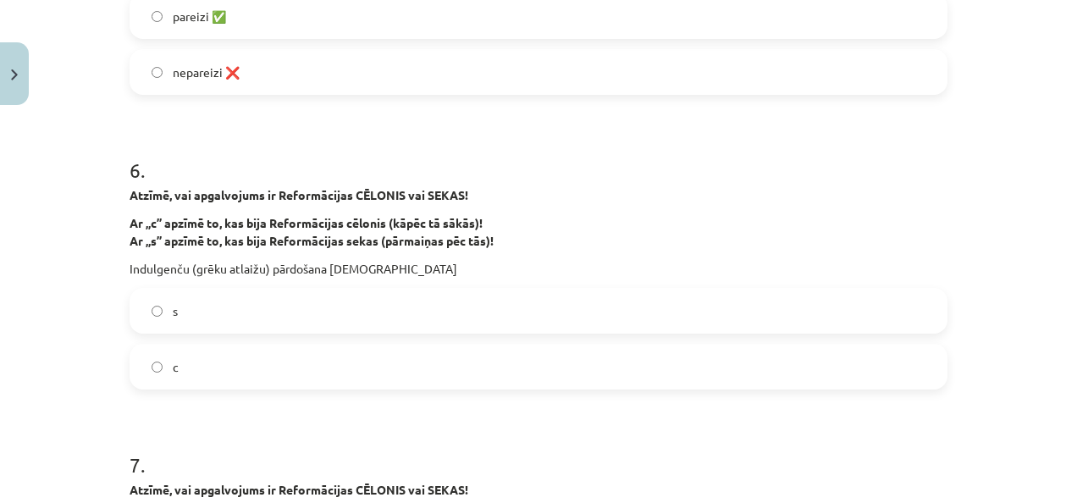
click at [332, 360] on label "c" at bounding box center [538, 367] width 815 height 42
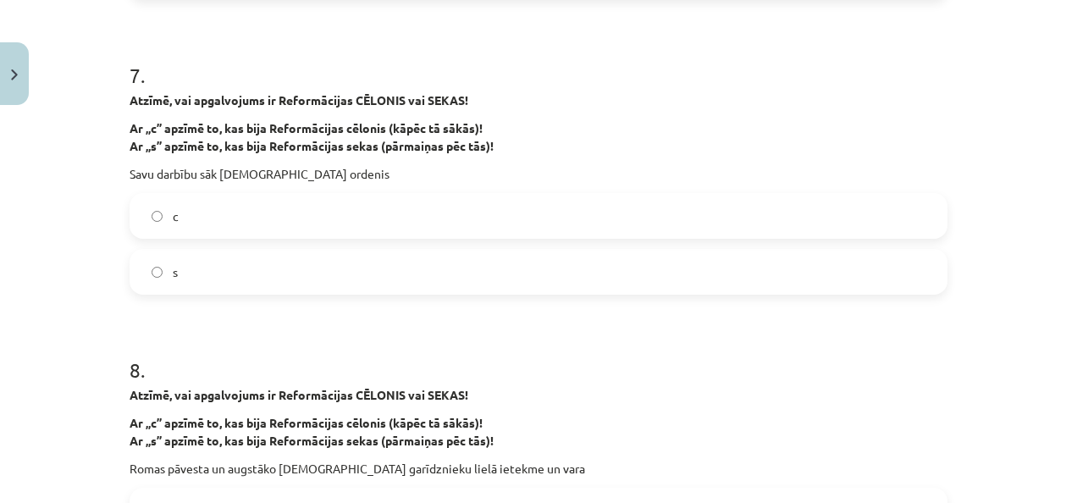
scroll to position [1877, 0]
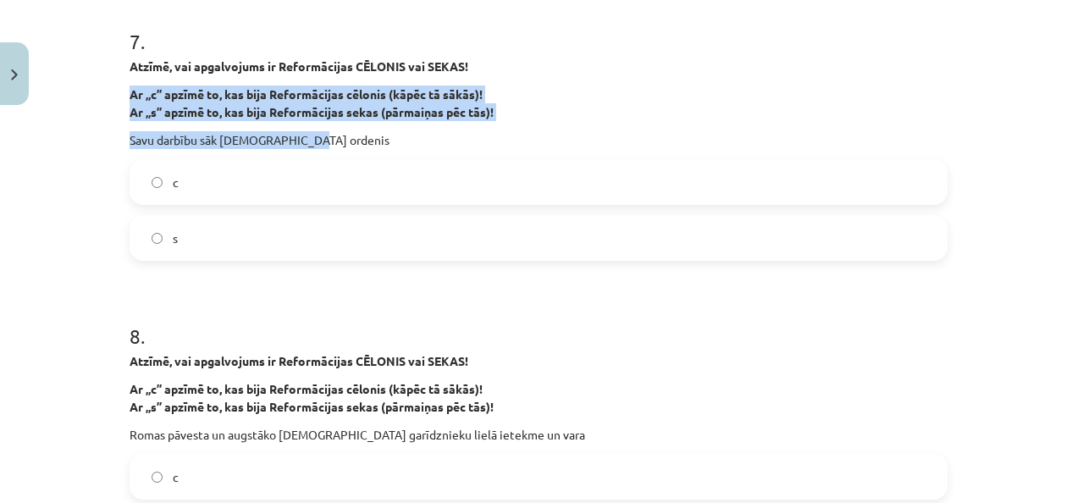
drag, startPoint x: 120, startPoint y: 86, endPoint x: 397, endPoint y: 130, distance: 280.3
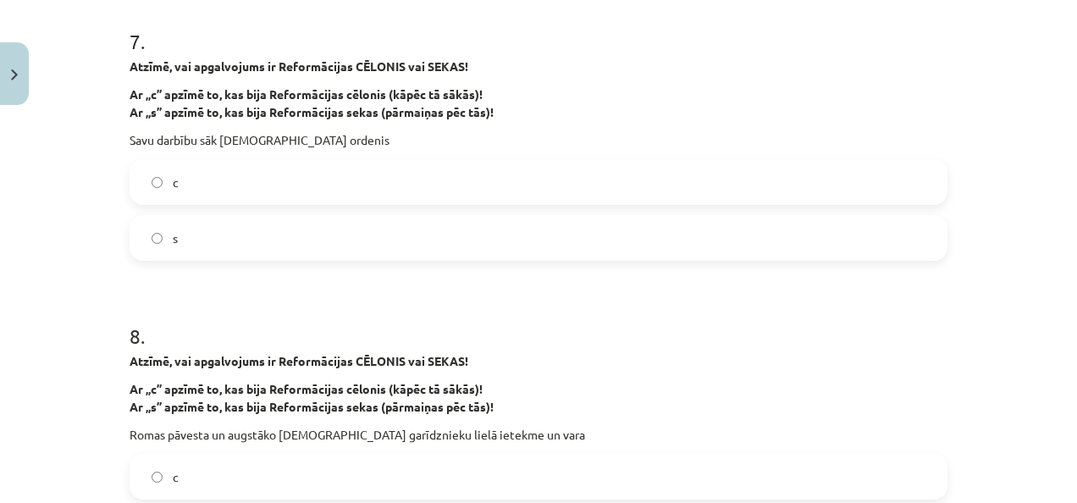
click at [356, 235] on label "s" at bounding box center [538, 238] width 815 height 42
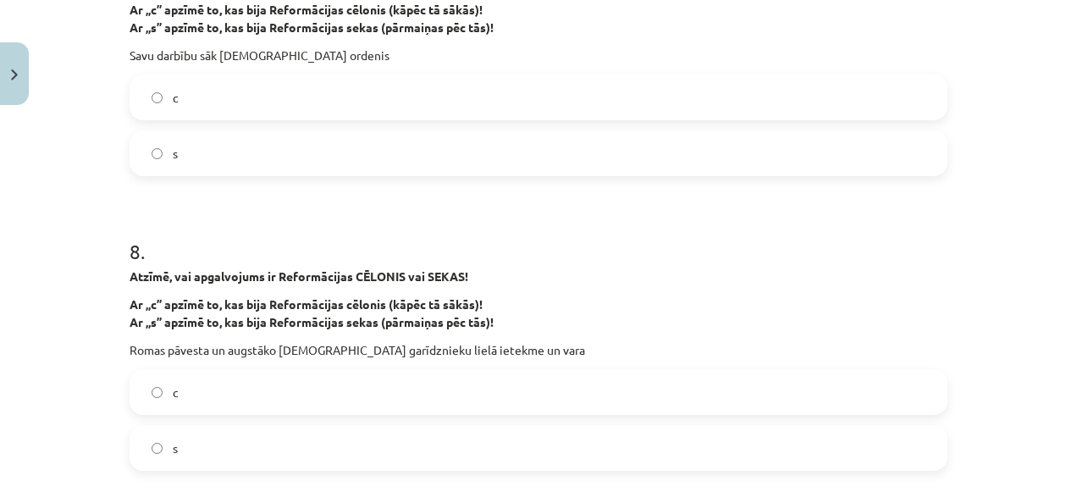
scroll to position [2046, 0]
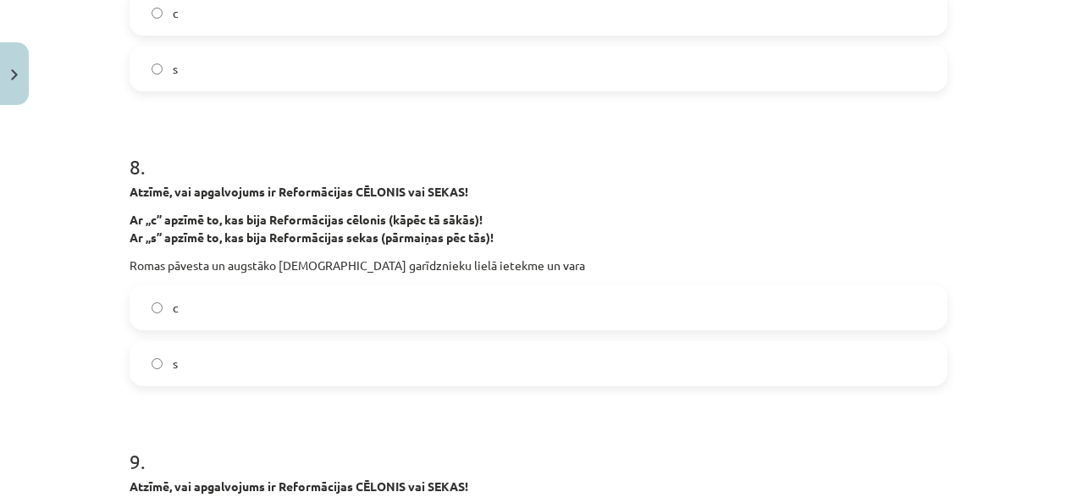
click at [233, 307] on label "c" at bounding box center [538, 307] width 815 height 42
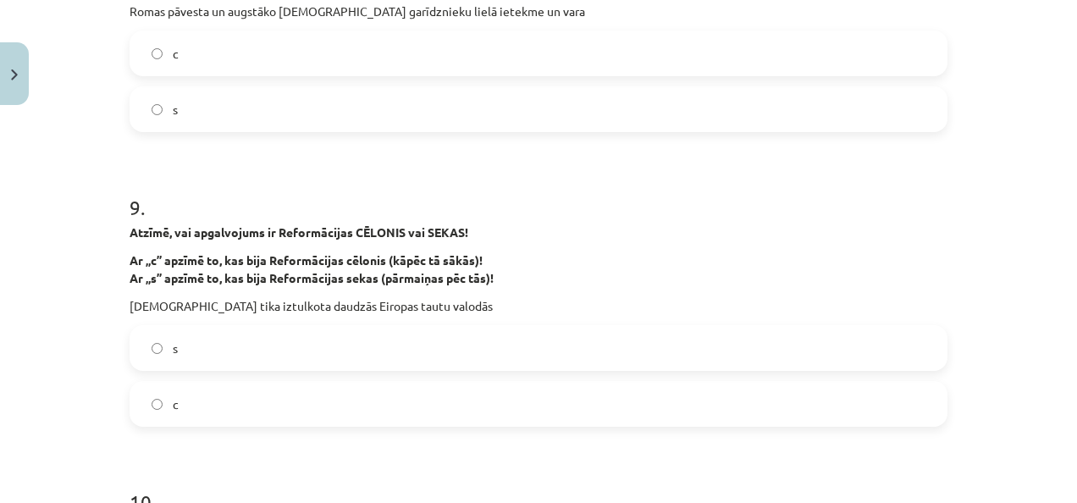
scroll to position [2385, 0]
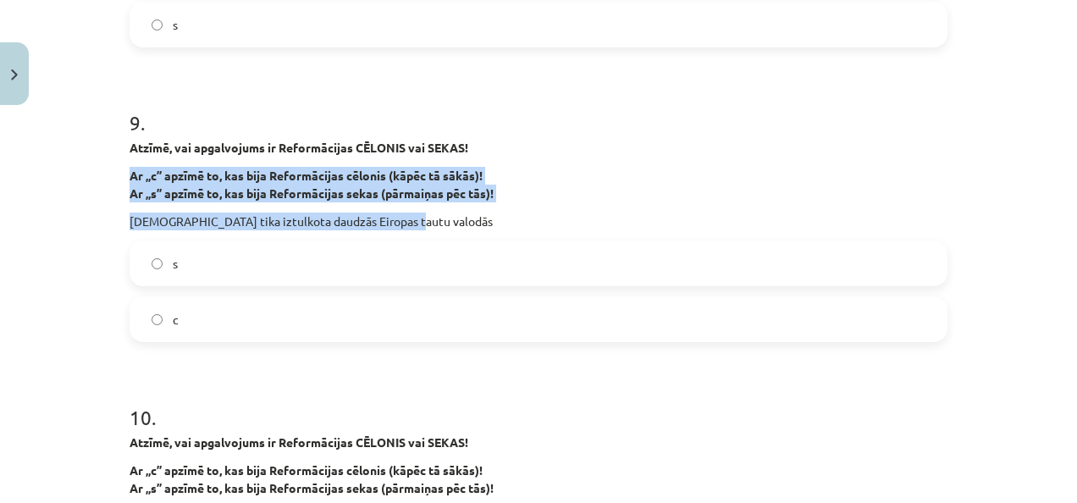
drag, startPoint x: 120, startPoint y: 169, endPoint x: 500, endPoint y: 212, distance: 382.6
click at [500, 212] on div "37 XP Saņemsi Grūts 33 pilda Apraksts Uzdevums Palīdzība 1 . Atzīmē, vai apgalv…" at bounding box center [538, 196] width 838 height 4936
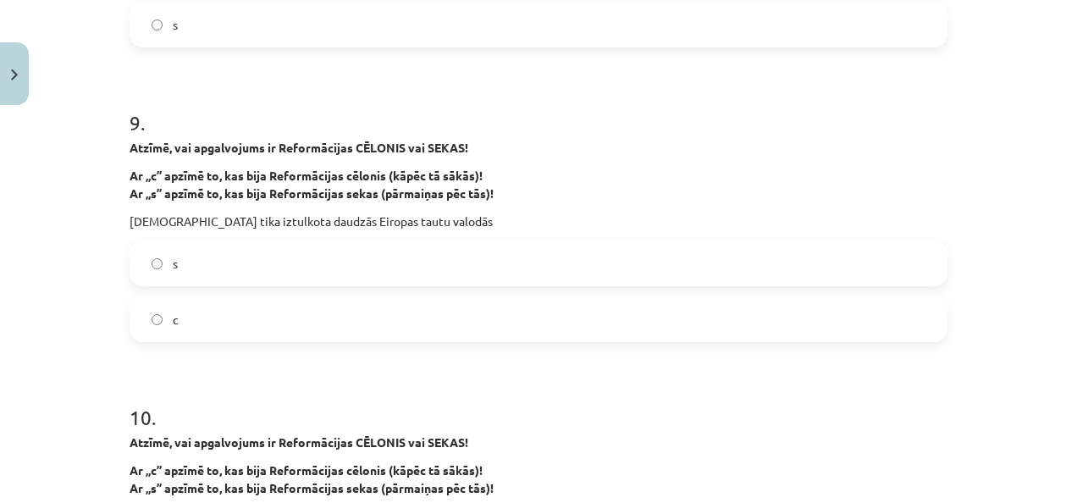
click at [486, 268] on label "s" at bounding box center [538, 263] width 815 height 42
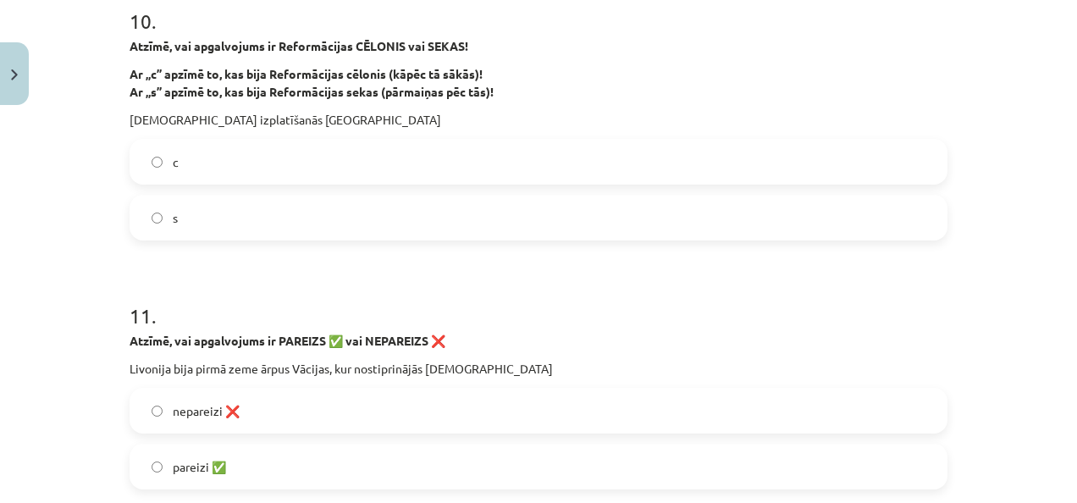
scroll to position [2808, 0]
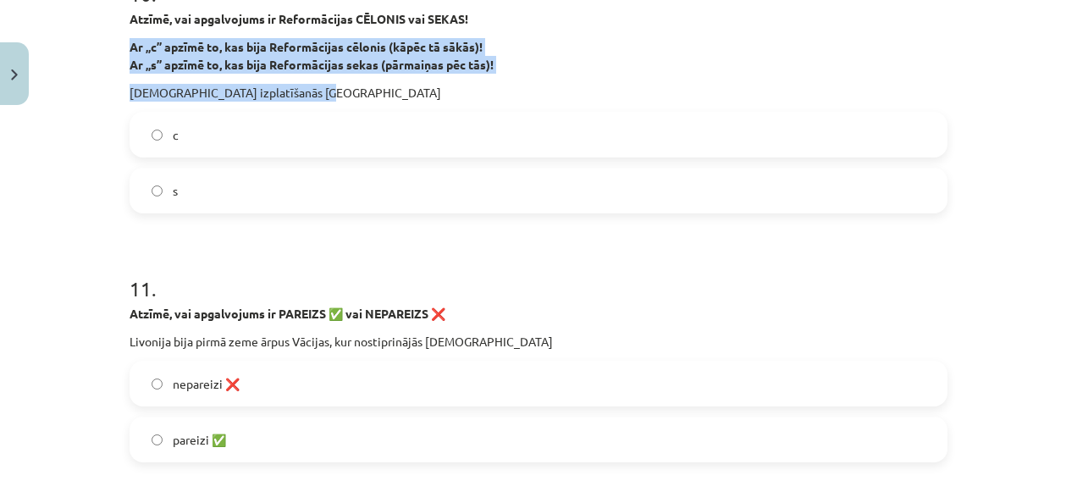
drag, startPoint x: 119, startPoint y: 41, endPoint x: 365, endPoint y: 90, distance: 250.5
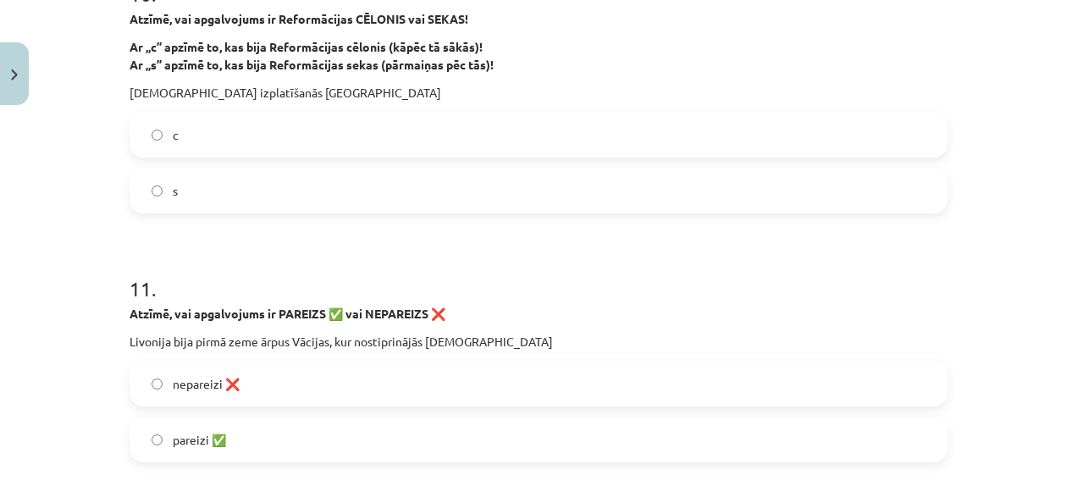
click at [346, 195] on label "s" at bounding box center [538, 190] width 815 height 42
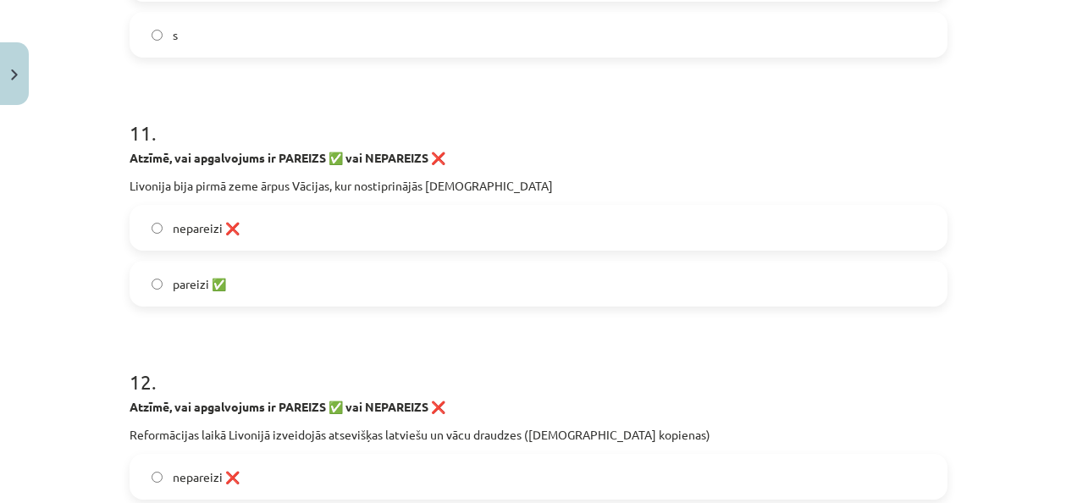
scroll to position [2978, 0]
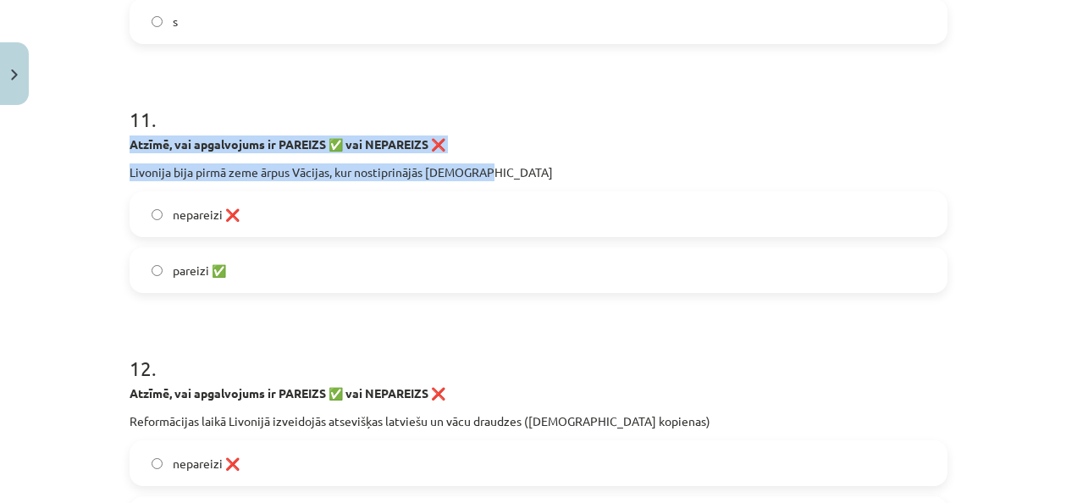
drag, startPoint x: 119, startPoint y: 135, endPoint x: 572, endPoint y: 153, distance: 454.3
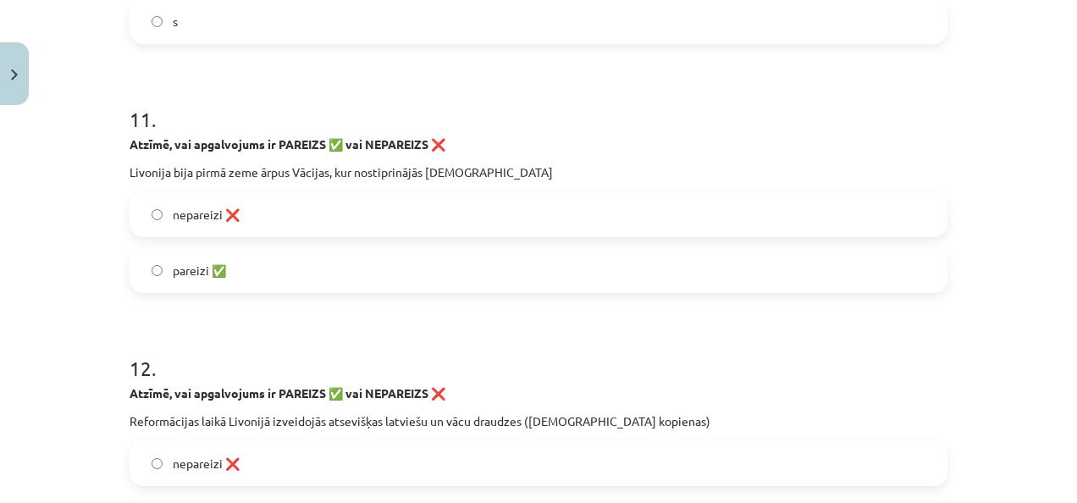
click at [313, 264] on label "pareizi ✅" at bounding box center [538, 270] width 815 height 42
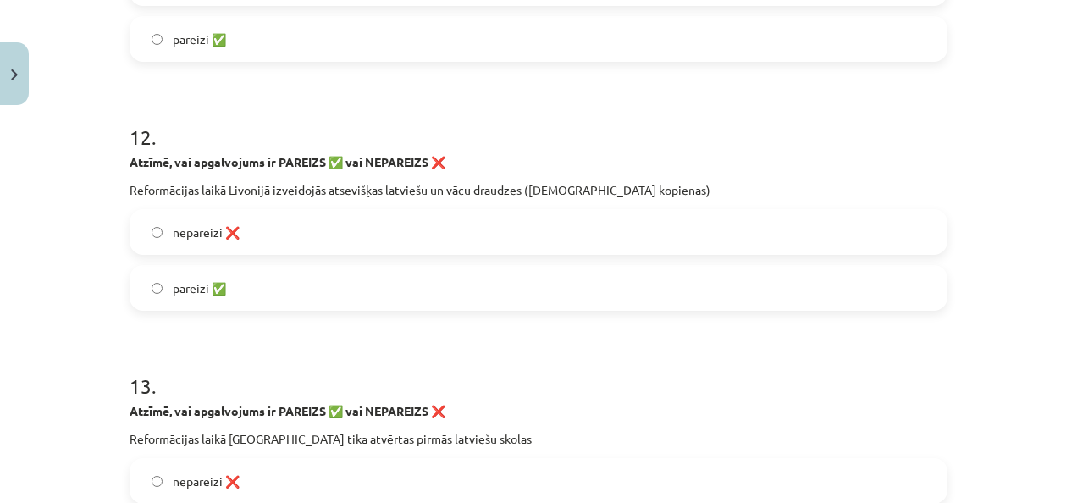
scroll to position [3232, 0]
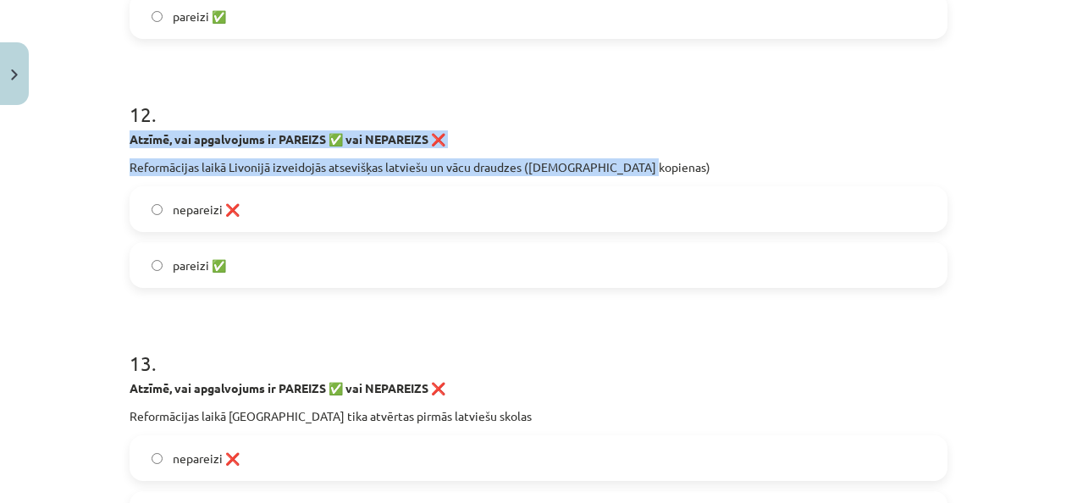
drag, startPoint x: 124, startPoint y: 133, endPoint x: 666, endPoint y: 159, distance: 542.6
click at [666, 159] on div "Atzīmē, vai apgalvojums ir PAREIZS ✅ vai NEPAREIZS ❌ Reformācijas laikā Livonij…" at bounding box center [539, 153] width 818 height 46
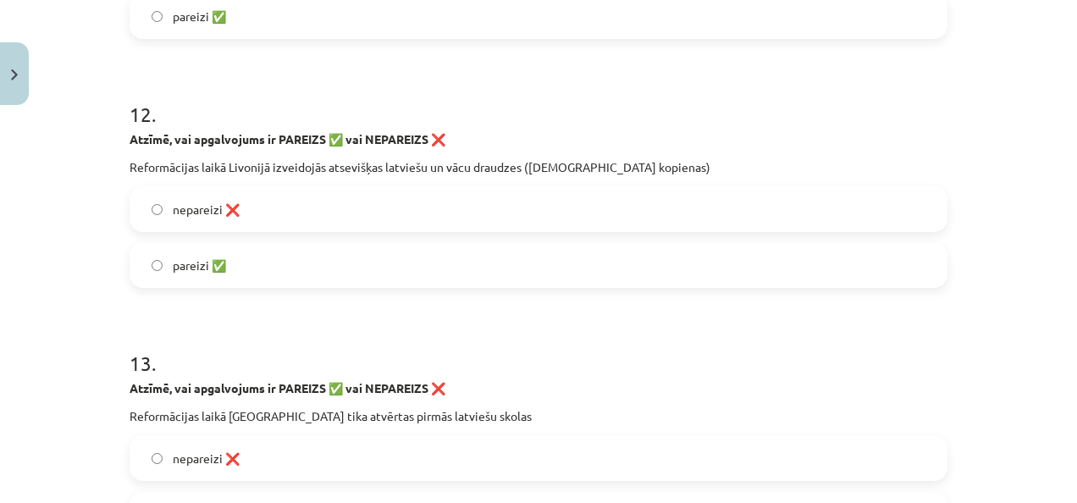
click at [286, 268] on label "pareizi ✅" at bounding box center [538, 265] width 815 height 42
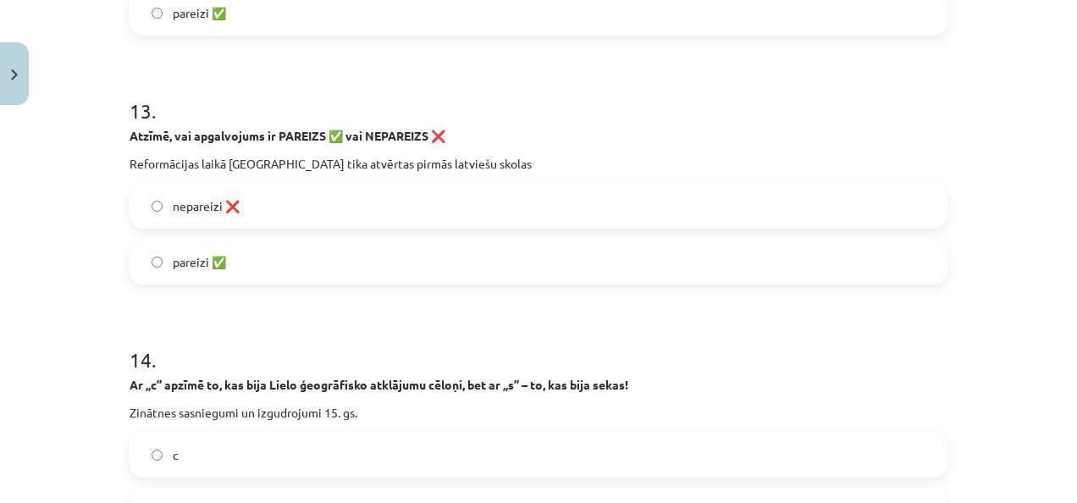
scroll to position [3486, 0]
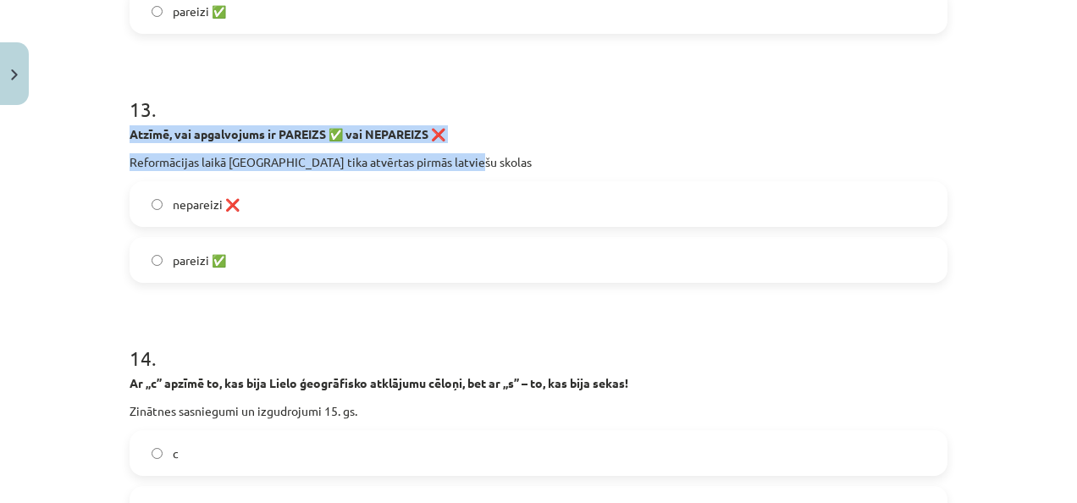
drag, startPoint x: 119, startPoint y: 126, endPoint x: 523, endPoint y: 144, distance: 405.2
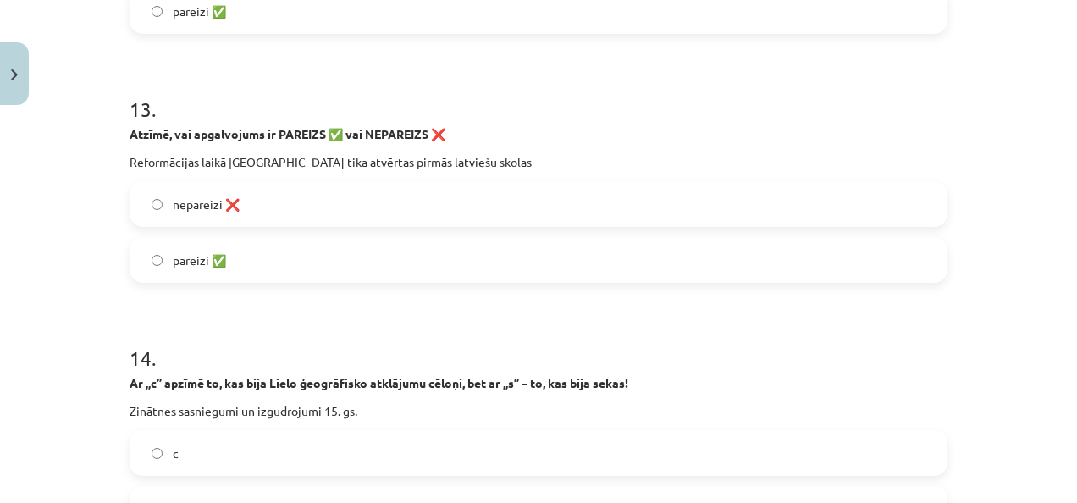
click at [293, 249] on label "pareizi ✅" at bounding box center [538, 260] width 815 height 42
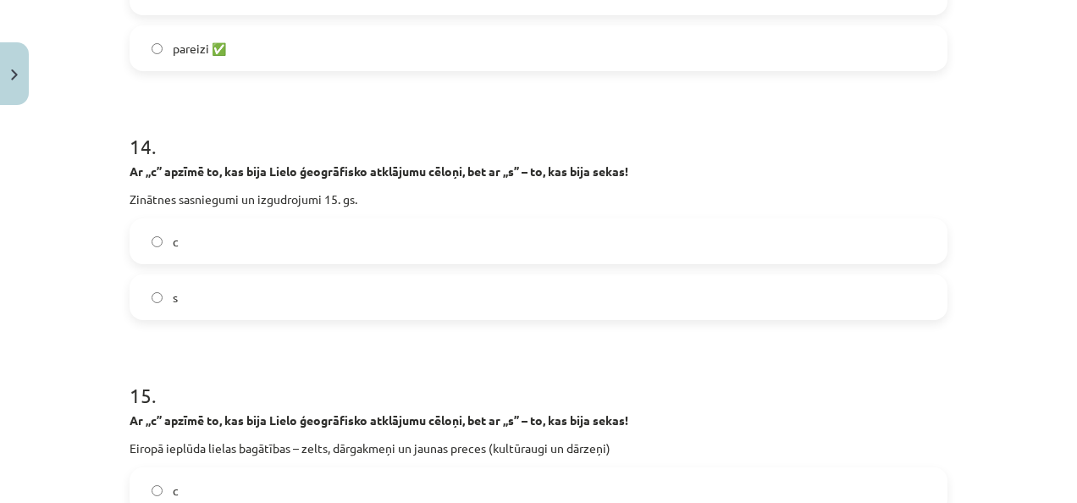
scroll to position [3740, 0]
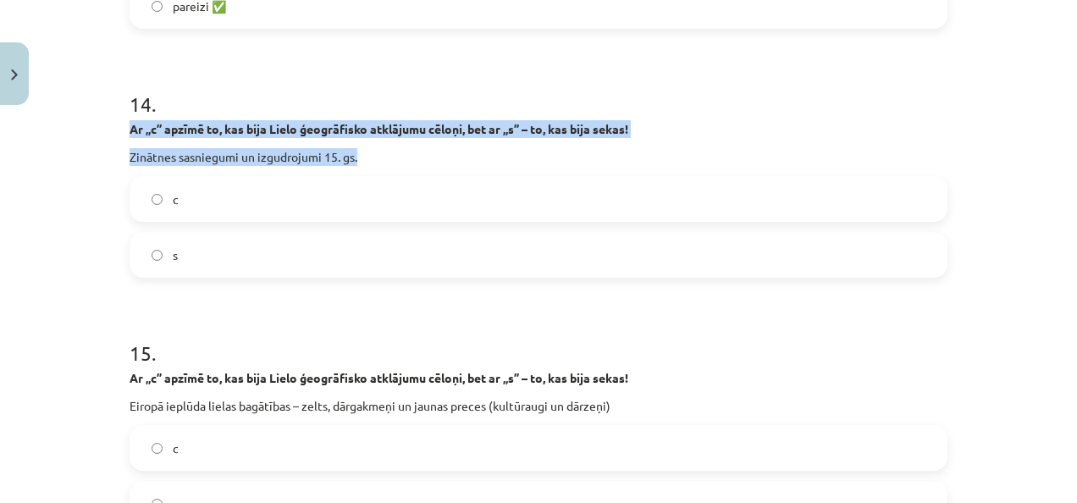
drag, startPoint x: 120, startPoint y: 124, endPoint x: 368, endPoint y: 148, distance: 248.5
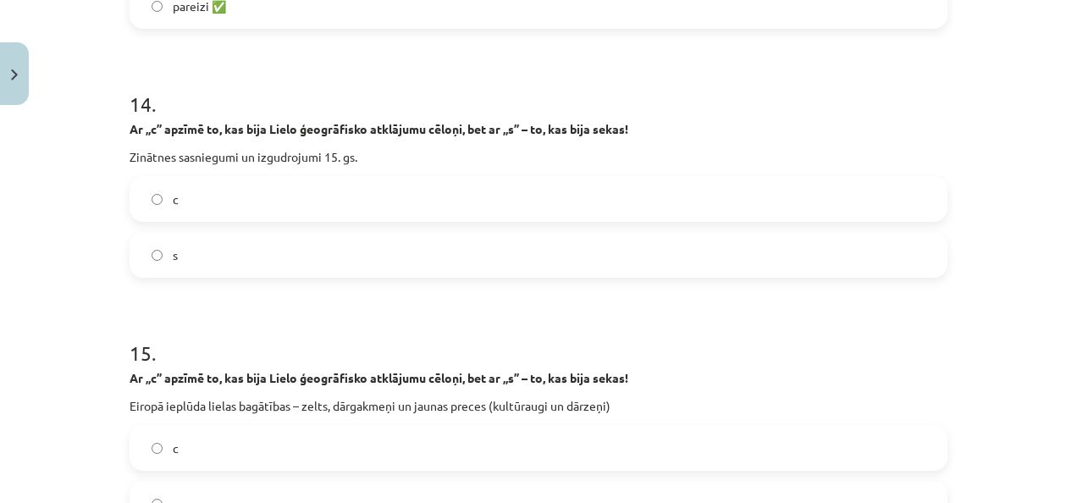
click at [316, 198] on label "c" at bounding box center [538, 199] width 815 height 42
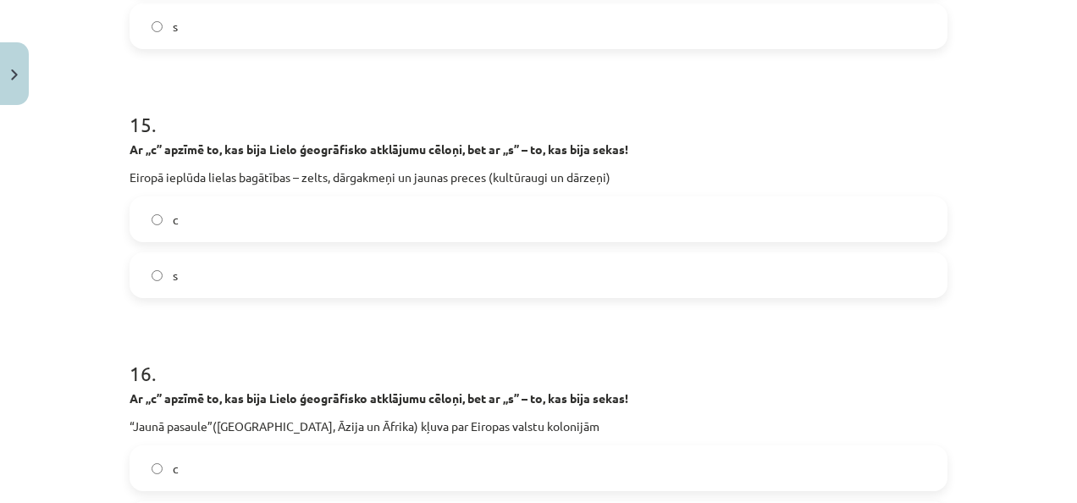
scroll to position [3994, 0]
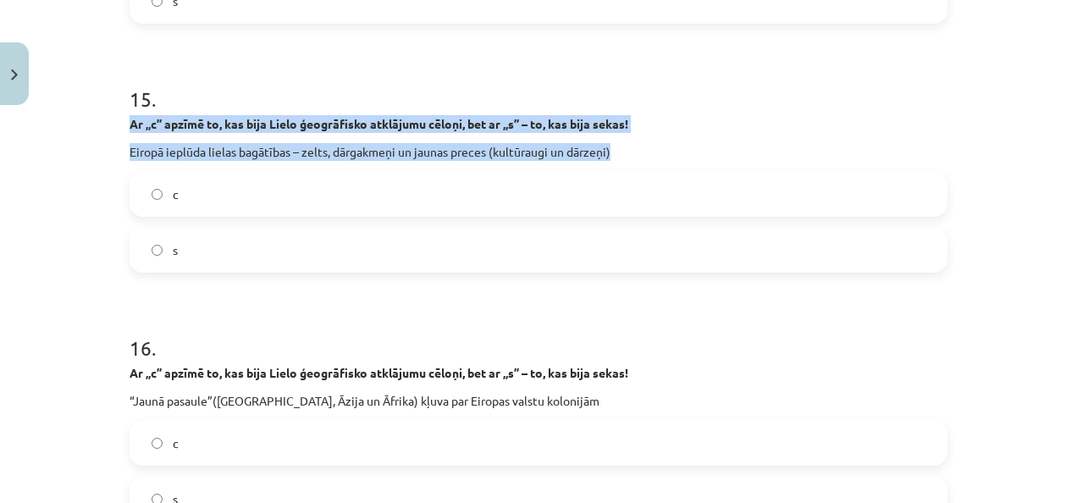
drag, startPoint x: 119, startPoint y: 120, endPoint x: 689, endPoint y: 157, distance: 571.9
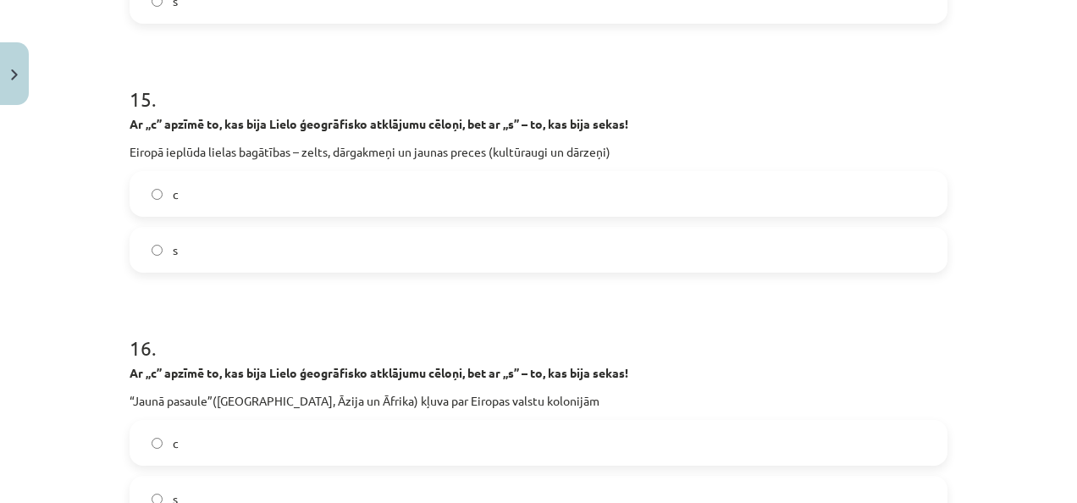
click at [286, 259] on label "s" at bounding box center [538, 250] width 815 height 42
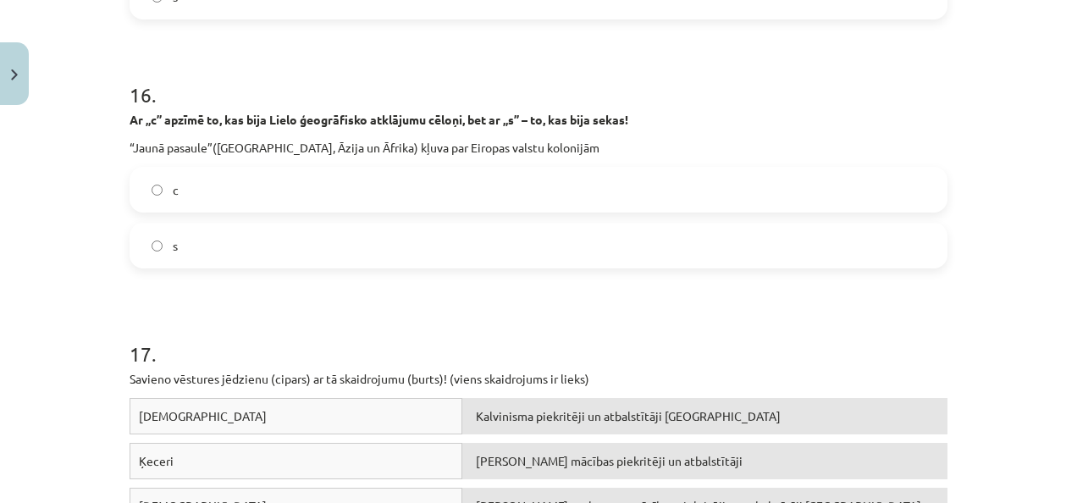
scroll to position [4248, 0]
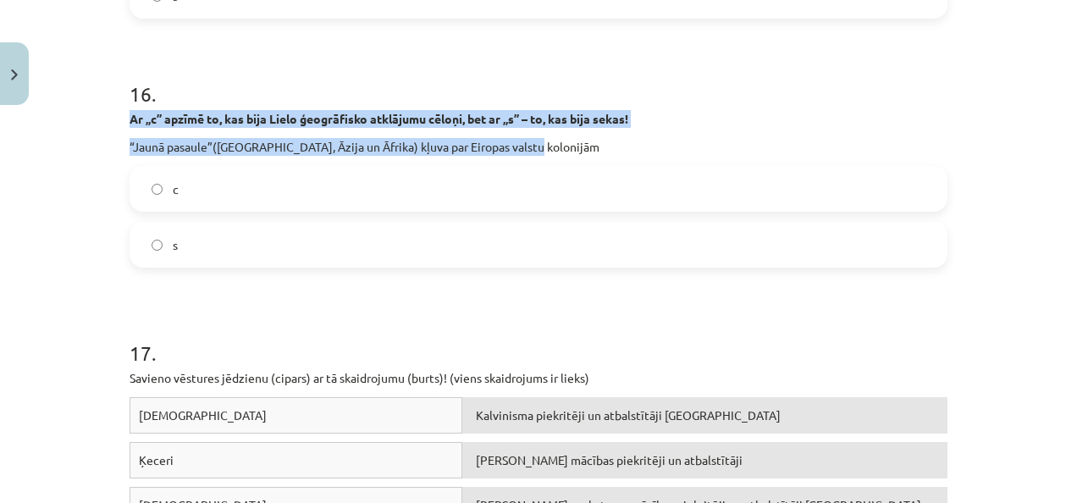
drag, startPoint x: 121, startPoint y: 113, endPoint x: 632, endPoint y: 147, distance: 511.7
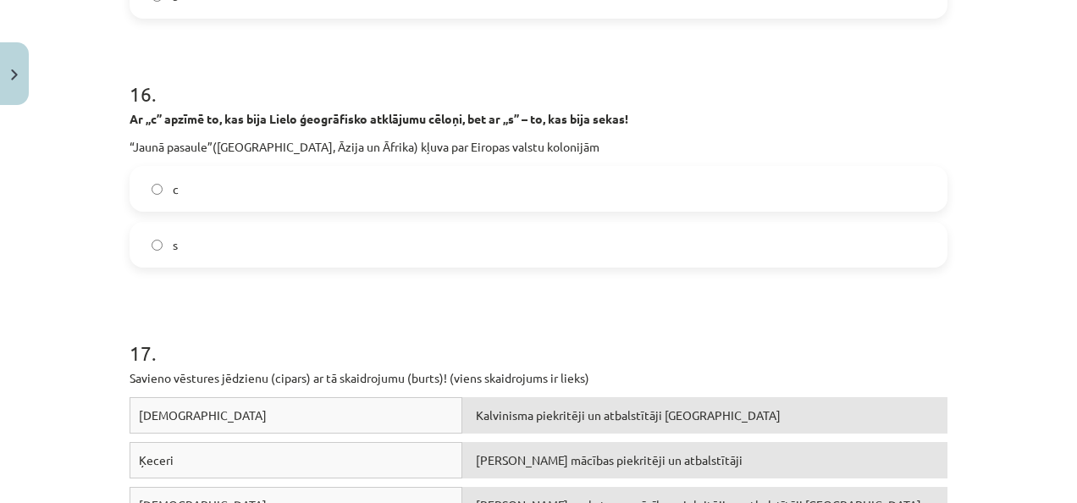
click at [288, 246] on label "s" at bounding box center [538, 245] width 815 height 42
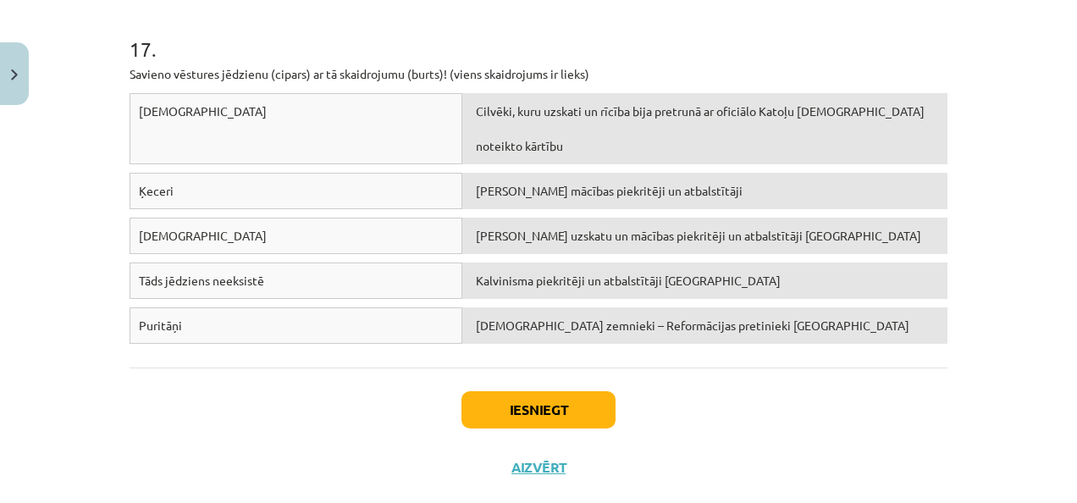
scroll to position [4582, 0]
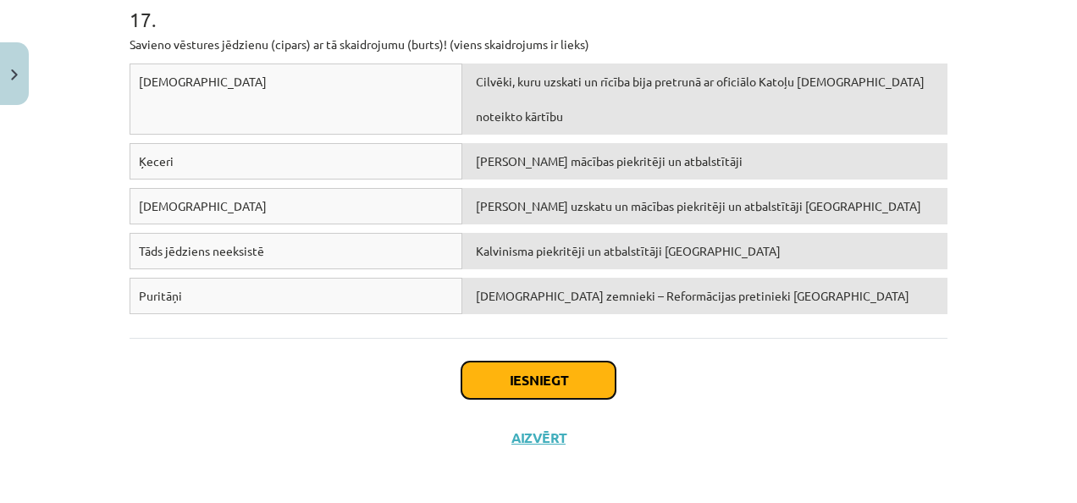
click at [556, 364] on button "Iesniegt" at bounding box center [539, 380] width 154 height 37
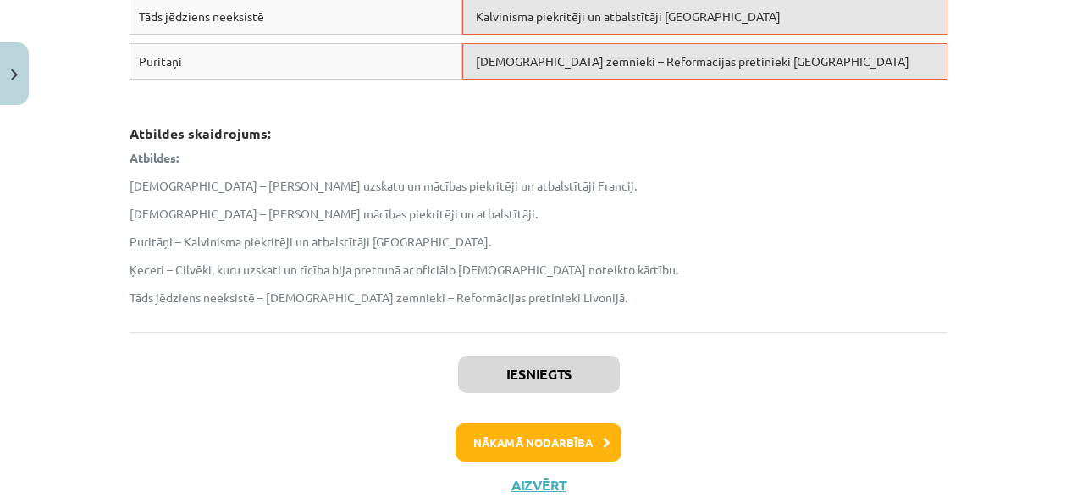
scroll to position [4863, 0]
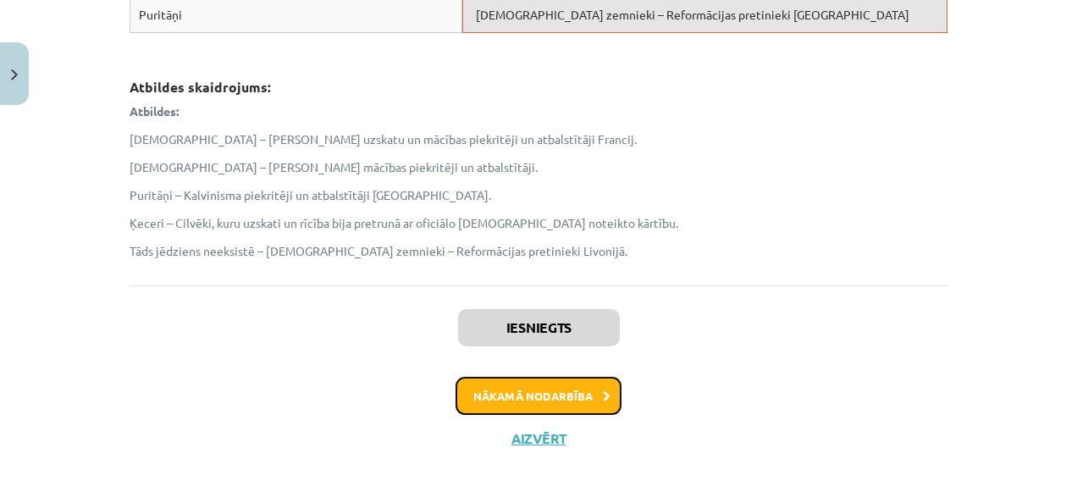
click at [587, 377] on button "Nākamā nodarbība" at bounding box center [539, 396] width 166 height 39
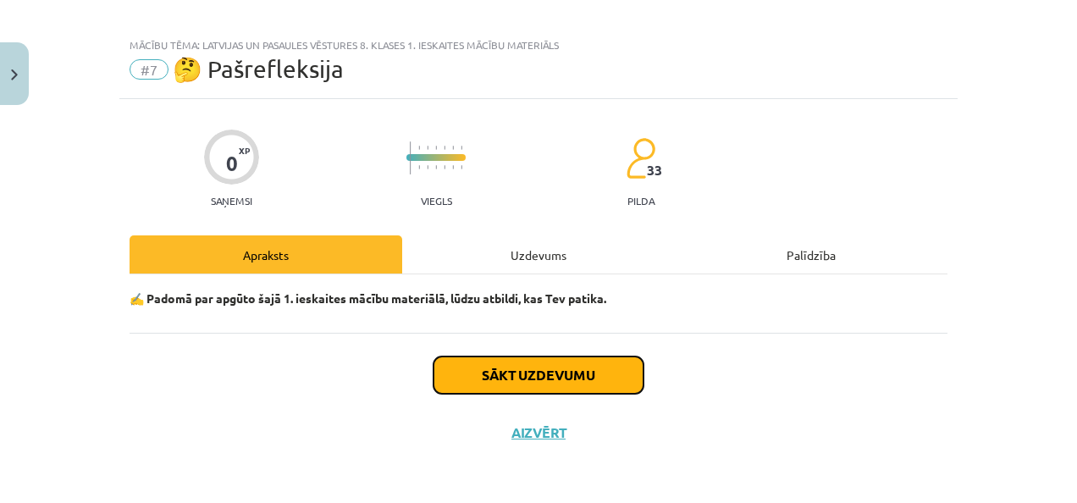
click at [587, 375] on button "Sākt uzdevumu" at bounding box center [539, 375] width 210 height 37
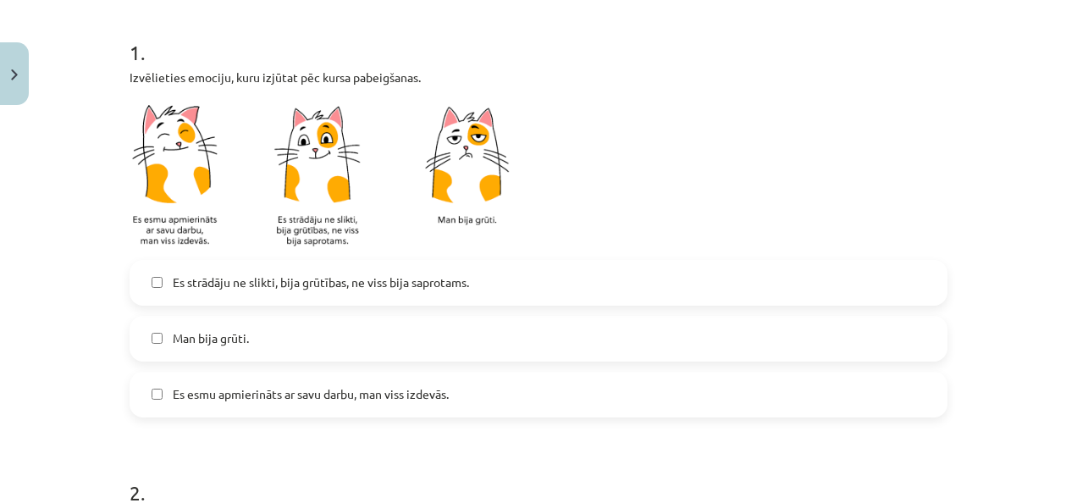
scroll to position [352, 0]
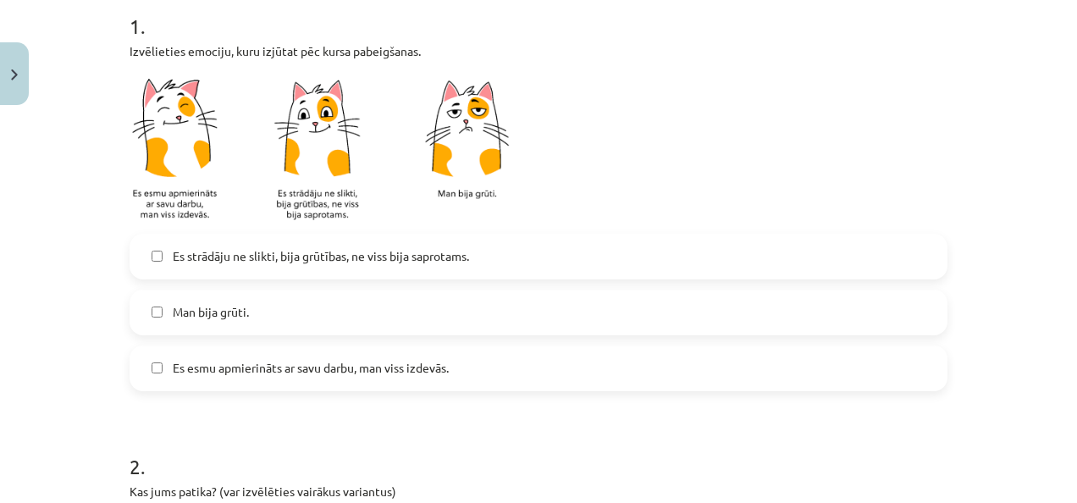
click at [518, 355] on label "Es esmu apmierināts ar savu darbu, man viss izdevās." at bounding box center [538, 368] width 815 height 42
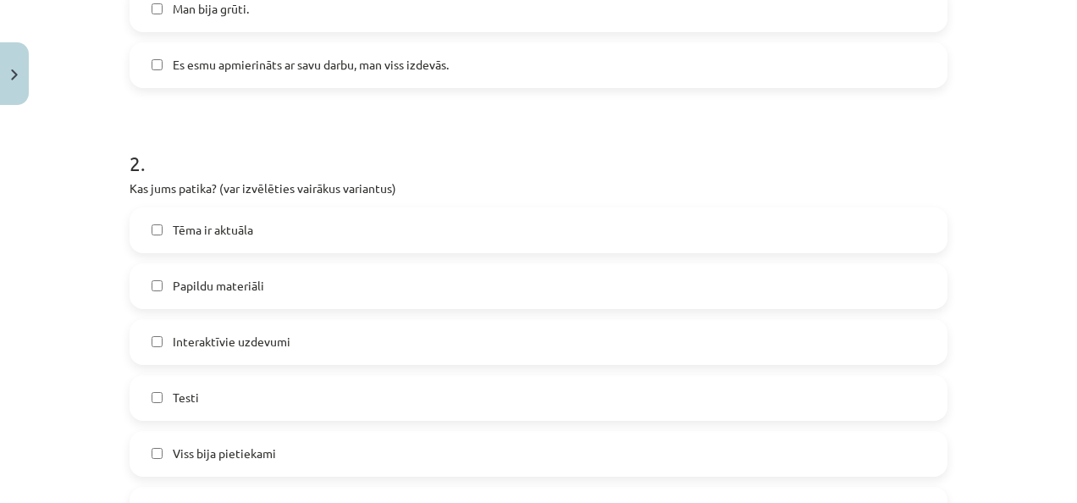
scroll to position [691, 0]
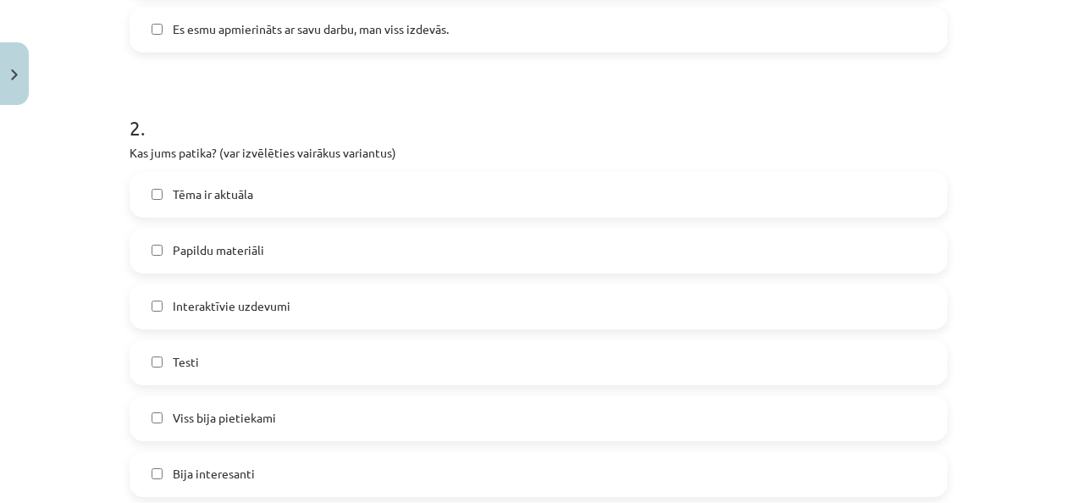
click at [406, 232] on label "Papildu materiāli" at bounding box center [538, 251] width 815 height 42
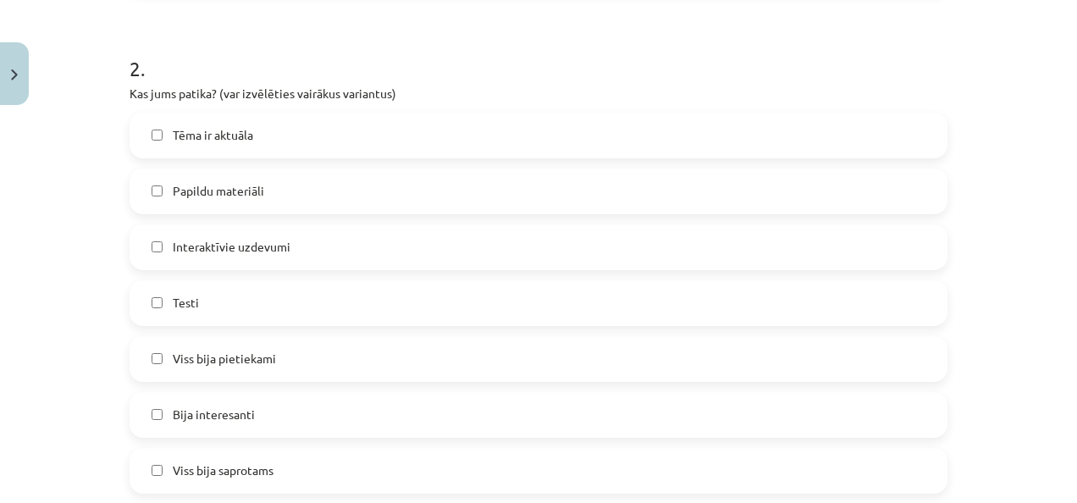
scroll to position [776, 0]
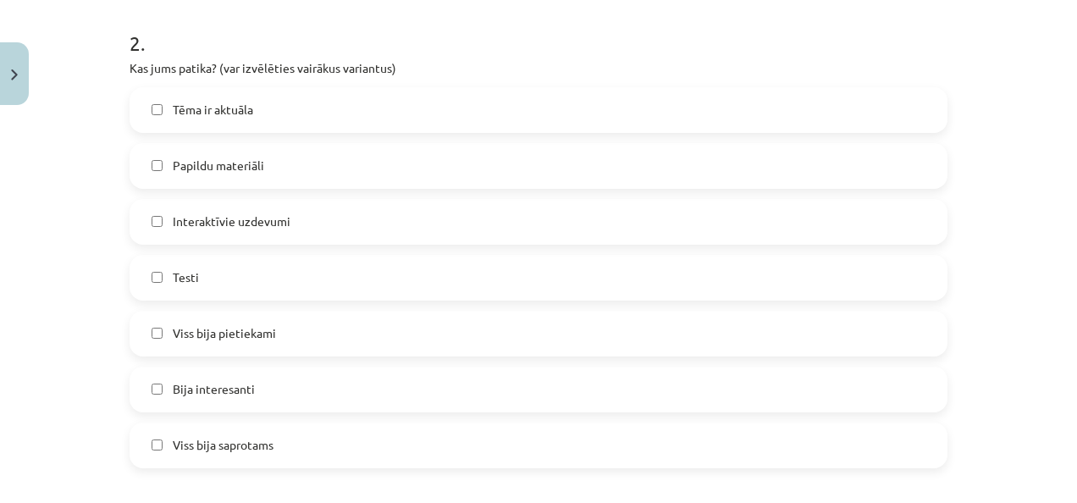
click at [432, 271] on label "Testi" at bounding box center [538, 278] width 815 height 42
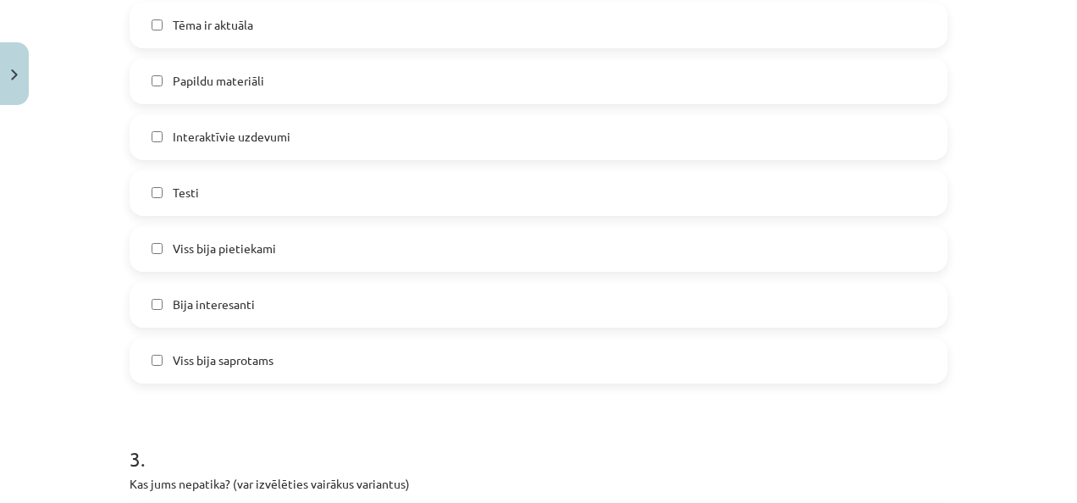
click at [435, 235] on label "Viss bija pietiekami" at bounding box center [538, 249] width 815 height 42
click at [455, 279] on div "Tēma ir aktuāla Papildu materiāli Interaktīvie uzdevumi Testi Viss bija pietiek…" at bounding box center [539, 193] width 818 height 381
click at [425, 296] on label "Bija interesanti" at bounding box center [538, 305] width 815 height 42
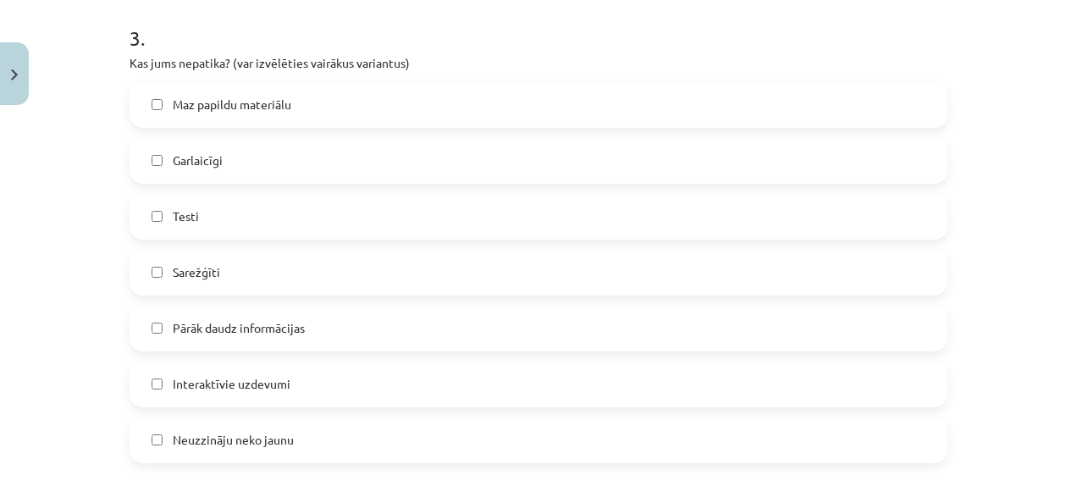
scroll to position [1284, 0]
click at [360, 324] on label "Pārāk daudz informācijas" at bounding box center [538, 326] width 815 height 42
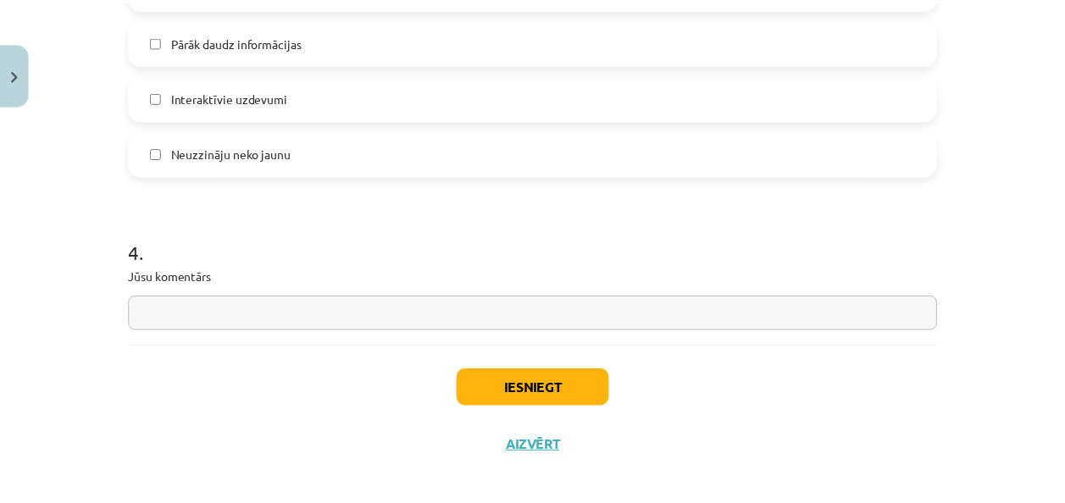
scroll to position [1580, 0]
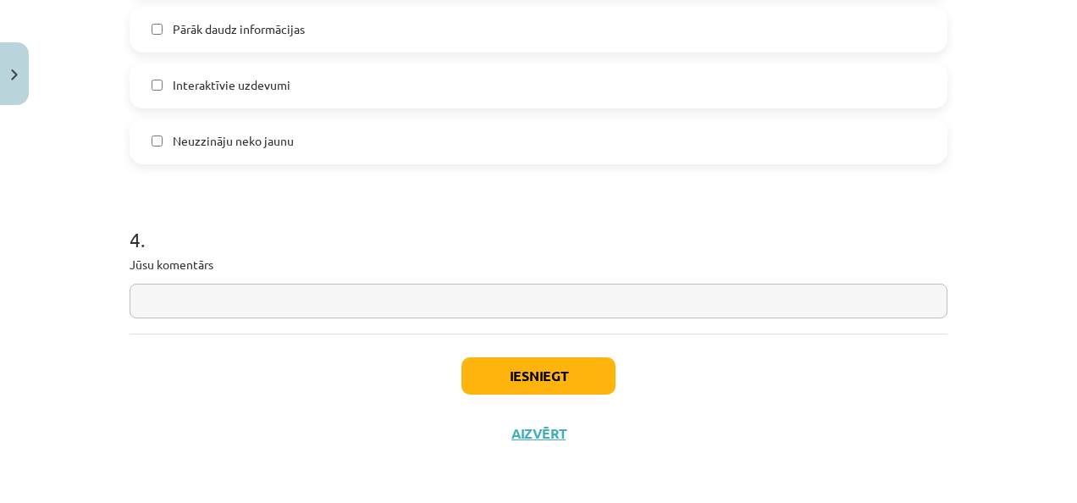
click at [583, 312] on input "text" at bounding box center [539, 301] width 818 height 35
drag, startPoint x: 152, startPoint y: 263, endPoint x: 220, endPoint y: 263, distance: 67.8
click at [220, 263] on p "Jūsu komentārs" at bounding box center [539, 265] width 818 height 18
click at [281, 288] on input "***" at bounding box center [539, 301] width 818 height 35
paste input "*********"
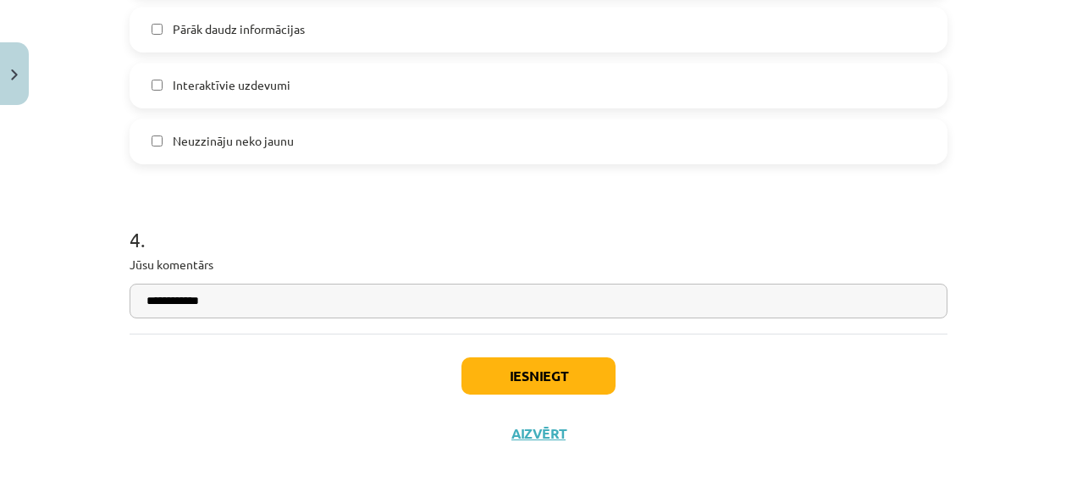
click at [157, 302] on input "**********" at bounding box center [539, 301] width 818 height 35
click at [162, 303] on input "**********" at bounding box center [539, 301] width 818 height 35
click at [228, 301] on input "**********" at bounding box center [539, 301] width 818 height 35
type input "**********"
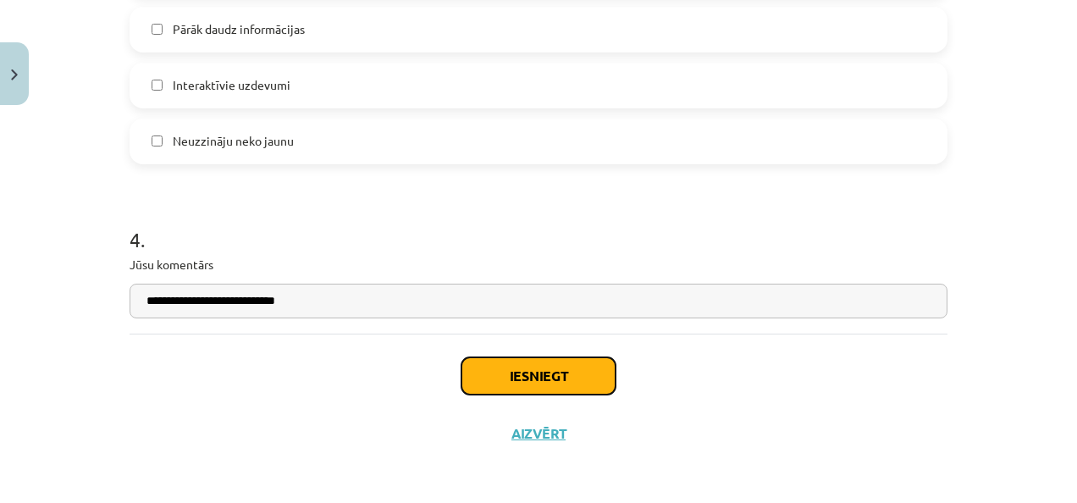
click at [489, 374] on button "Iesniegt" at bounding box center [539, 375] width 154 height 37
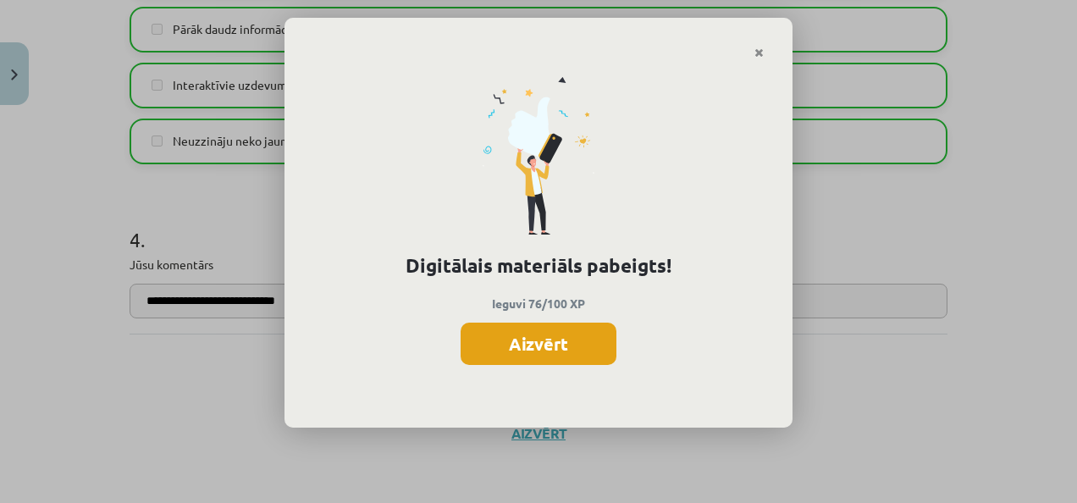
click at [572, 332] on button "Aizvērt" at bounding box center [539, 344] width 156 height 42
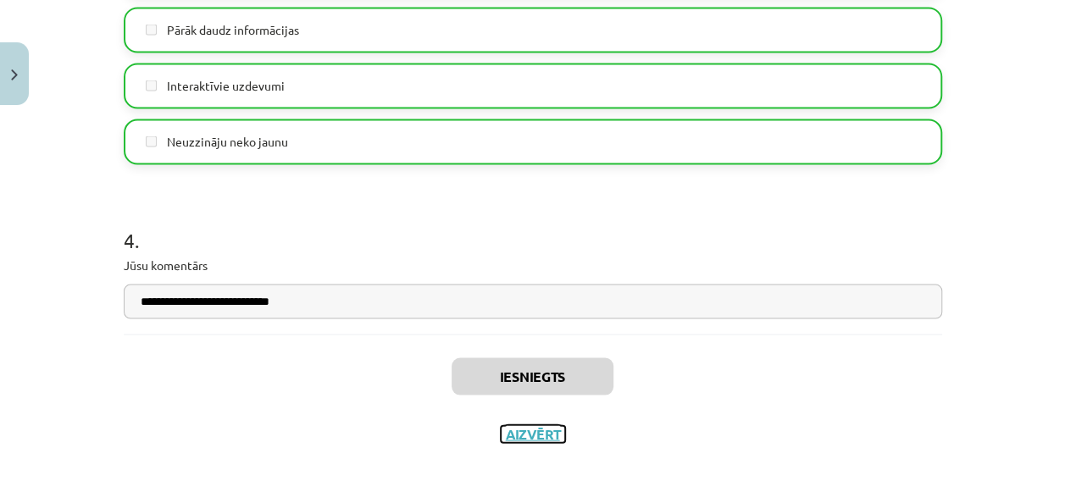
click at [512, 425] on button "Aizvērt" at bounding box center [532, 433] width 64 height 17
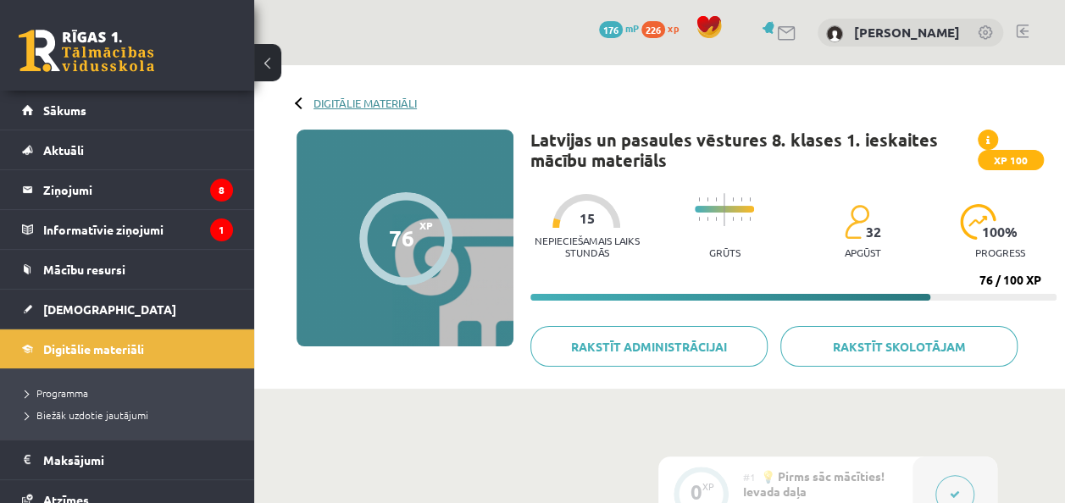
click at [336, 100] on link "Digitālie materiāli" at bounding box center [364, 103] width 103 height 13
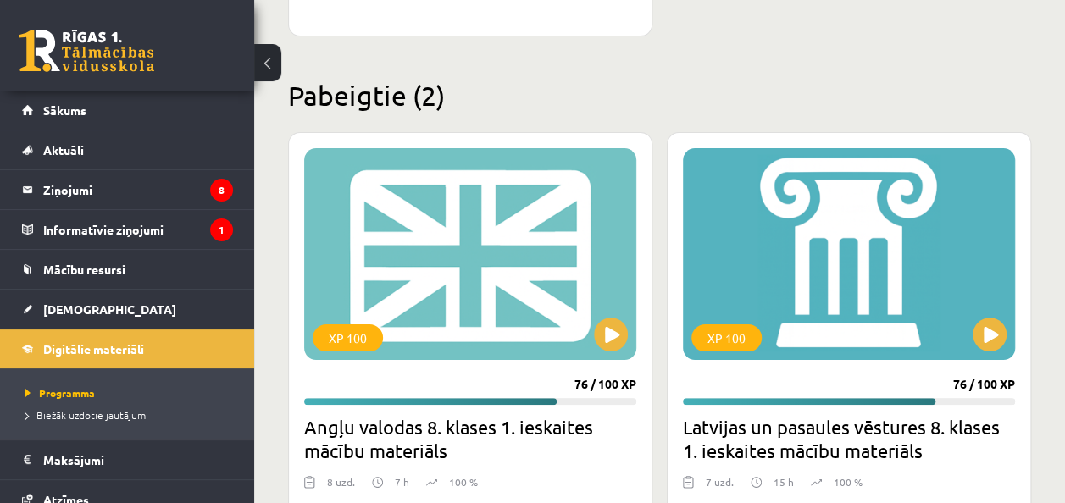
scroll to position [3387, 0]
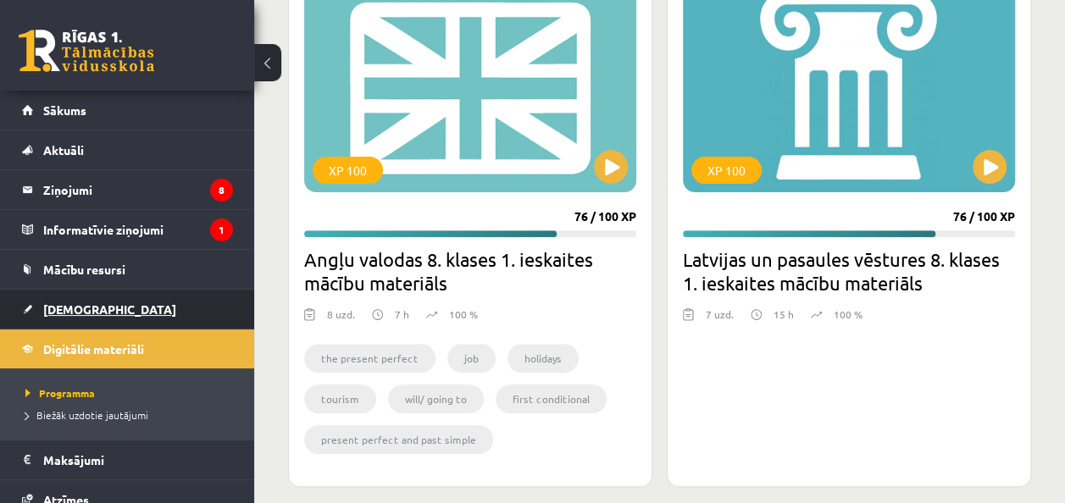
click at [205, 290] on link "[DEMOGRAPHIC_DATA]" at bounding box center [127, 309] width 211 height 39
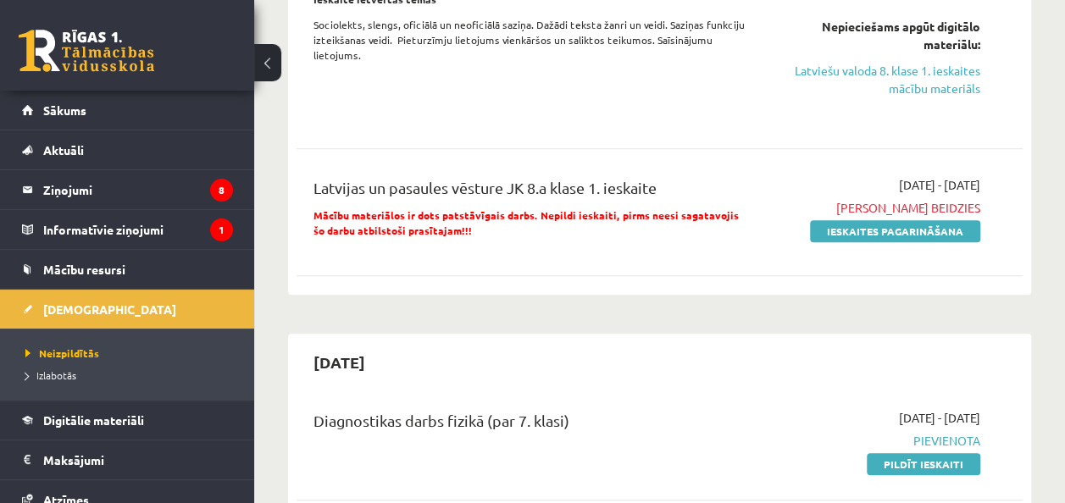
scroll to position [593, 0]
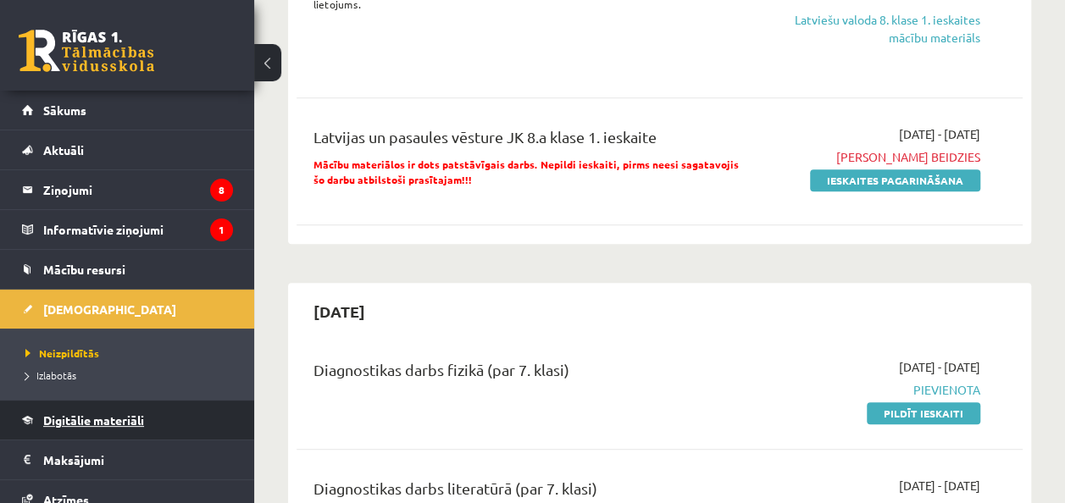
click at [126, 410] on link "Digitālie materiāli" at bounding box center [127, 420] width 211 height 39
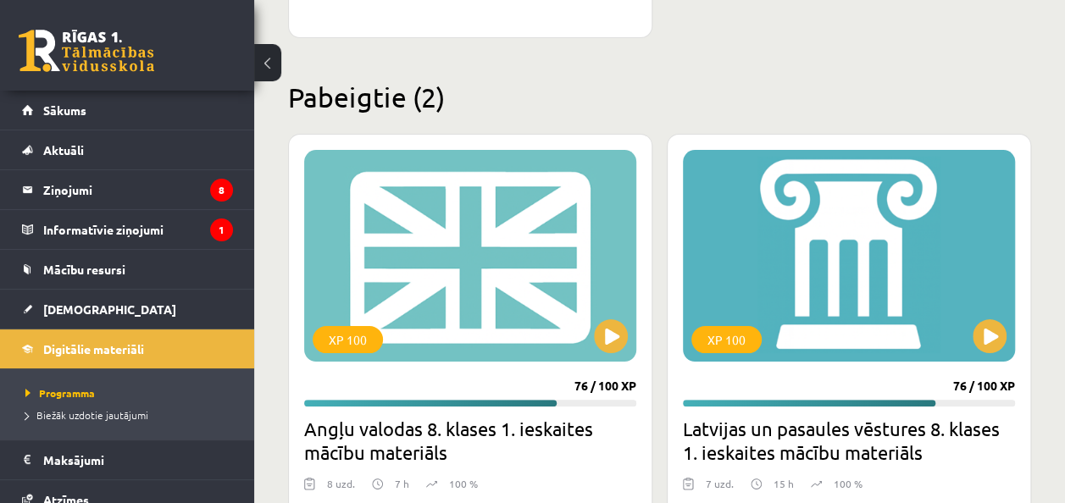
scroll to position [3303, 0]
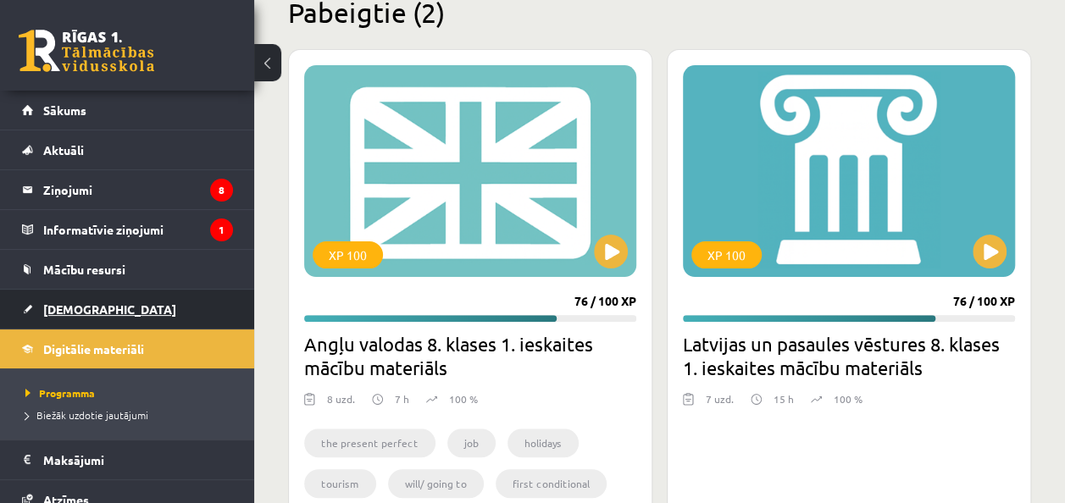
click at [124, 293] on link "[DEMOGRAPHIC_DATA]" at bounding box center [127, 309] width 211 height 39
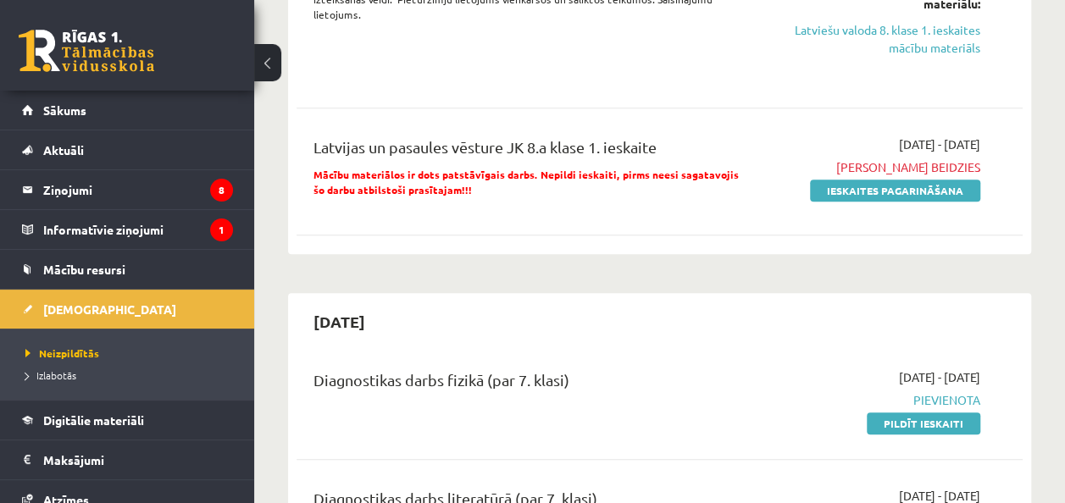
scroll to position [593, 0]
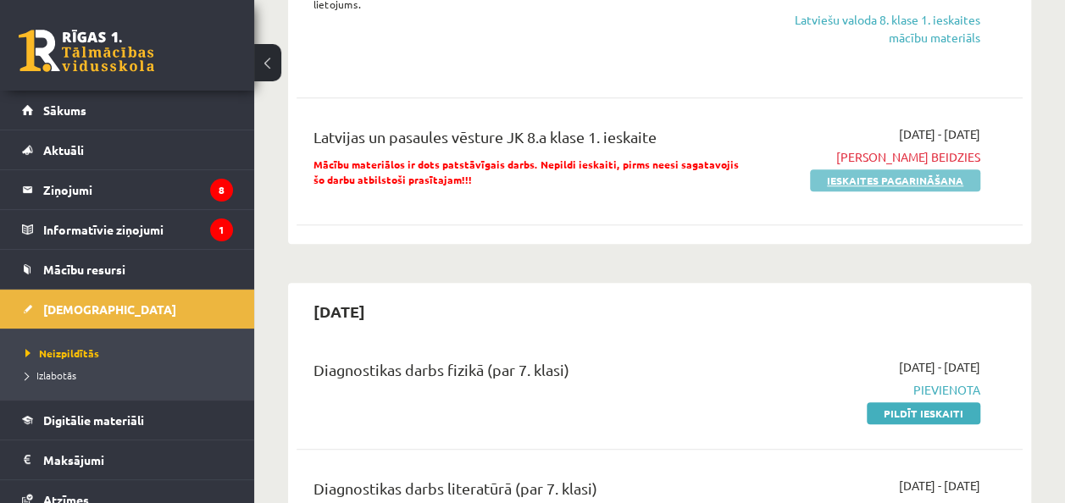
click at [952, 181] on link "Ieskaites pagarināšana" at bounding box center [895, 180] width 170 height 22
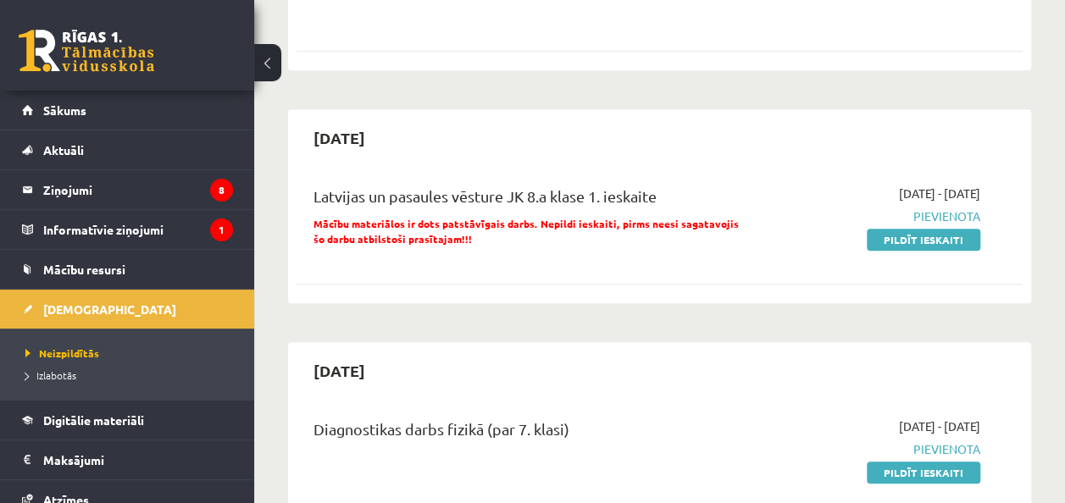
scroll to position [677, 0]
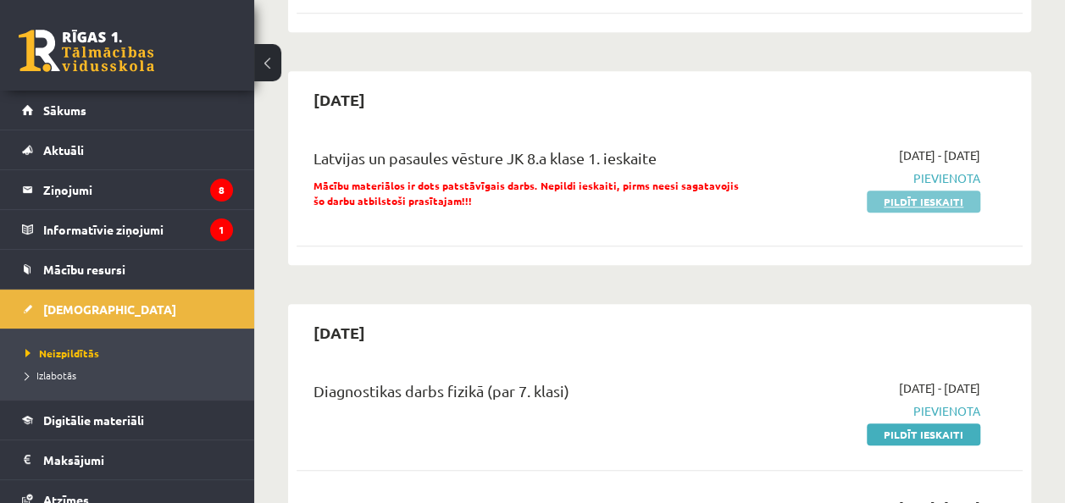
click at [933, 198] on link "Pildīt ieskaiti" at bounding box center [922, 202] width 113 height 22
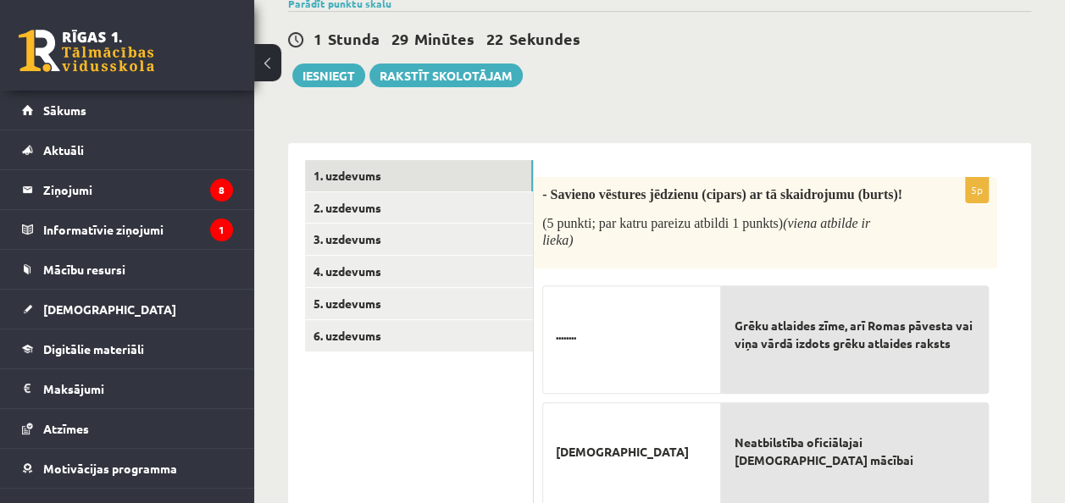
scroll to position [254, 0]
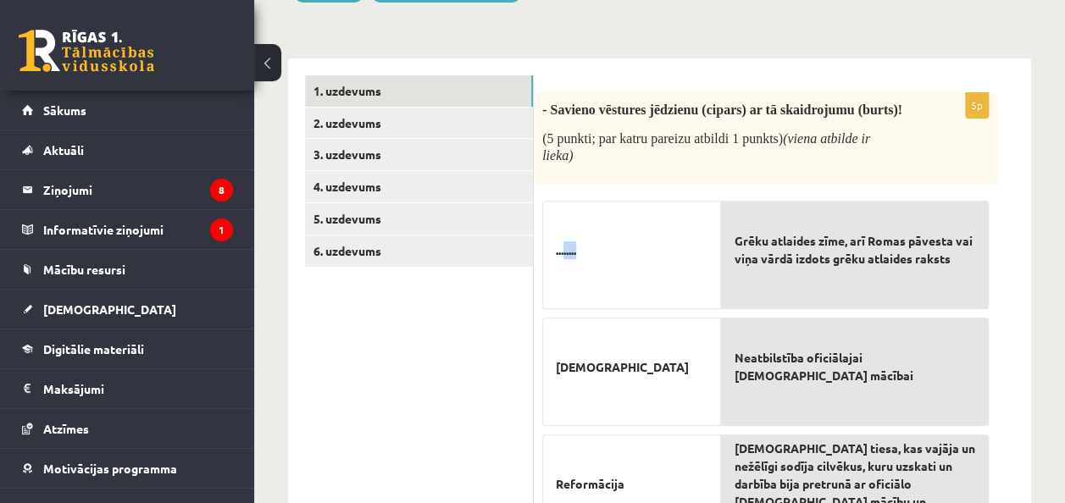
drag, startPoint x: 564, startPoint y: 252, endPoint x: 578, endPoint y: 249, distance: 13.8
click at [576, 249] on span "........" at bounding box center [566, 250] width 20 height 18
drag, startPoint x: 578, startPoint y: 249, endPoint x: 649, endPoint y: 276, distance: 76.1
click at [649, 276] on p "........" at bounding box center [632, 249] width 152 height 71
click at [700, 301] on div "........" at bounding box center [631, 255] width 179 height 108
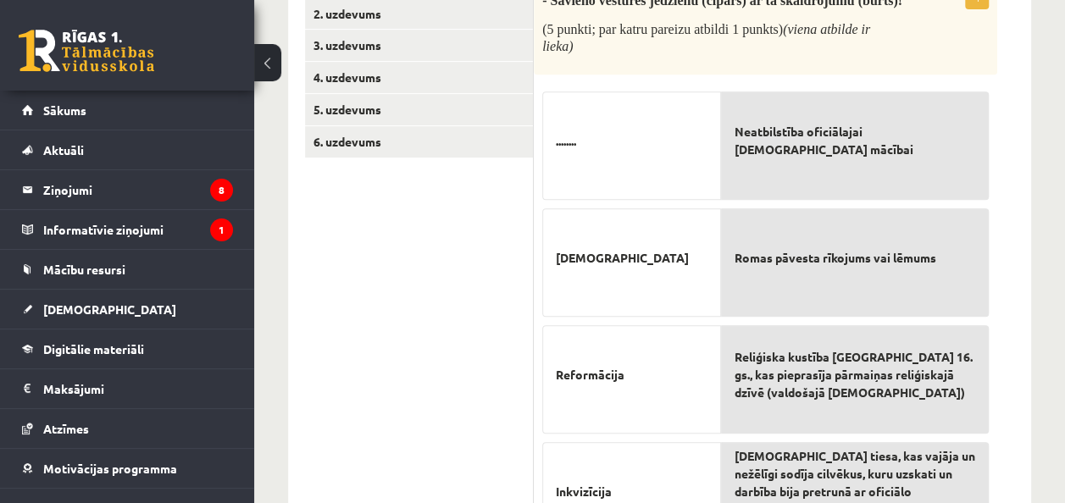
scroll to position [339, 0]
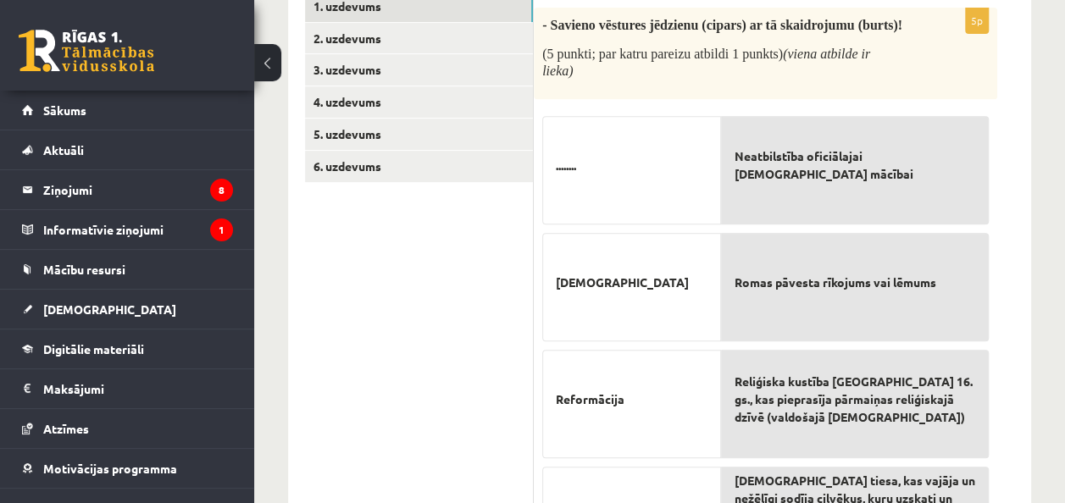
click at [800, 109] on div "Neatbilstība oficiālajai [DEMOGRAPHIC_DATA] mācībai Romas pāvesta rīkojums vai …" at bounding box center [855, 457] width 268 height 698
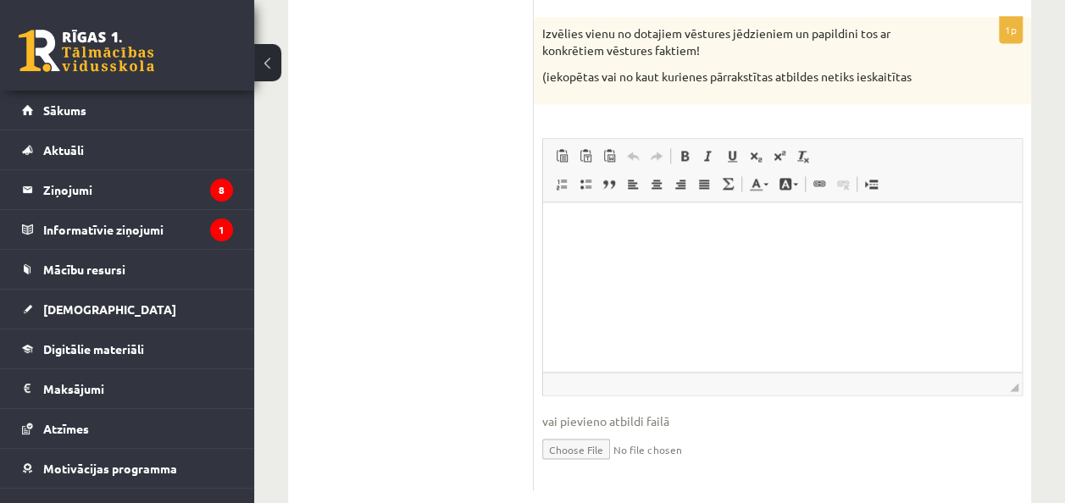
scroll to position [1191, 0]
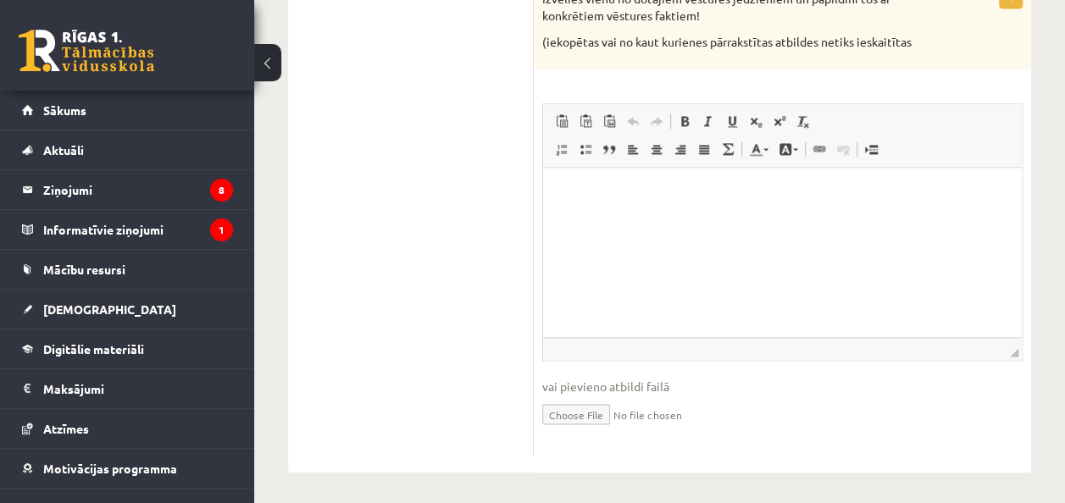
click at [585, 401] on input "file" at bounding box center [782, 412] width 480 height 35
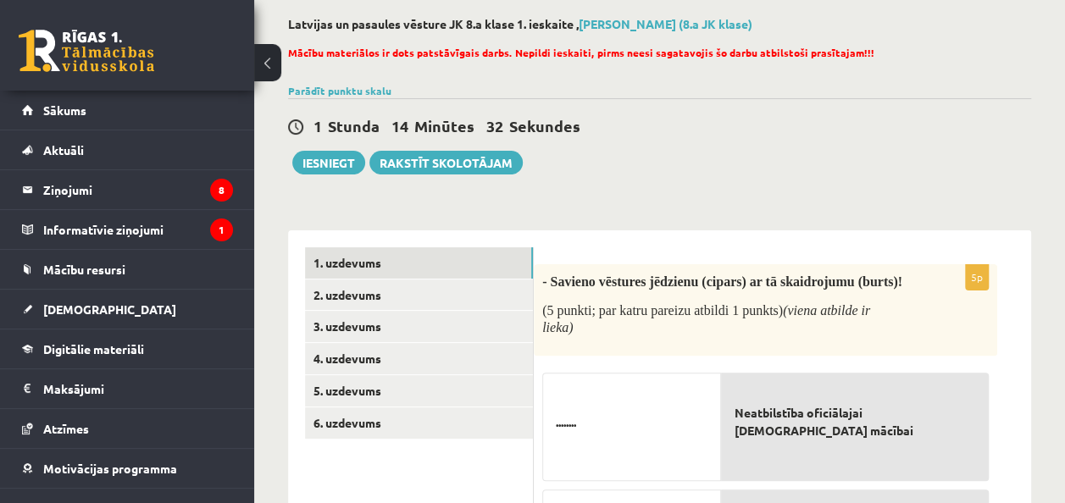
scroll to position [85, 0]
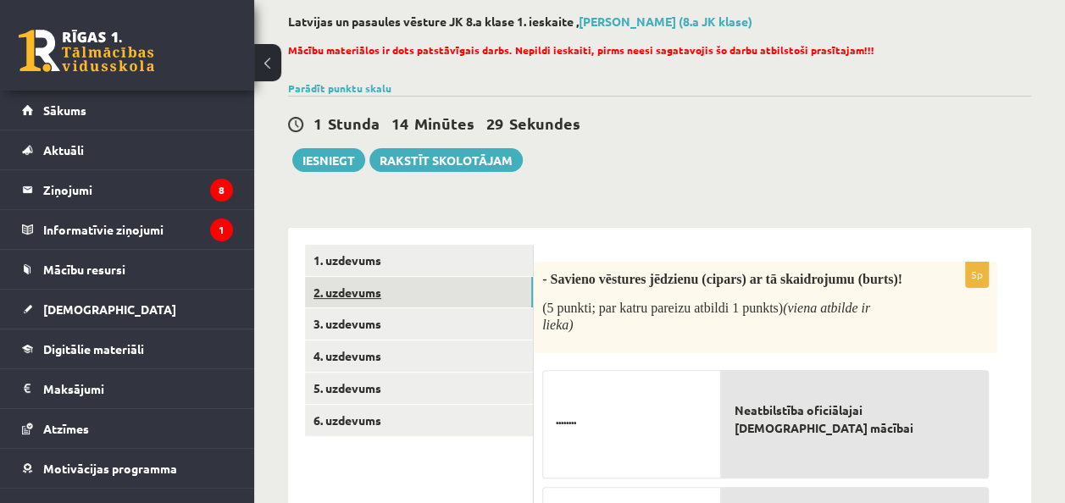
click at [496, 286] on link "2. uzdevums" at bounding box center [419, 292] width 228 height 31
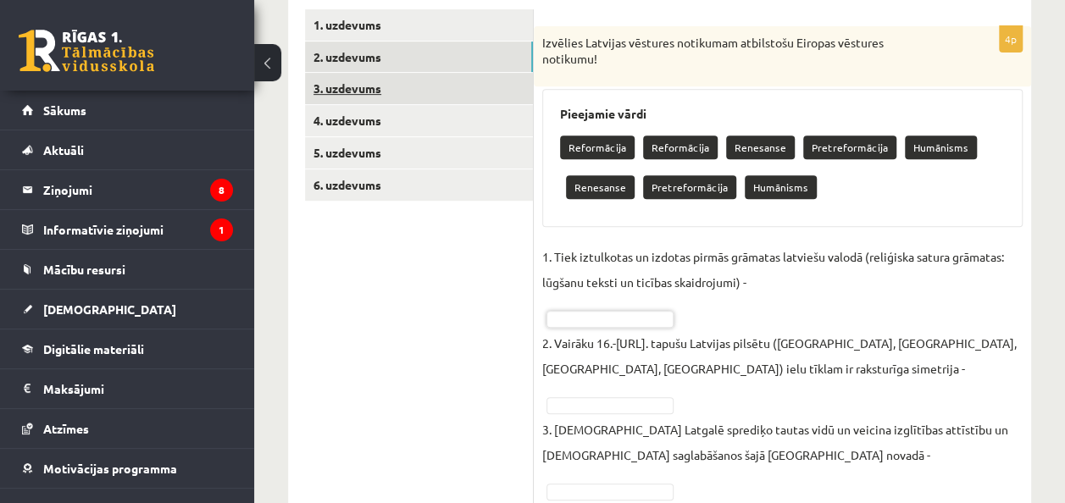
scroll to position [271, 0]
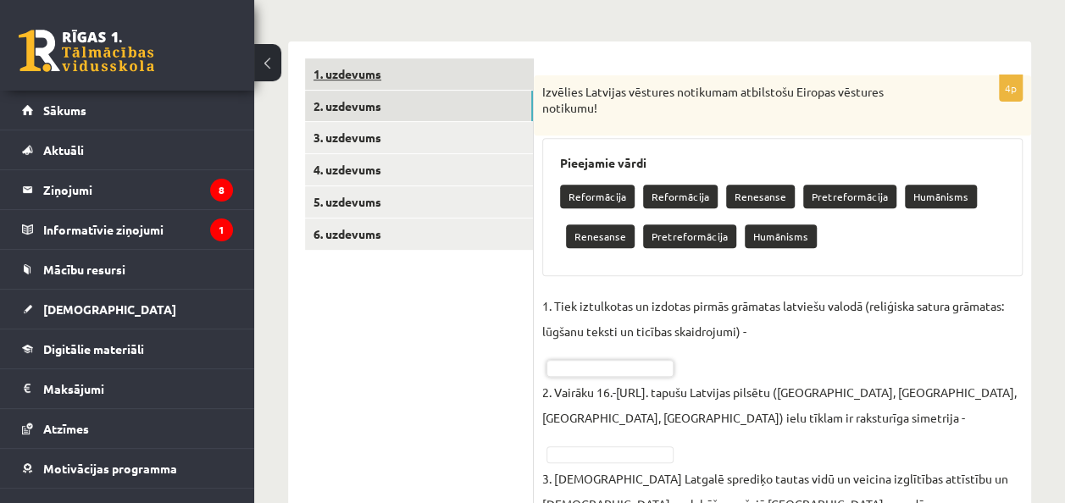
click at [434, 63] on link "1. uzdevums" at bounding box center [419, 73] width 228 height 31
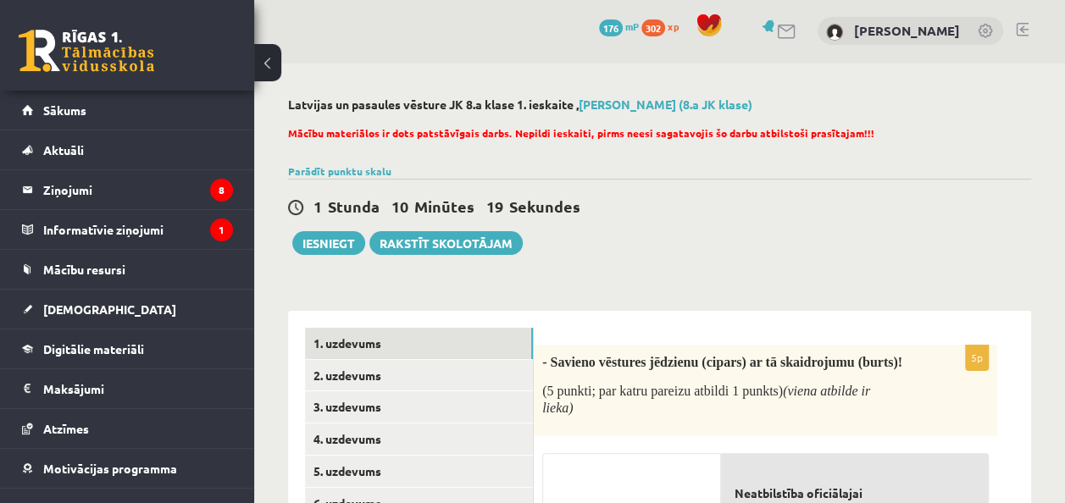
scroll to position [0, 0]
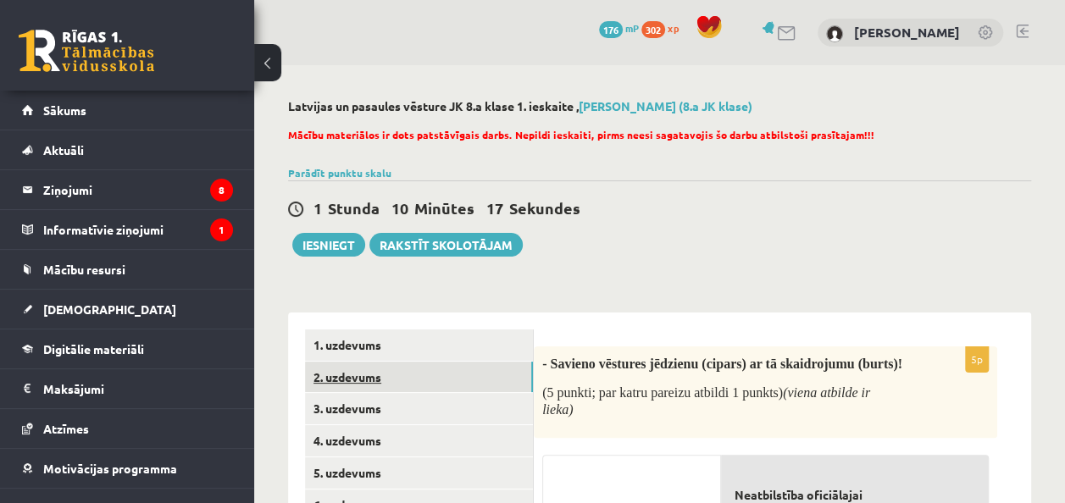
click at [469, 381] on link "2. uzdevums" at bounding box center [419, 377] width 228 height 31
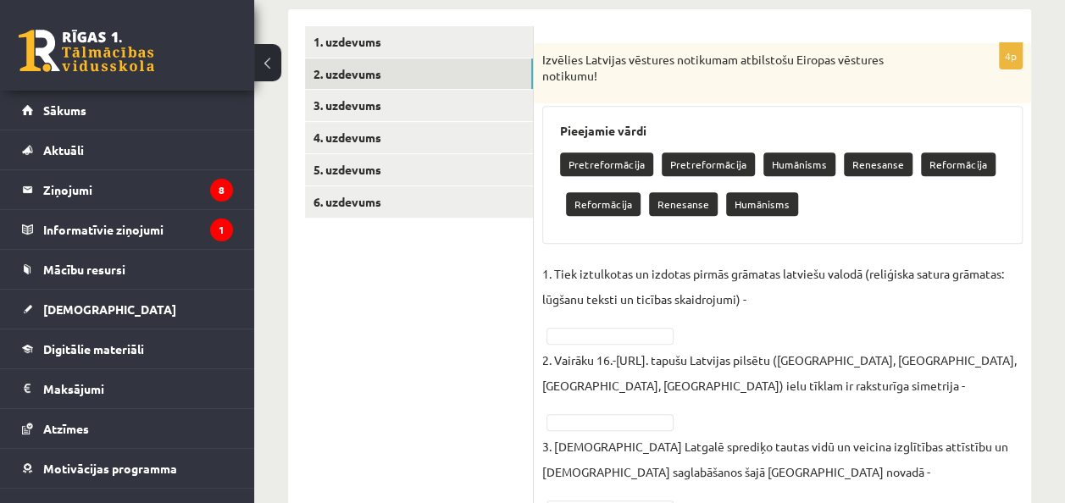
scroll to position [339, 0]
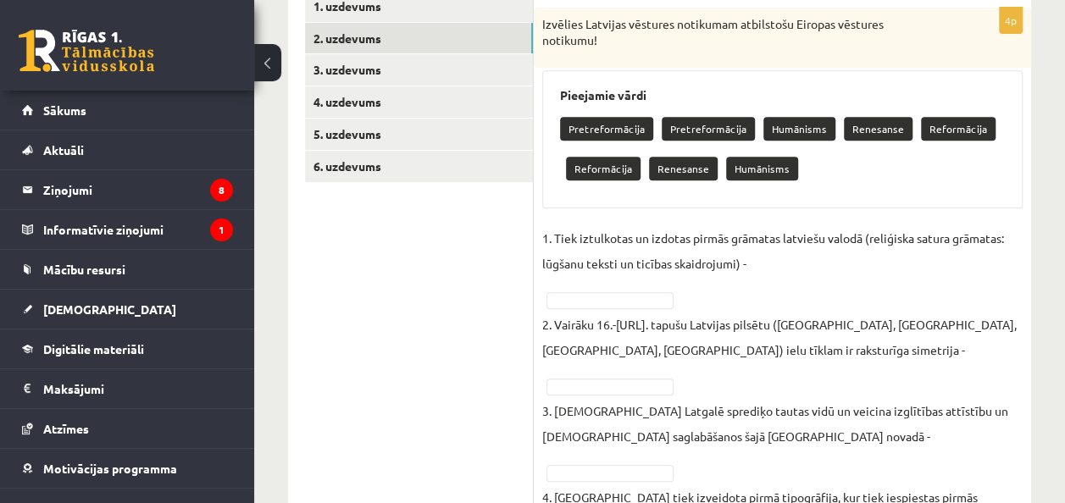
click at [637, 286] on fieldset "1. Tiek iztulkotas un izdotas pirmās grāmatas latviešu valodā (reliģiska satura…" at bounding box center [782, 398] width 480 height 346
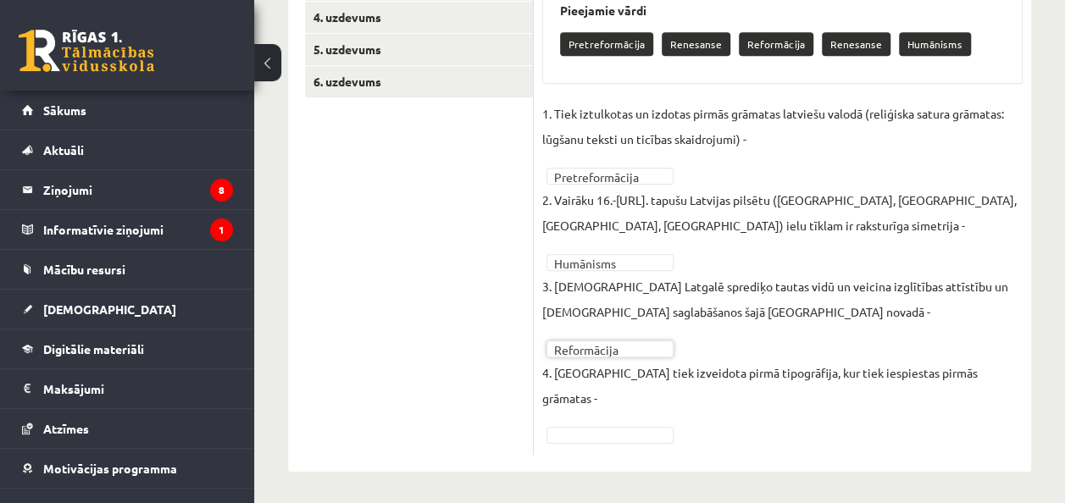
scroll to position [400, 0]
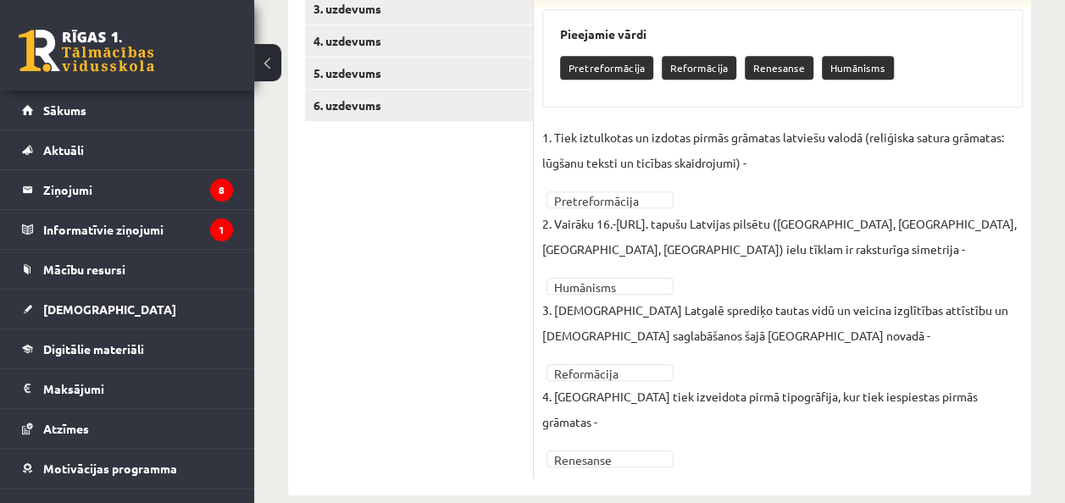
click at [642, 422] on fieldset "**********" at bounding box center [782, 297] width 480 height 346
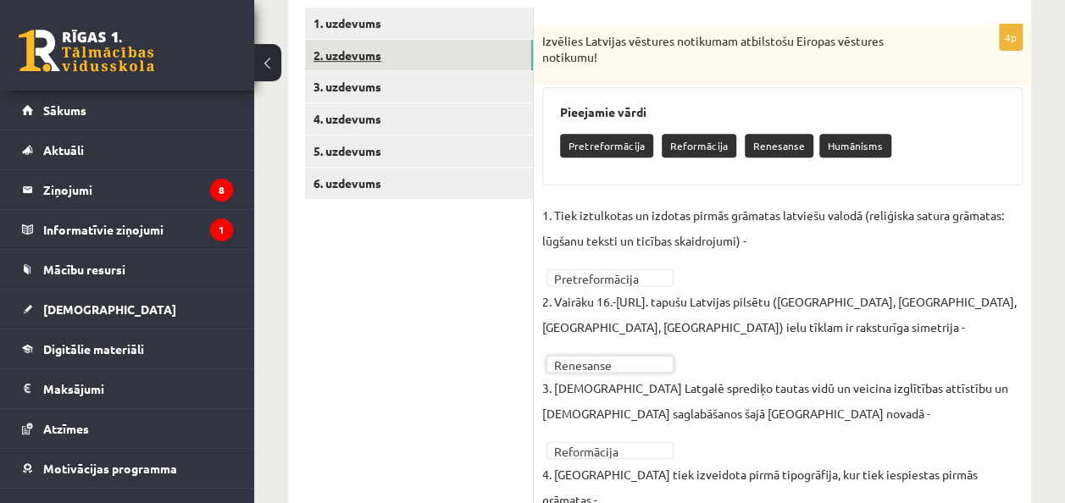
scroll to position [230, 0]
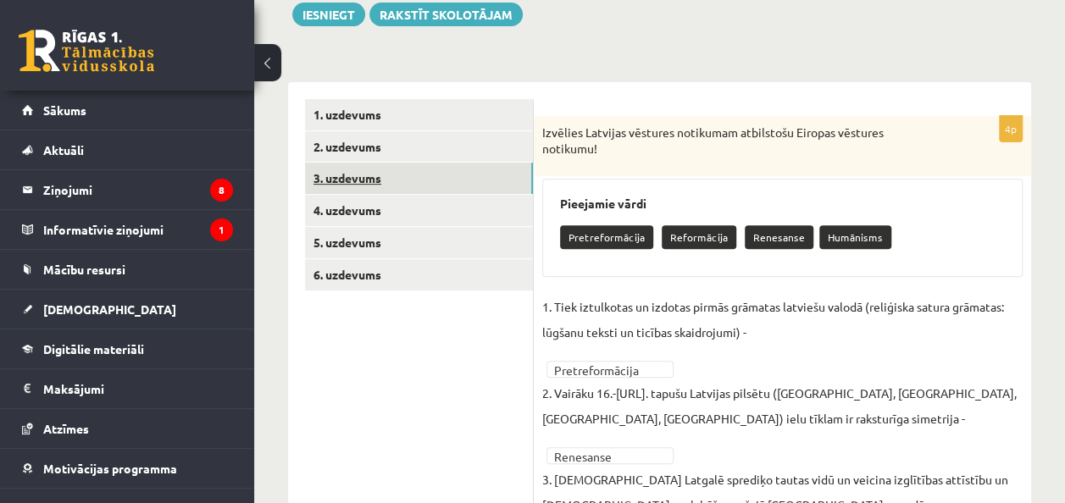
click at [460, 169] on link "3. uzdevums" at bounding box center [419, 178] width 228 height 31
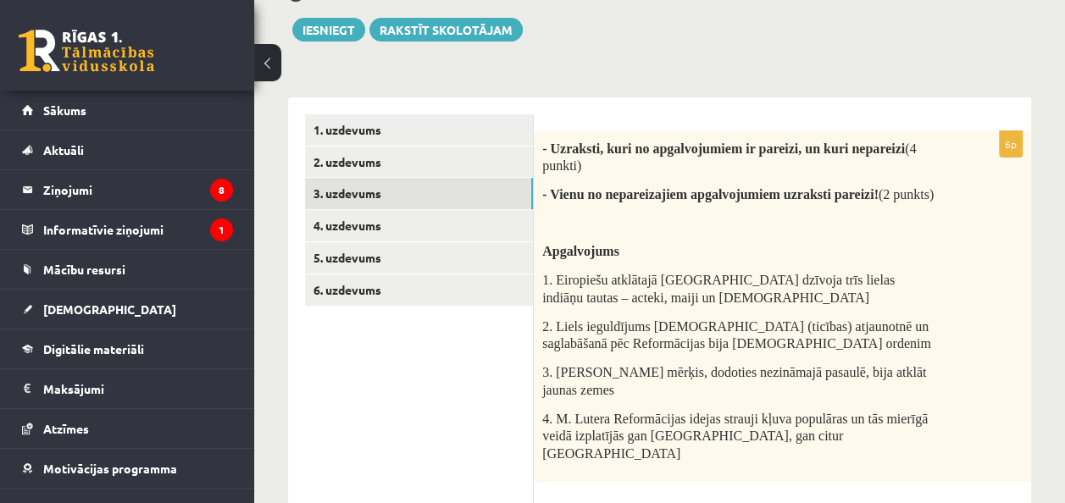
scroll to position [189, 0]
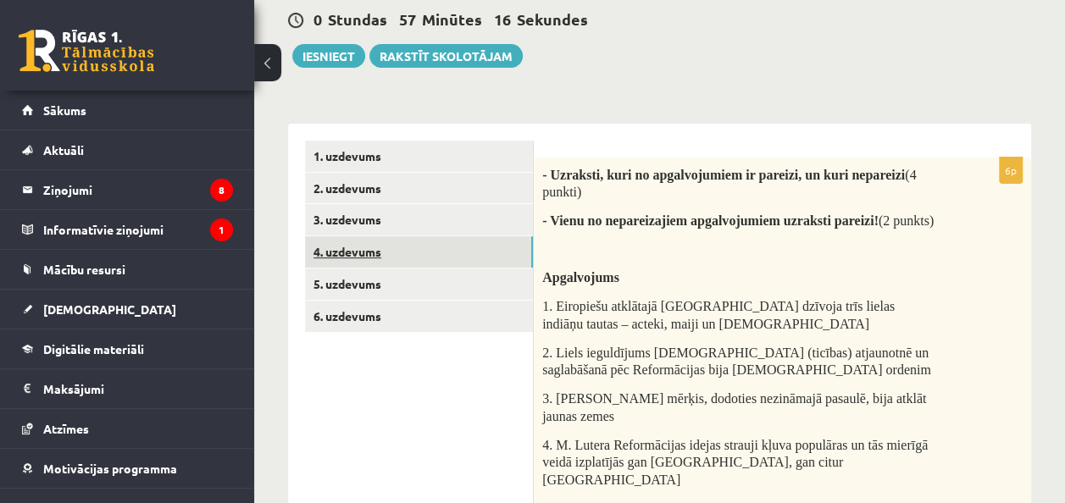
click at [497, 250] on link "4. uzdevums" at bounding box center [419, 251] width 228 height 31
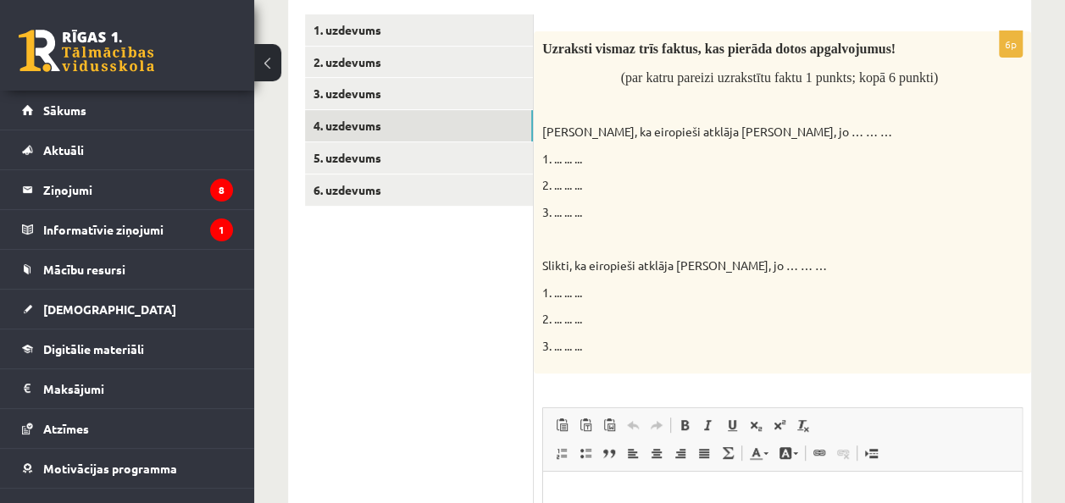
scroll to position [283, 0]
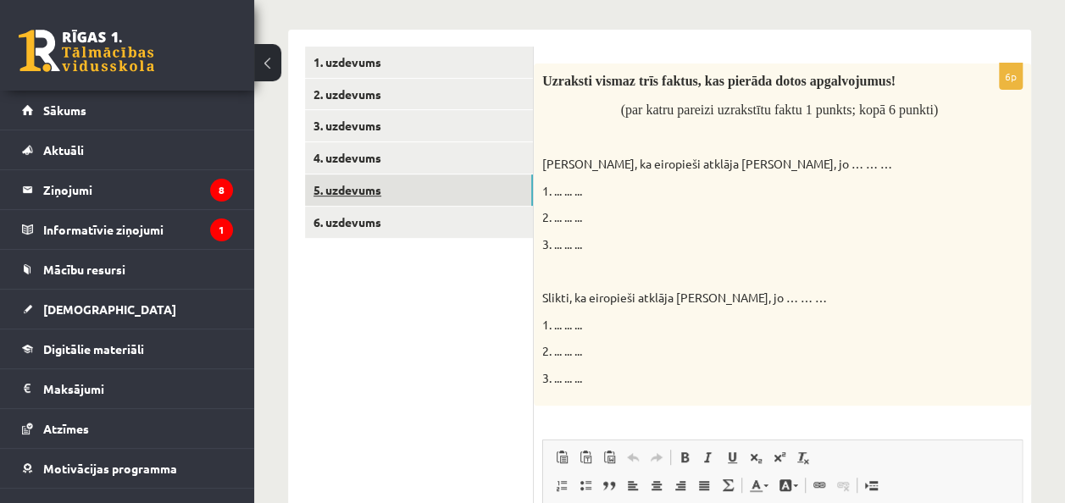
click at [484, 191] on link "5. uzdevums" at bounding box center [419, 189] width 228 height 31
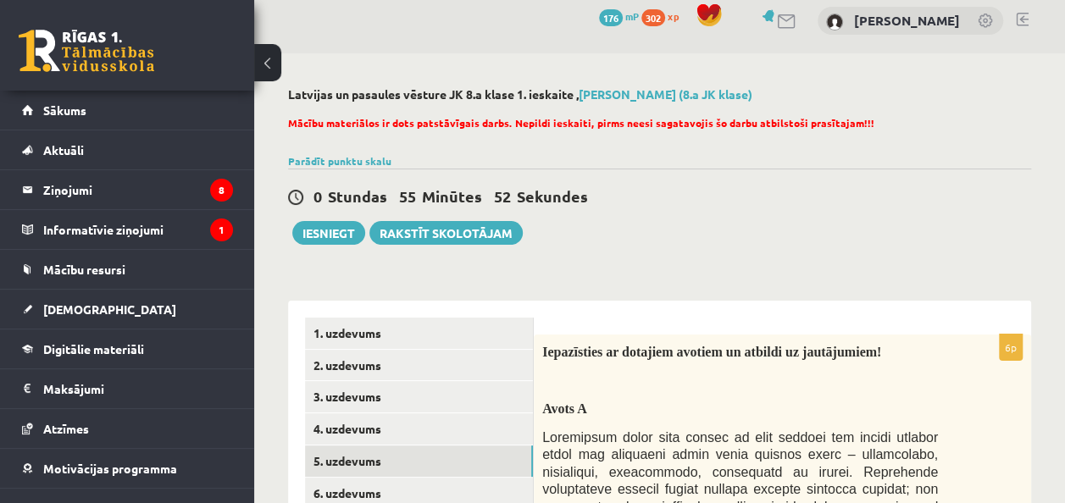
scroll to position [254, 0]
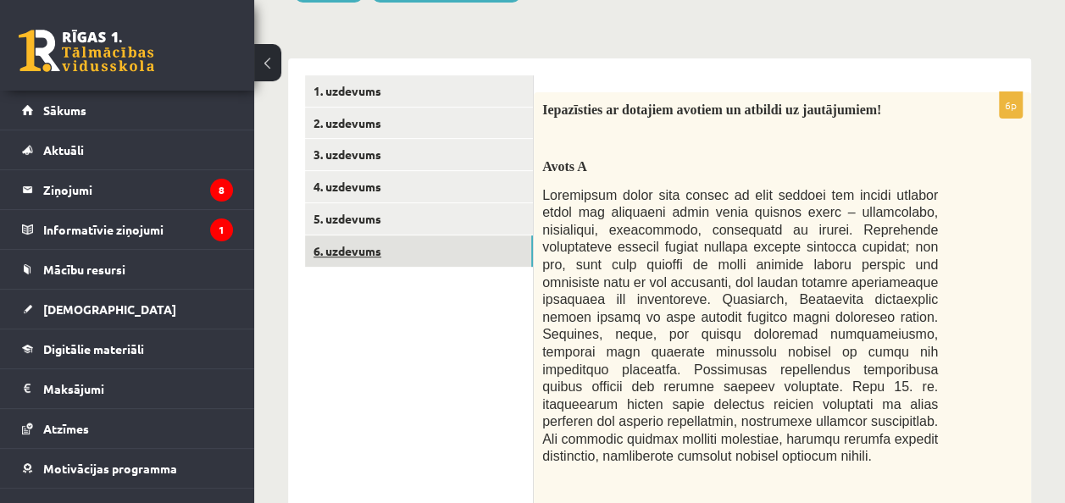
click at [460, 247] on link "6. uzdevums" at bounding box center [419, 250] width 228 height 31
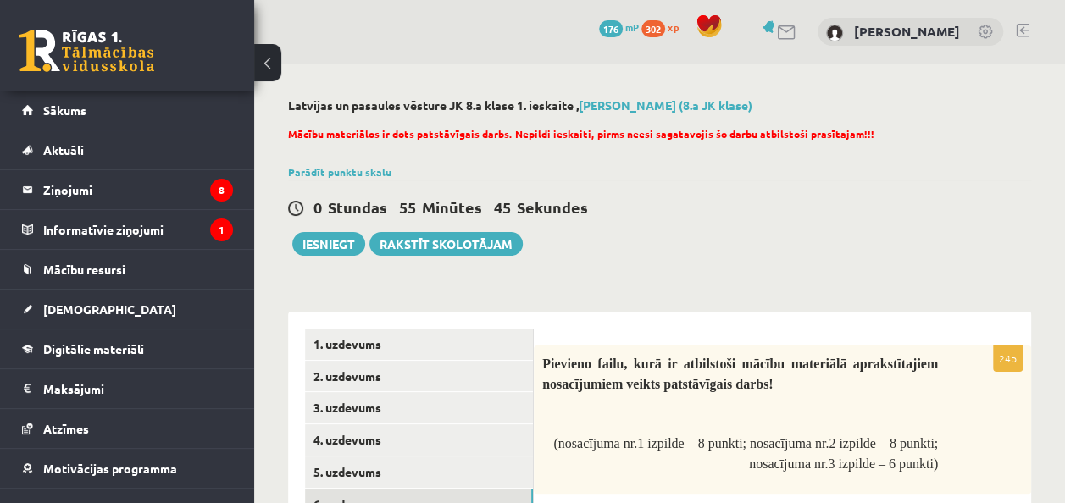
scroll to position [0, 0]
click at [618, 137] on span "Mācību materiālos ir dots patstāvīgais darbs. Nepildi ieskaiti, pirms neesi sag…" at bounding box center [581, 135] width 586 height 14
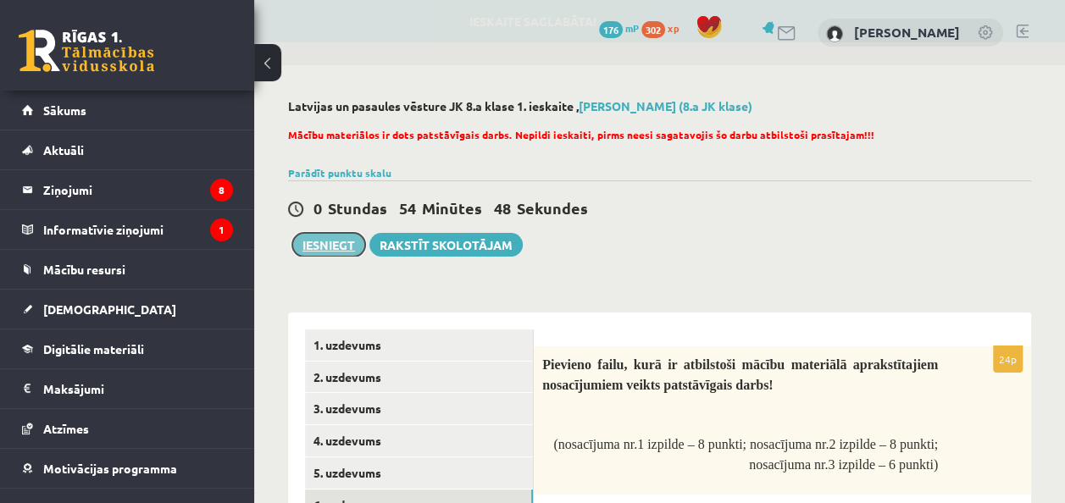
click at [330, 244] on button "Iesniegt" at bounding box center [328, 245] width 73 height 24
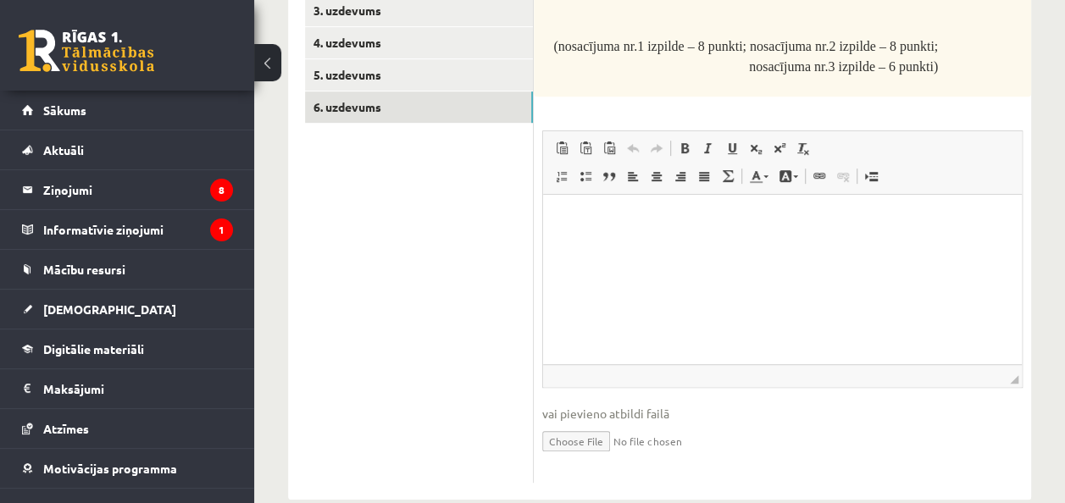
scroll to position [429, 0]
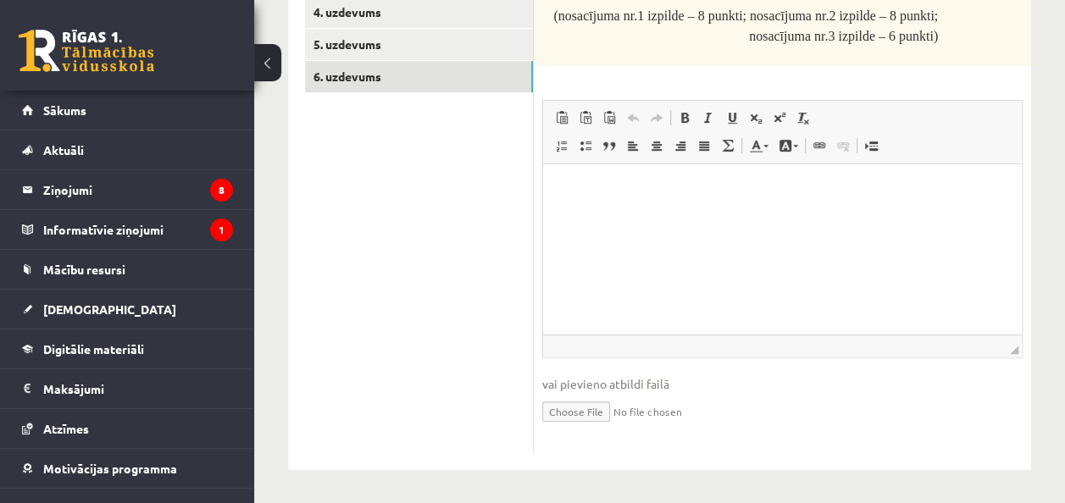
click at [1015, 349] on span "◢" at bounding box center [1013, 350] width 8 height 8
click at [904, 216] on html at bounding box center [782, 190] width 478 height 52
click at [722, 379] on span "vai pievieno atbildi failā" at bounding box center [782, 384] width 480 height 18
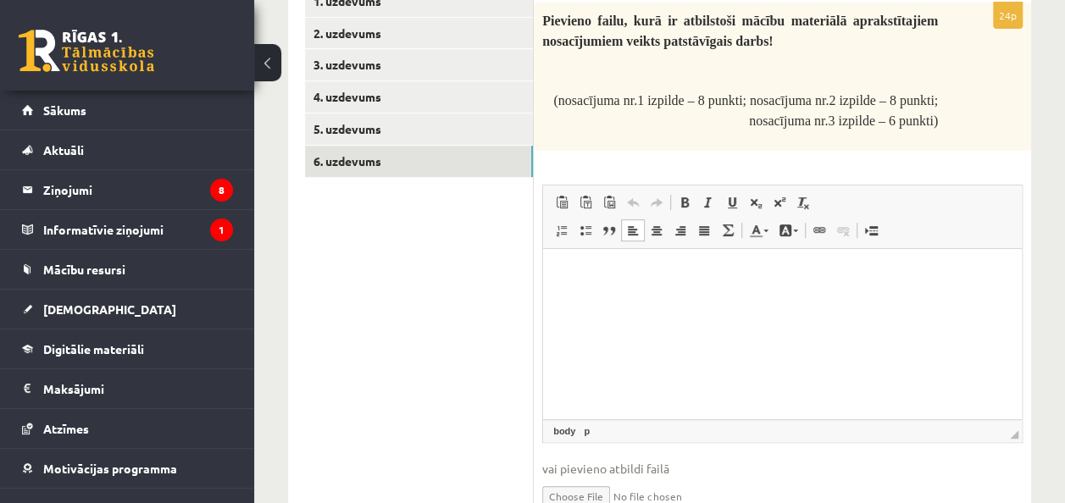
click at [716, 301] on html at bounding box center [782, 275] width 478 height 52
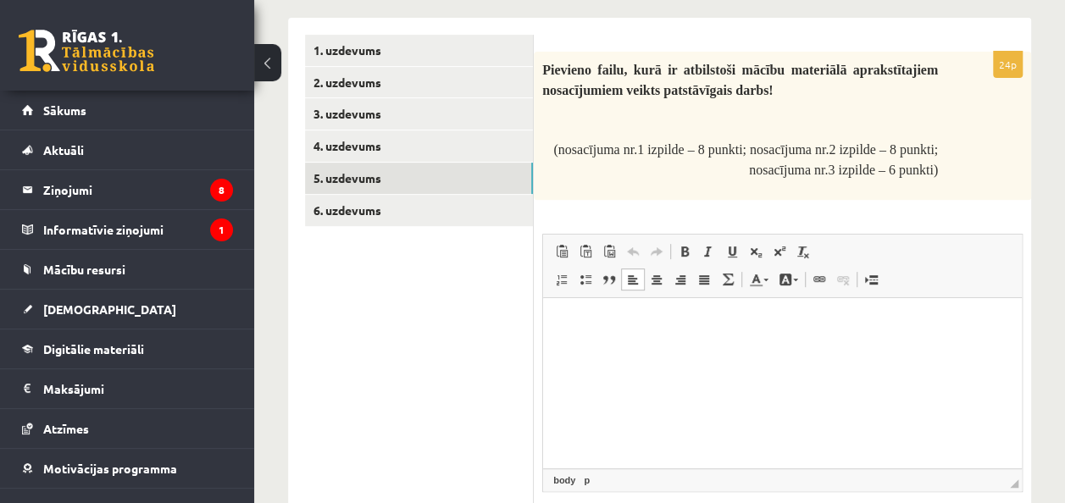
scroll to position [259, 0]
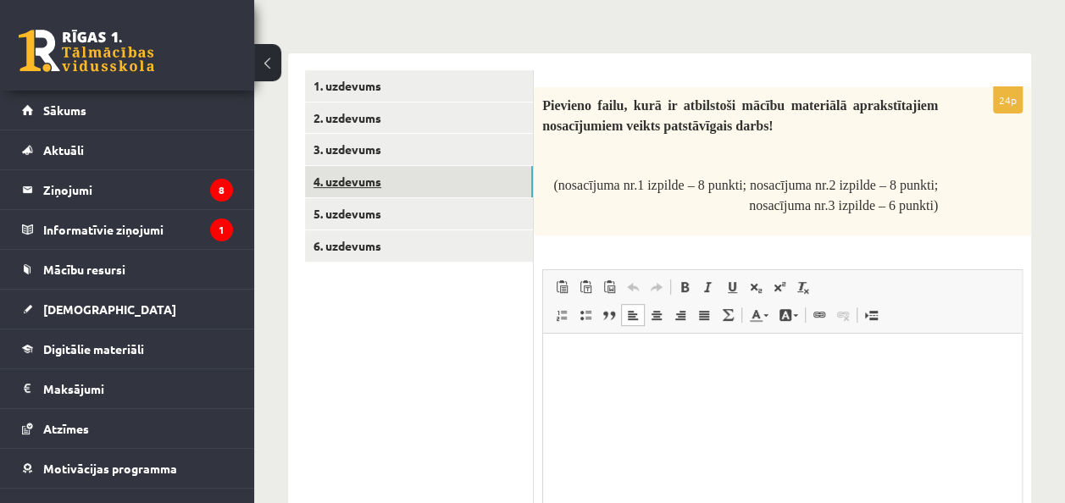
click at [455, 191] on link "4. uzdevums" at bounding box center [419, 181] width 228 height 31
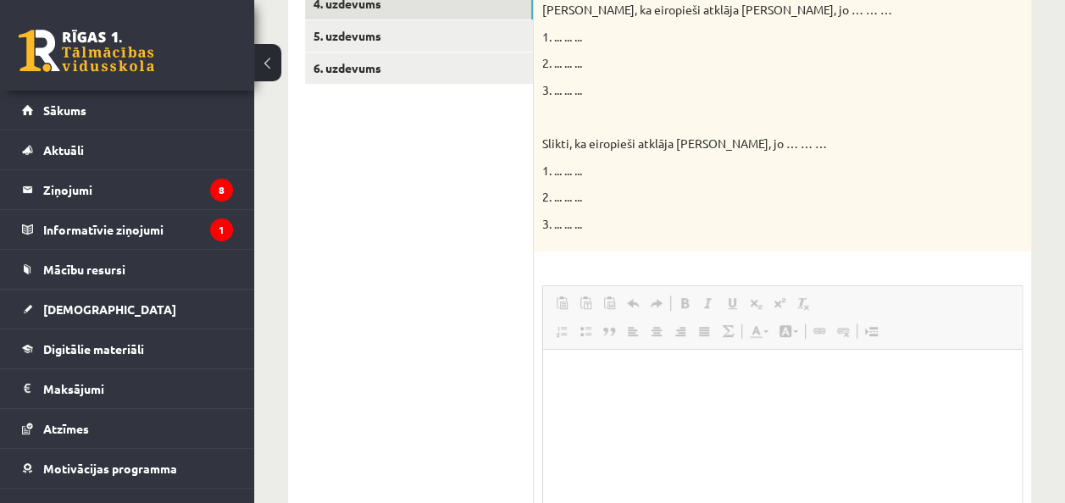
scroll to position [622, 0]
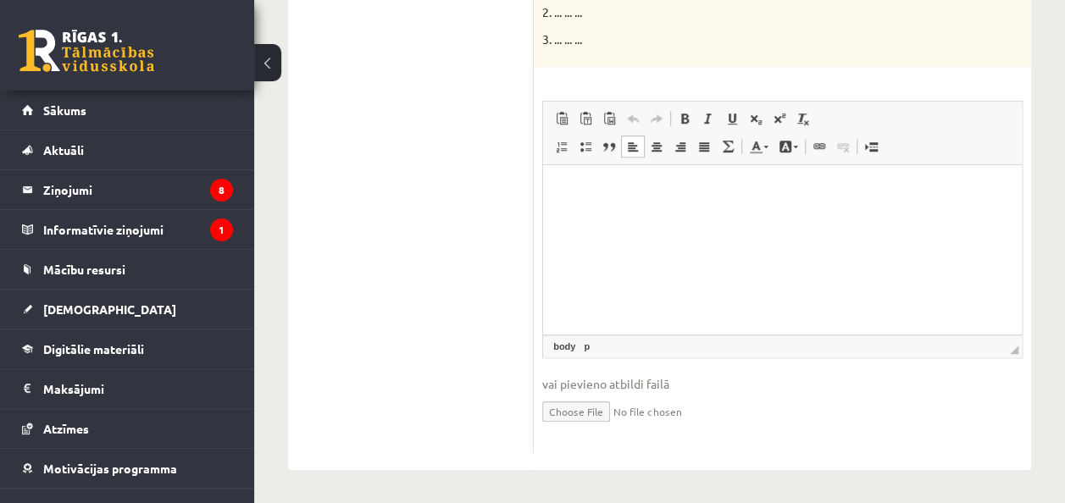
click at [646, 216] on html at bounding box center [782, 190] width 478 height 52
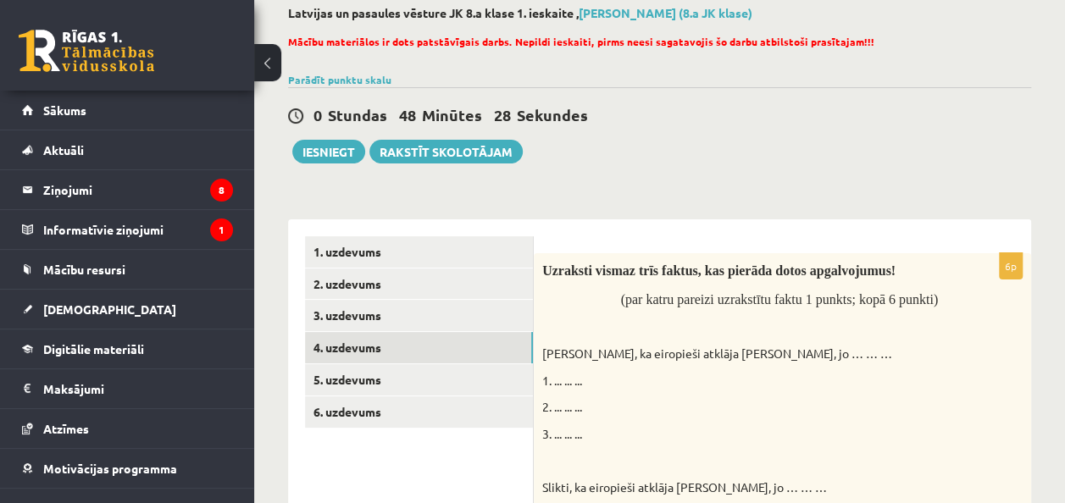
scroll to position [29, 0]
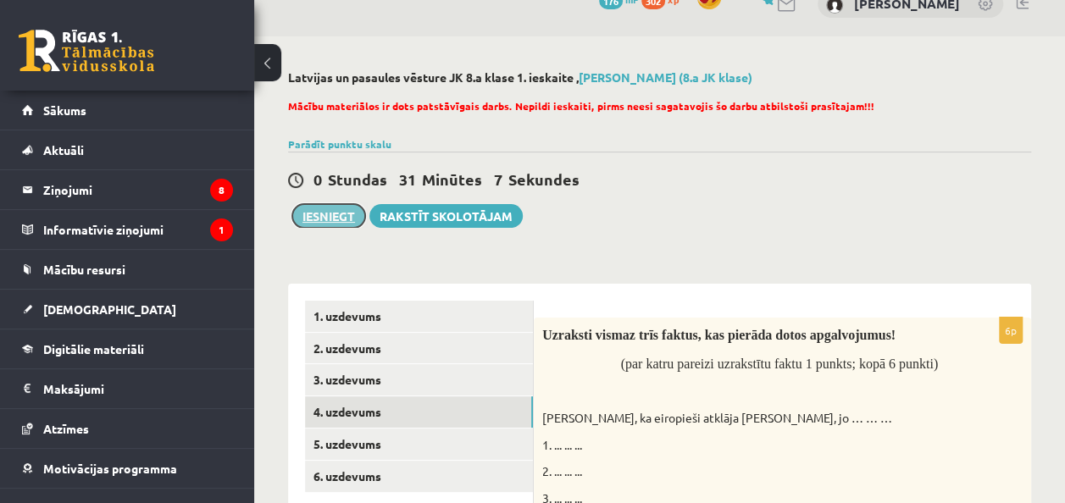
click at [337, 216] on button "Iesniegt" at bounding box center [328, 216] width 73 height 24
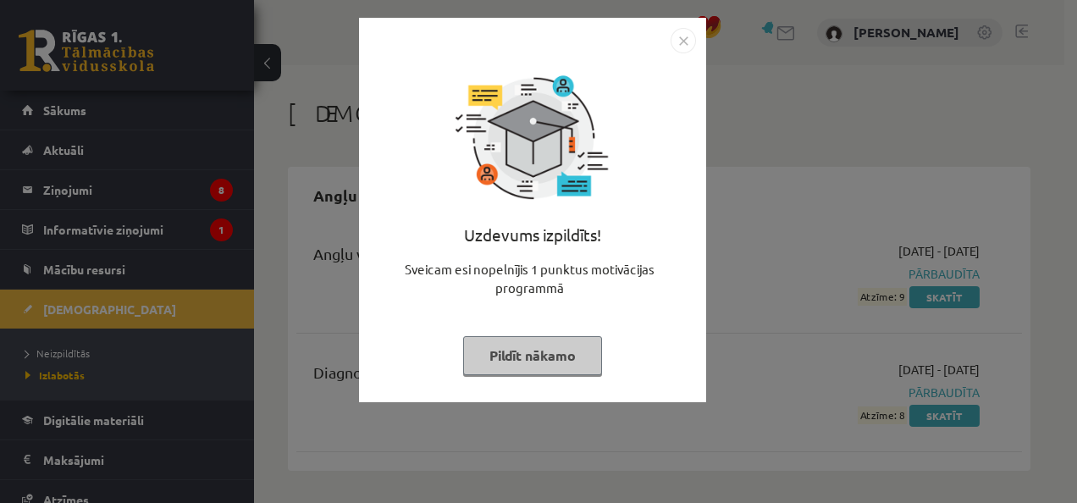
click at [683, 36] on img "Close" at bounding box center [683, 40] width 25 height 25
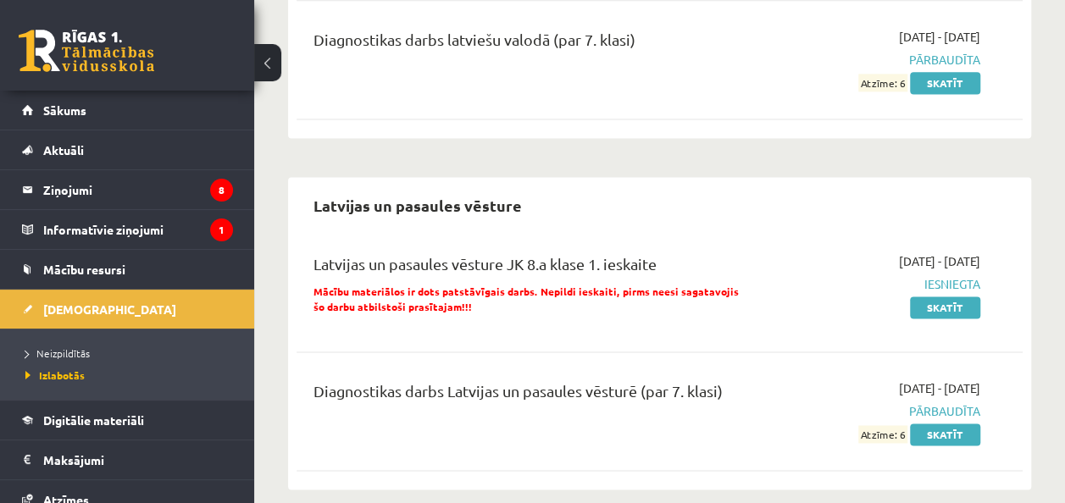
scroll to position [1113, 0]
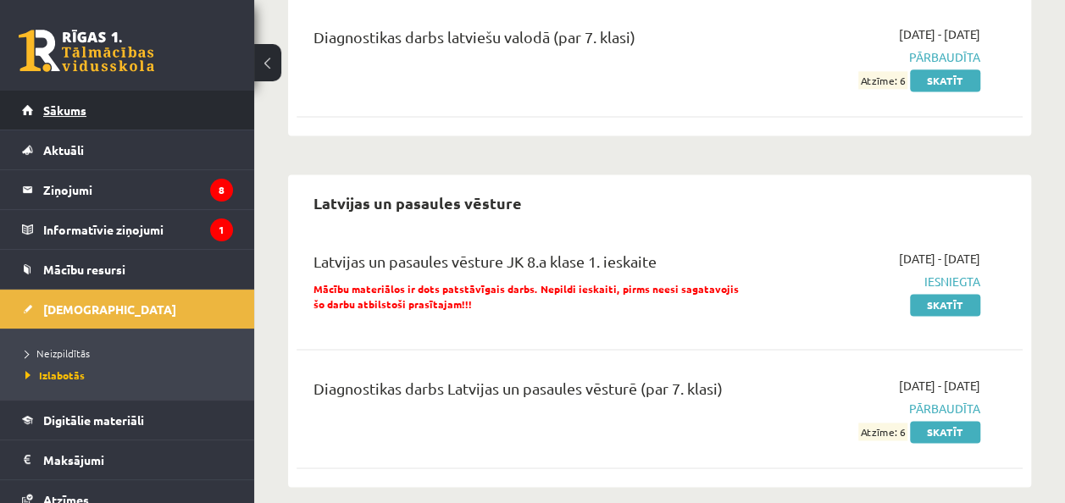
click at [176, 105] on link "Sākums" at bounding box center [127, 110] width 211 height 39
